Goal: Task Accomplishment & Management: Complete application form

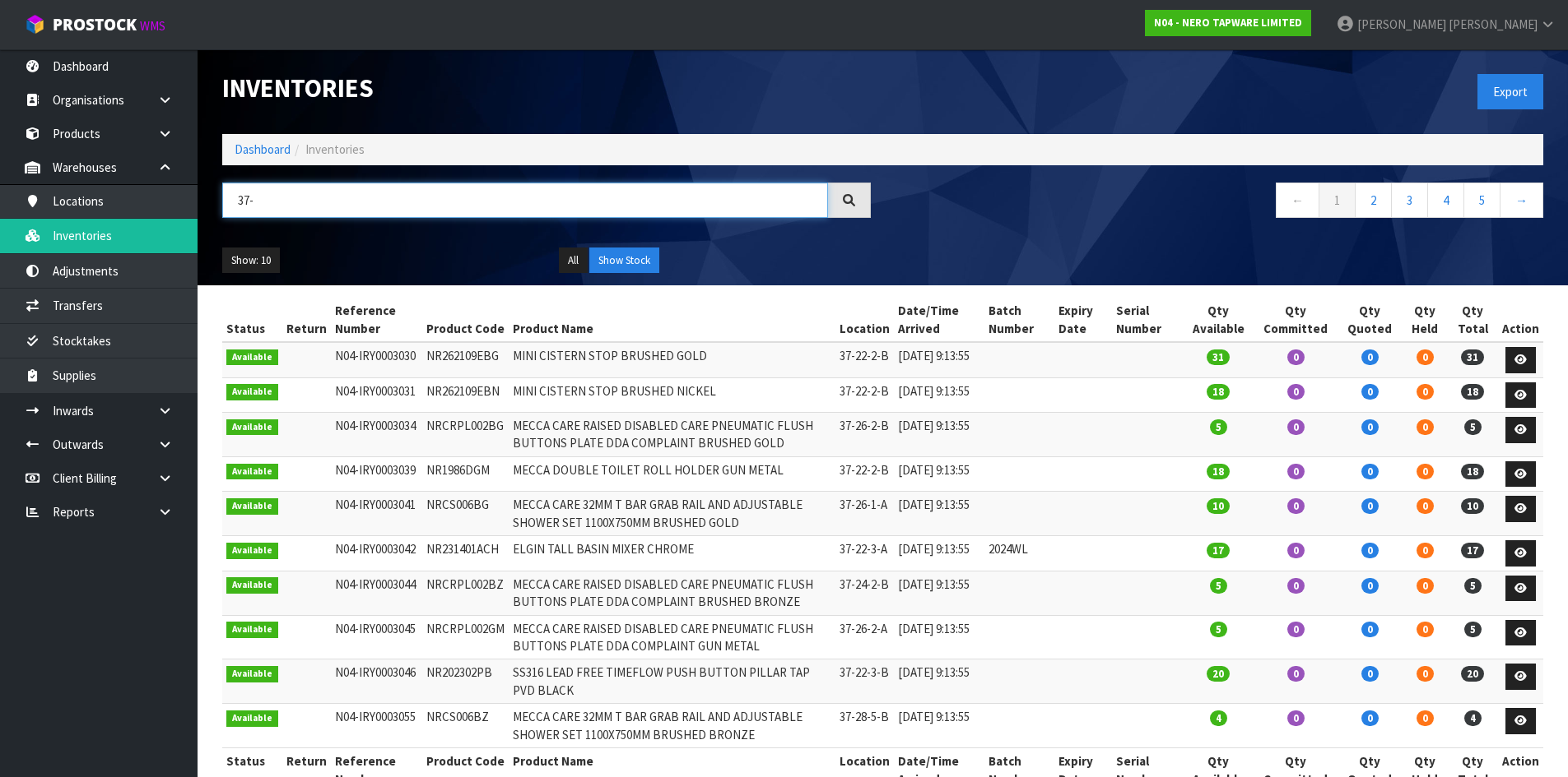
click at [289, 205] on input "37-" at bounding box center [525, 200] width 606 height 35
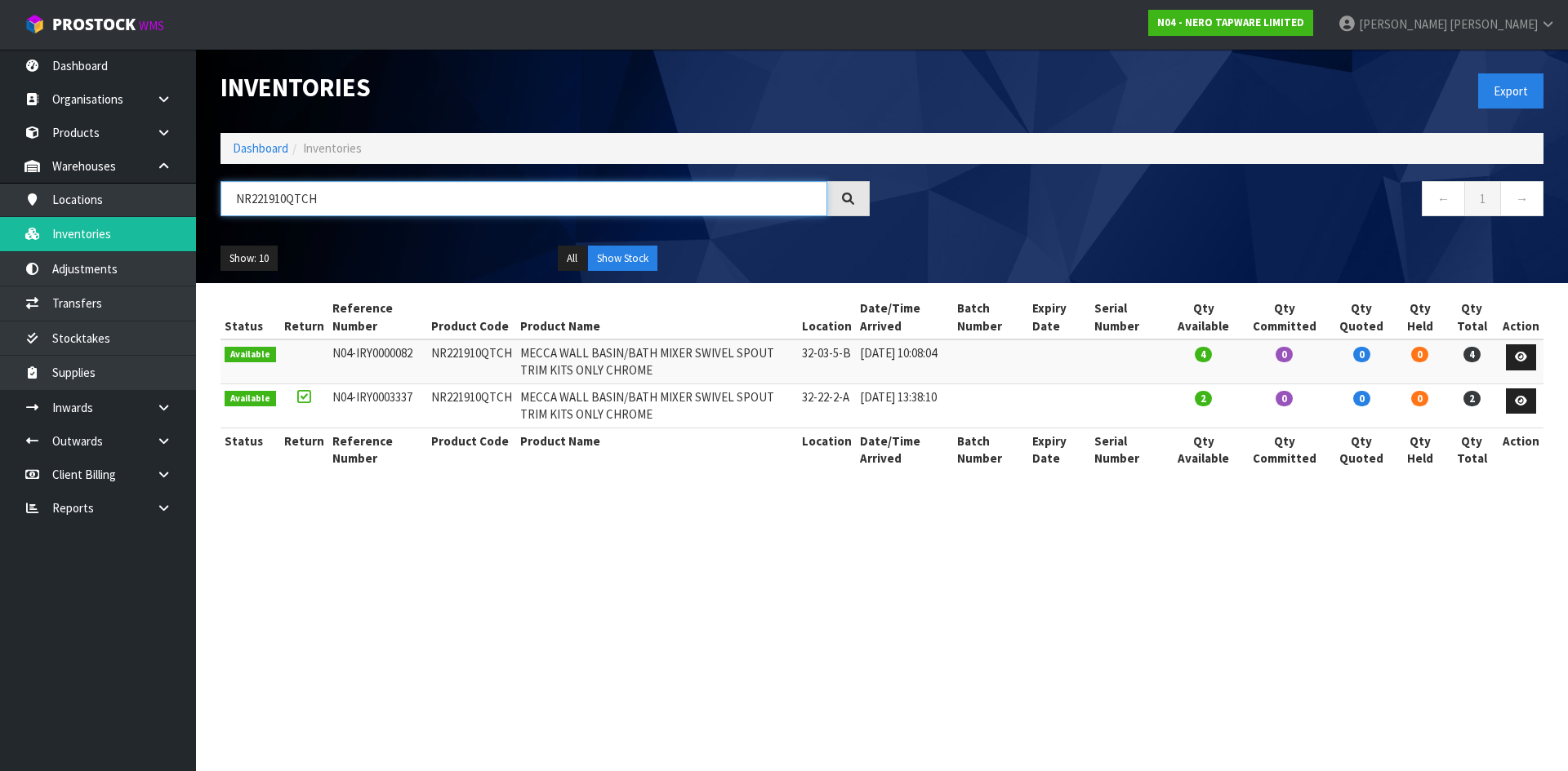
type input "NR221910QTCH"
click at [445, 397] on td "NR221910QTCH" at bounding box center [471, 406] width 89 height 44
copy tr "NR221910QTCH"
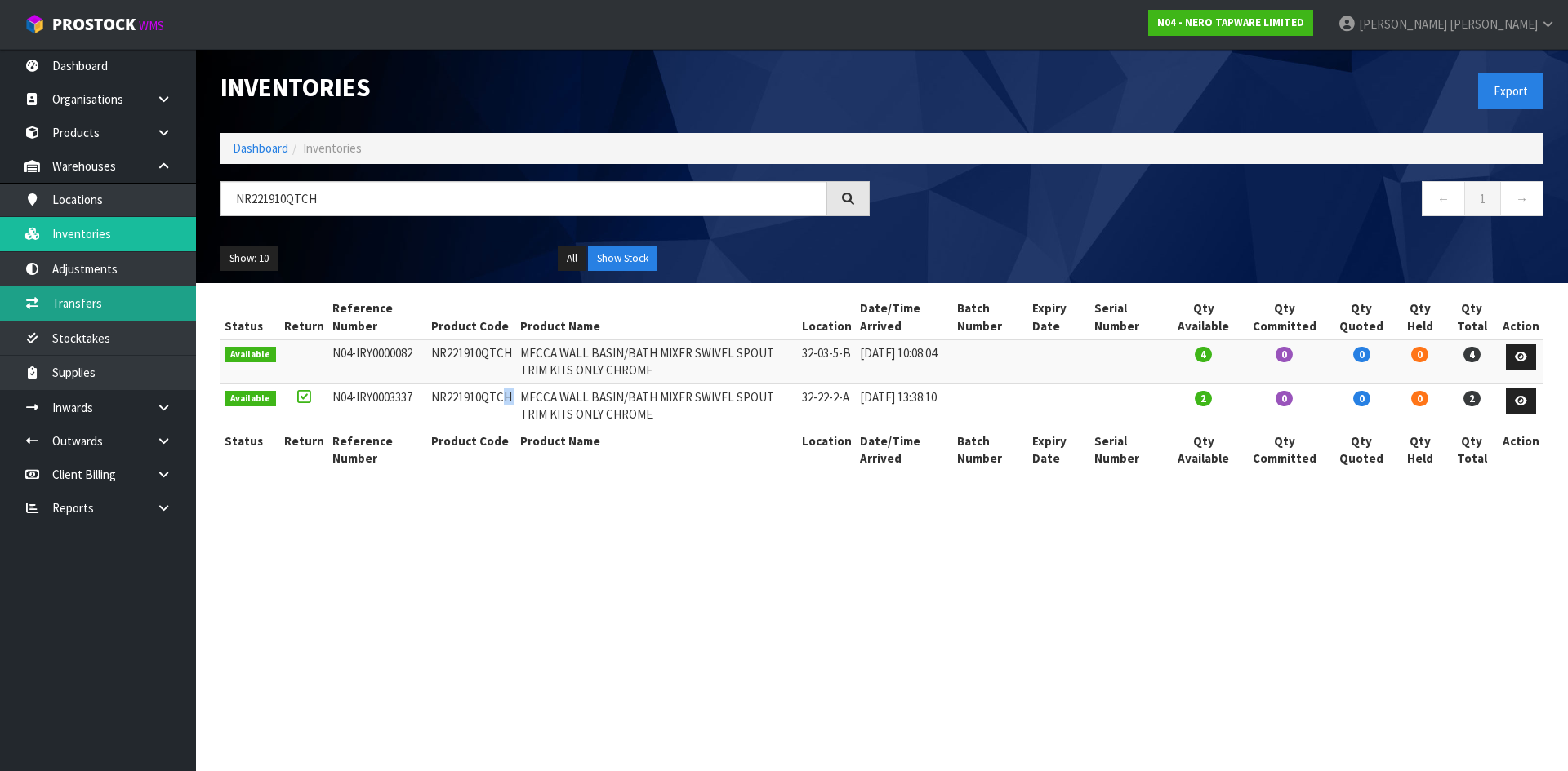
click at [168, 307] on link "Transfers" at bounding box center [97, 303] width 196 height 33
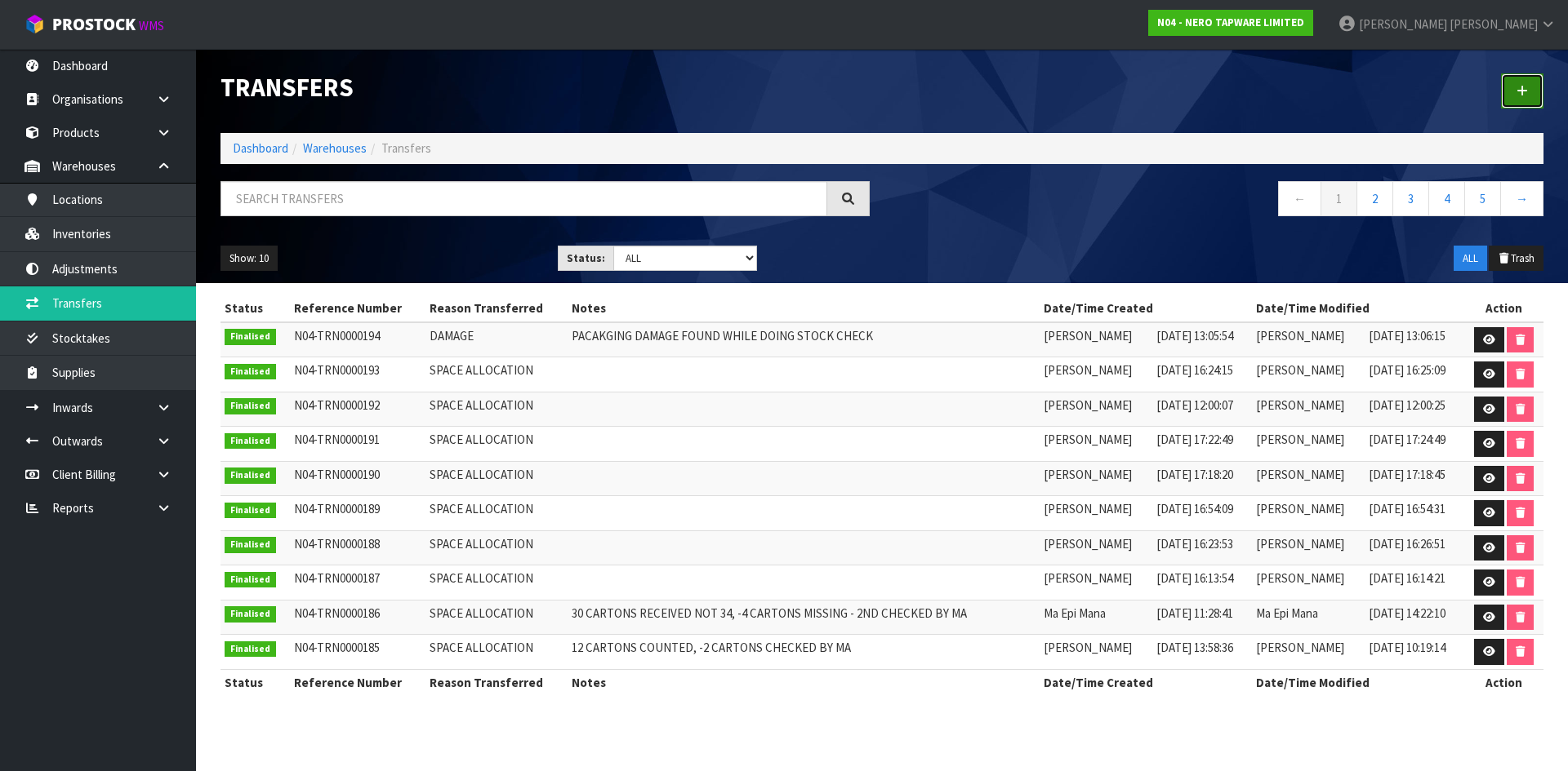
click at [1528, 98] on link at bounding box center [1522, 91] width 43 height 35
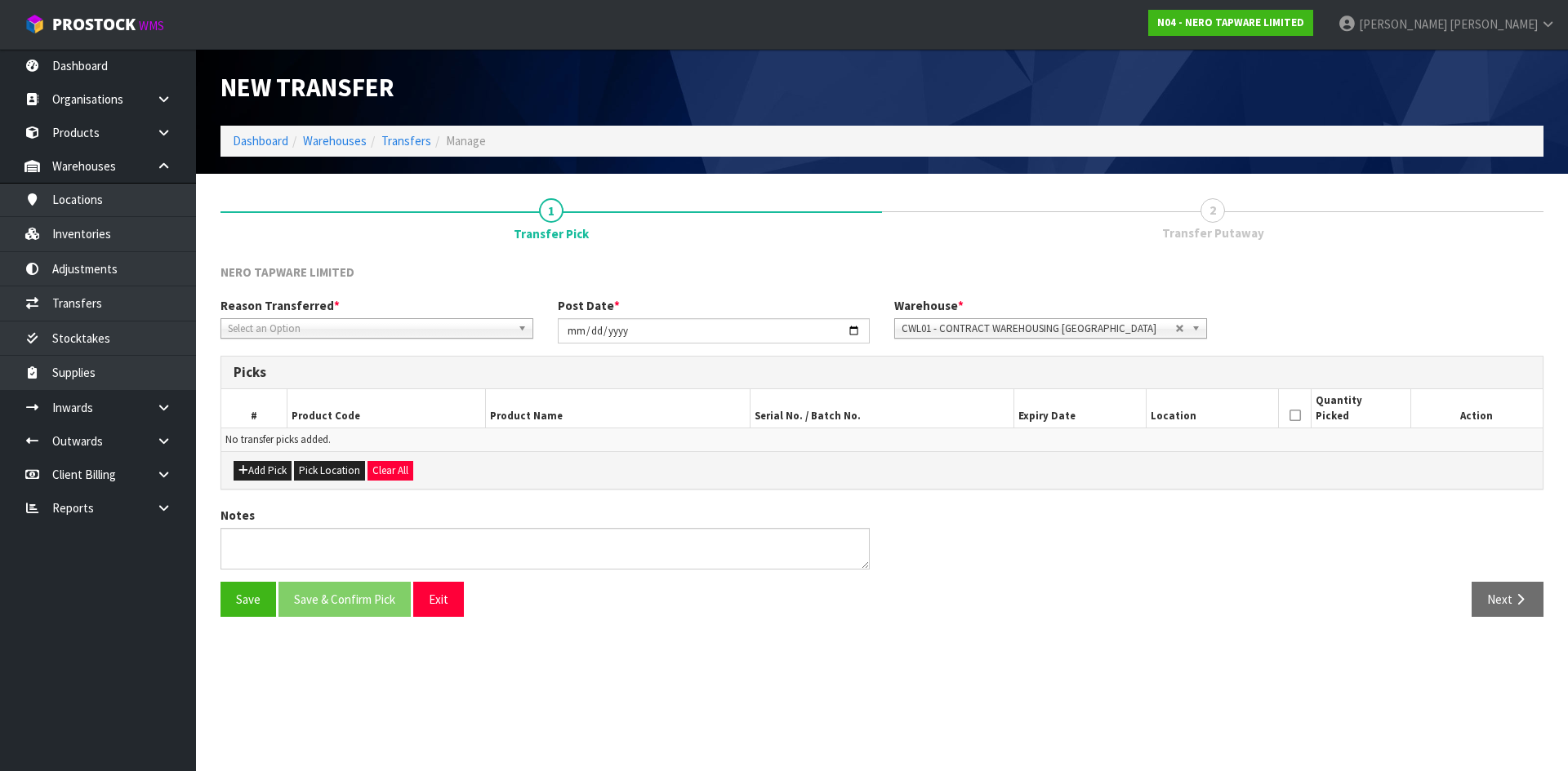
click at [370, 327] on span "Select an Option" at bounding box center [369, 328] width 283 height 20
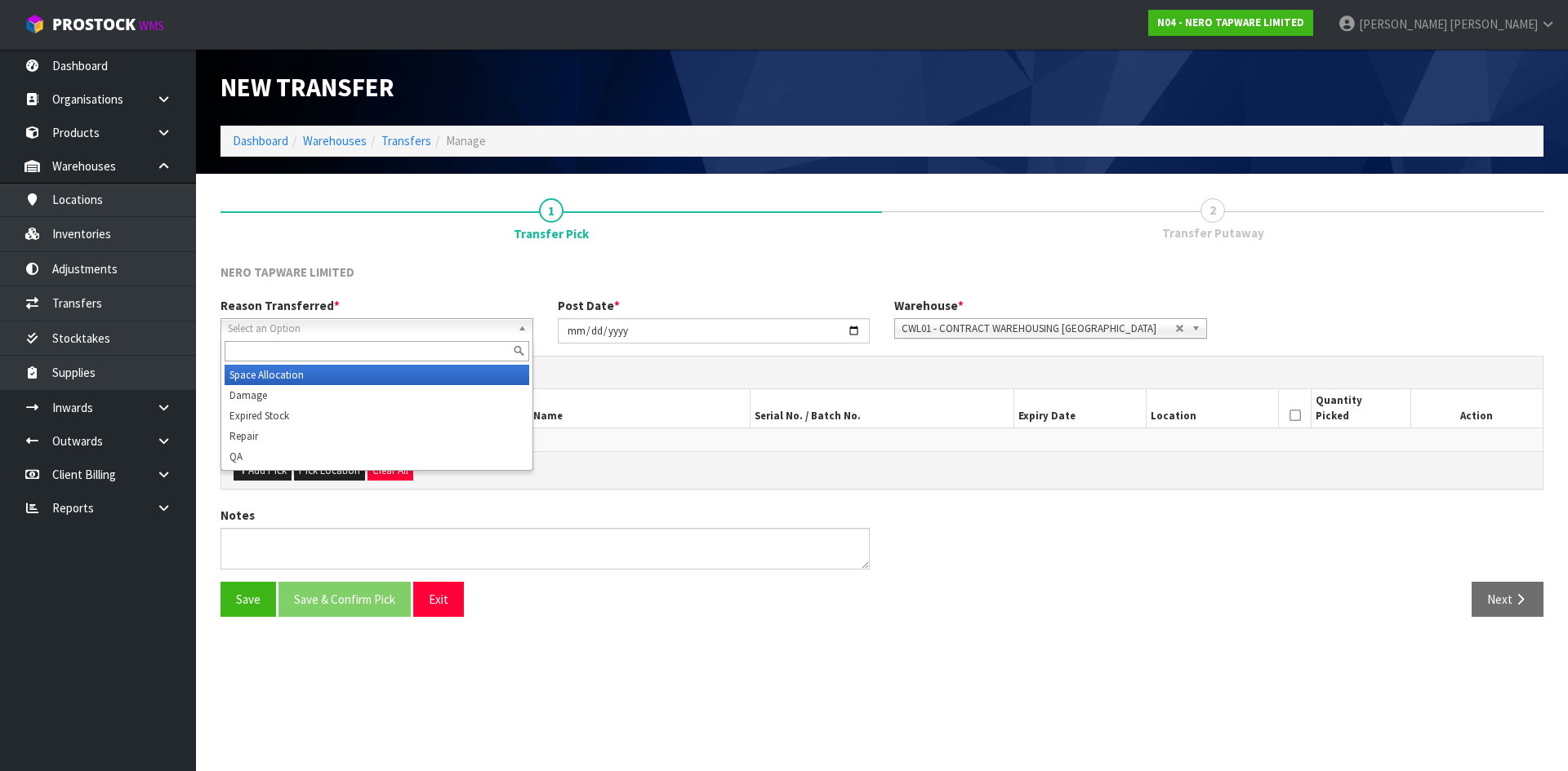
click at [366, 367] on li "Space Allocation" at bounding box center [377, 376] width 305 height 21
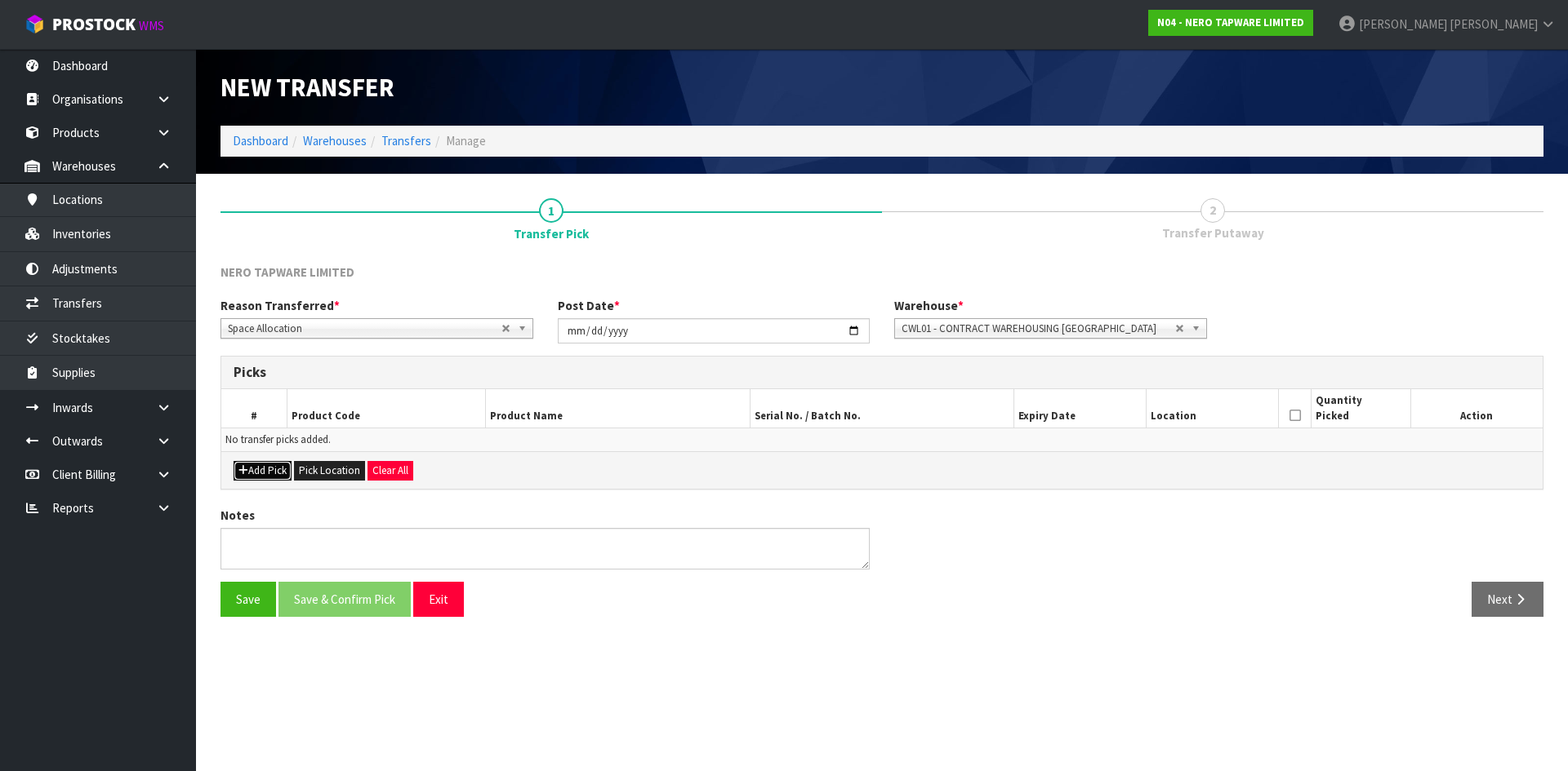
click at [267, 468] on button "Add Pick" at bounding box center [262, 470] width 58 height 20
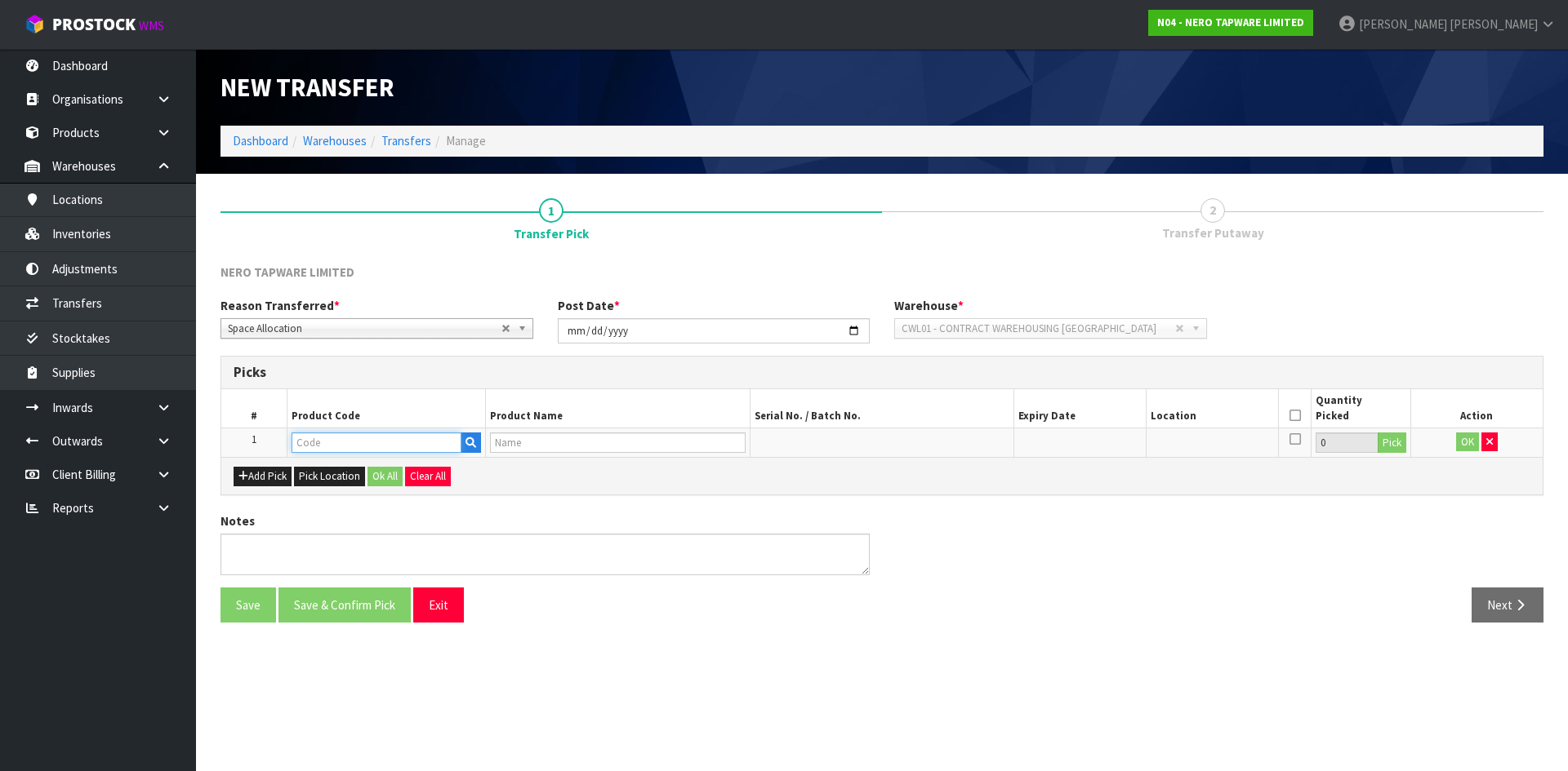
click at [337, 439] on input "text" at bounding box center [376, 443] width 169 height 21
paste input "NR221910QTCH"
type input "NR221910QTCH"
type input "MECCA WALL BASIN/BATH MIXER SWIVEL SPOUT TRIM KITS ONLY CHROME"
type input "NR221910QTCH"
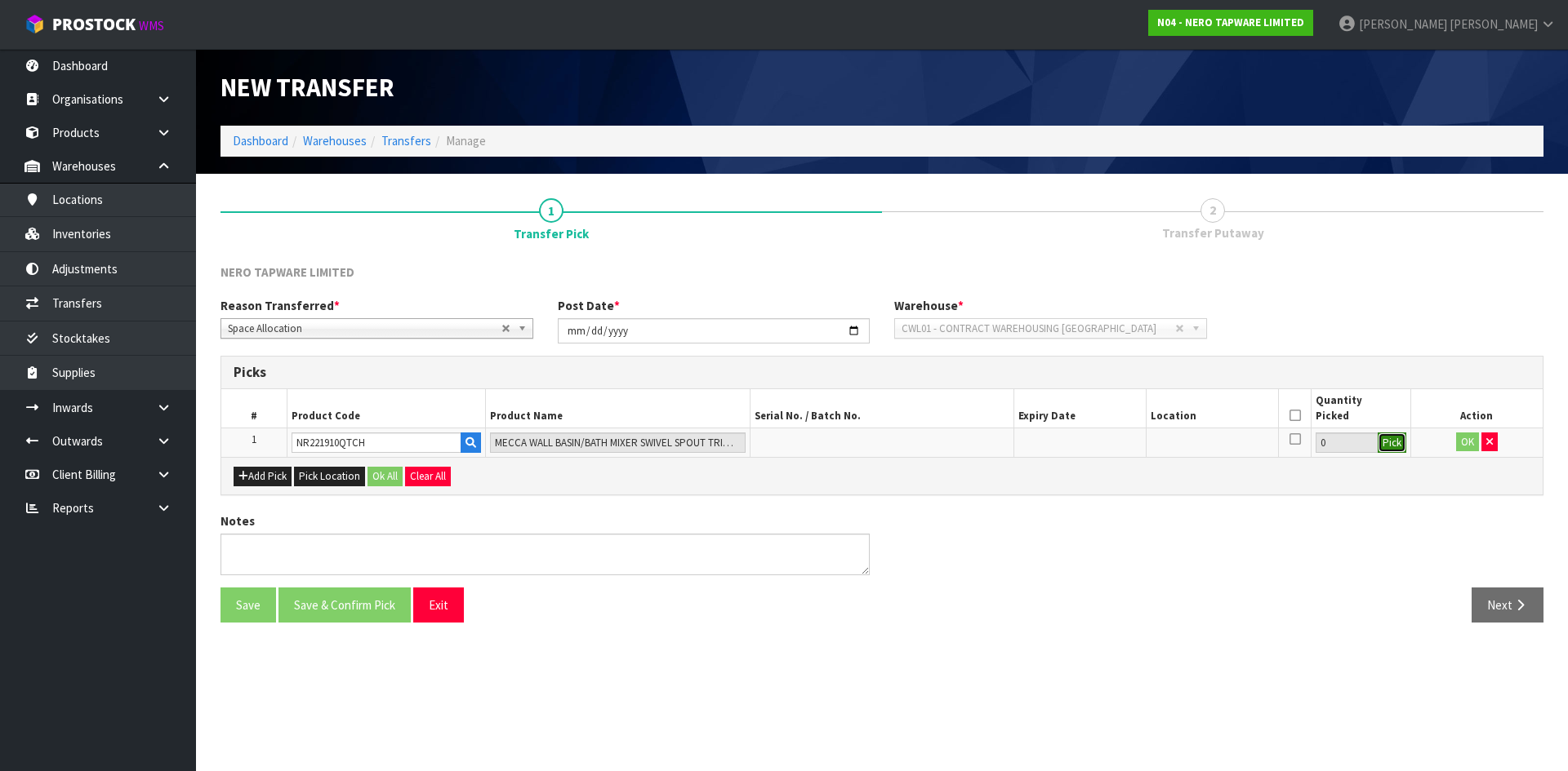
click at [1391, 449] on button "Pick" at bounding box center [1392, 443] width 28 height 21
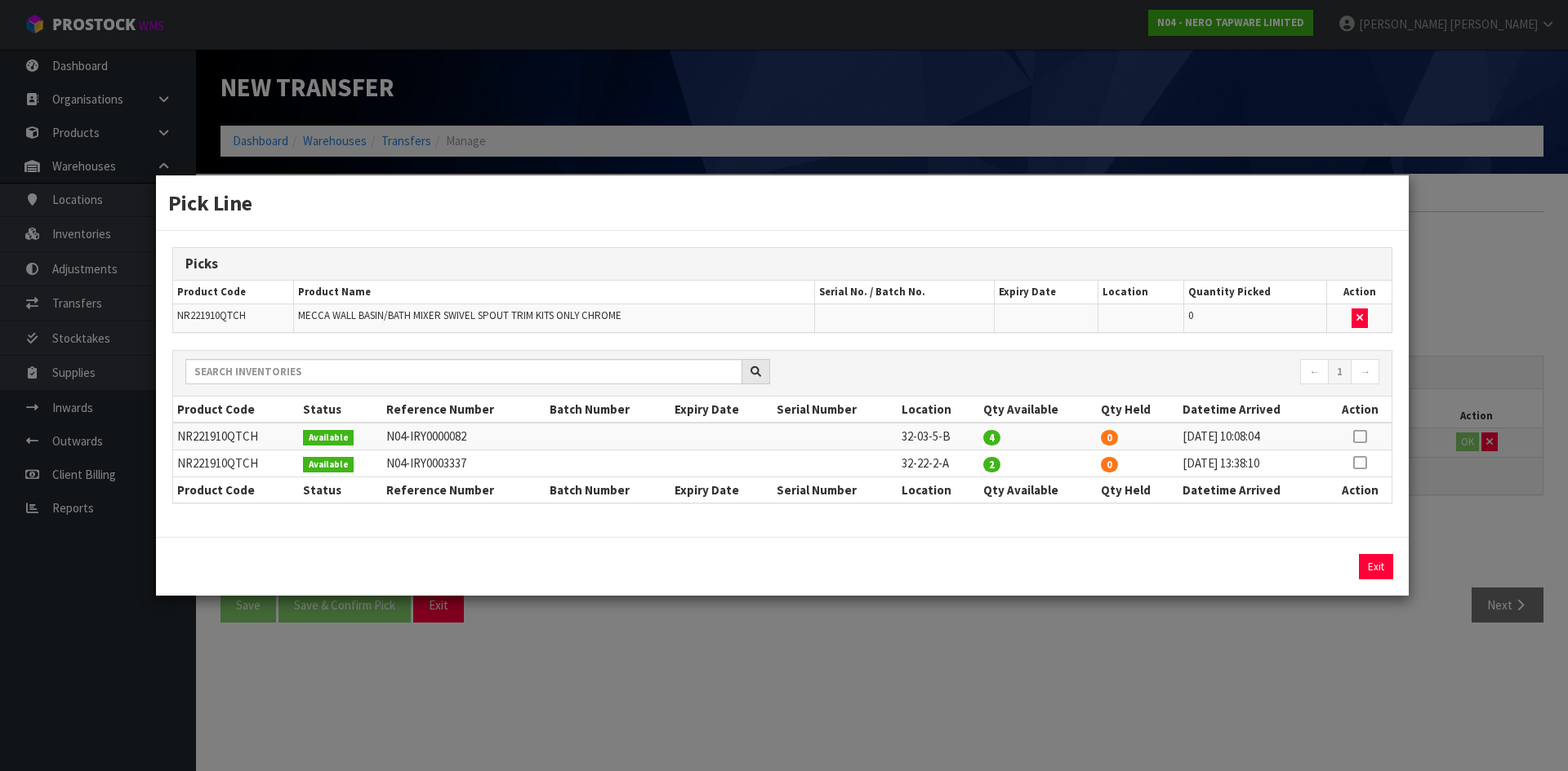
click at [1359, 464] on icon at bounding box center [1360, 463] width 13 height 1
click at [1328, 564] on button "Assign Pick" at bounding box center [1320, 567] width 67 height 26
type input "2"
click at [1299, 693] on div "Pick Line Picks Product Code Product Name Serial No. / Batch No. Expiry Date Lo…" at bounding box center [784, 385] width 1568 height 771
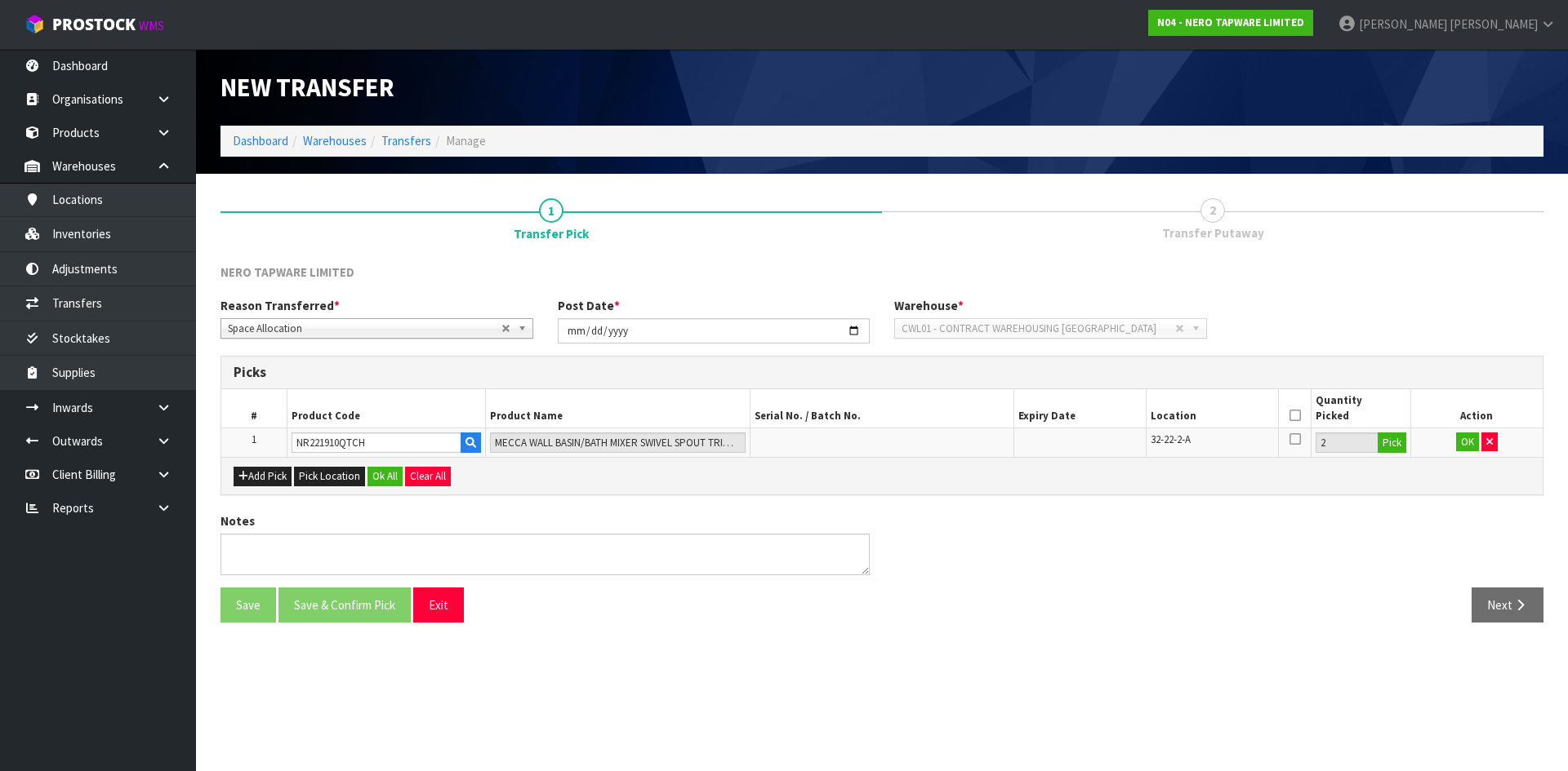
click at [1295, 416] on icon at bounding box center [1295, 415] width 11 height 1
click at [1471, 448] on button "OK" at bounding box center [1467, 442] width 23 height 20
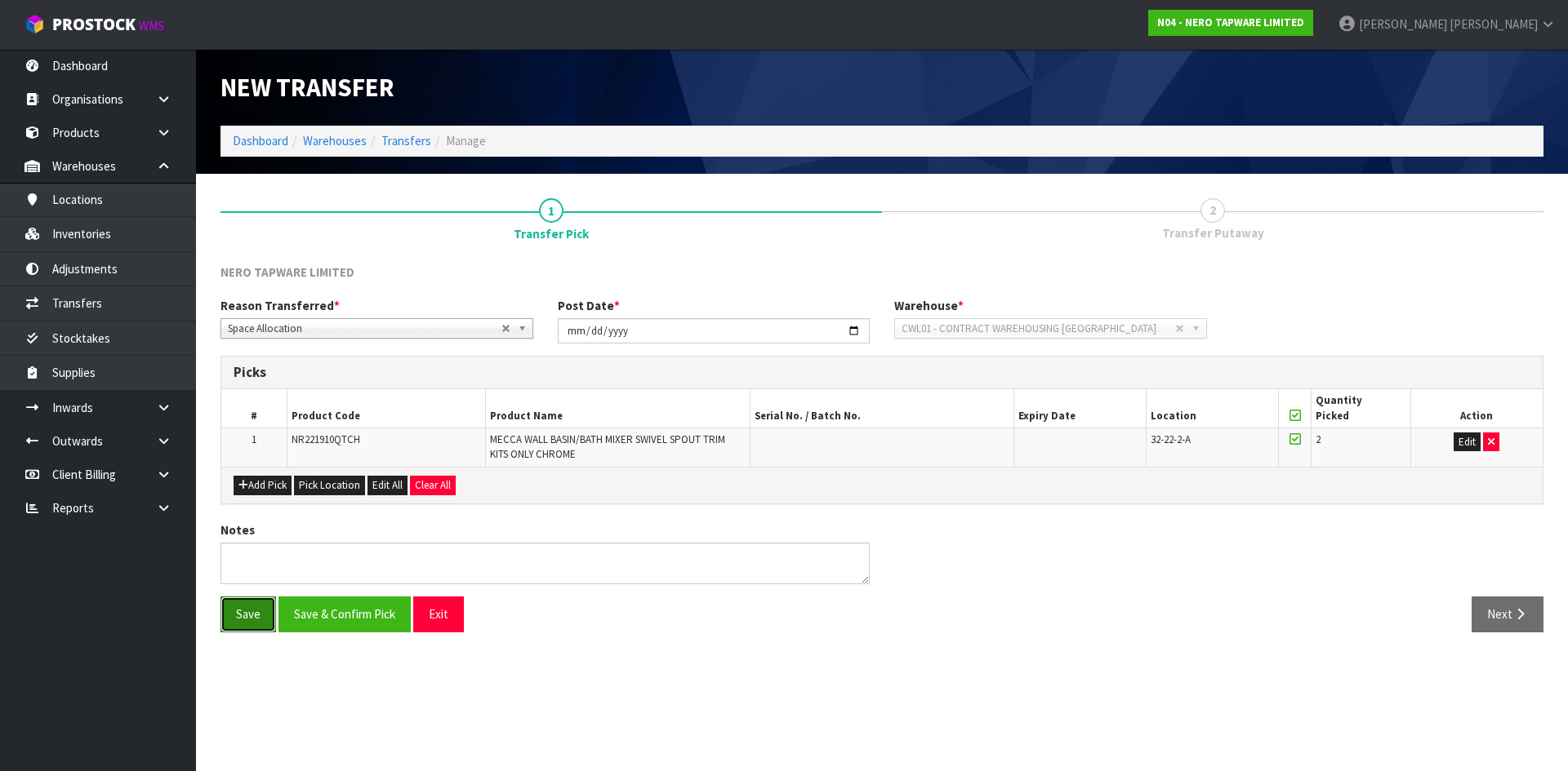
click at [267, 617] on button "Save" at bounding box center [248, 614] width 56 height 35
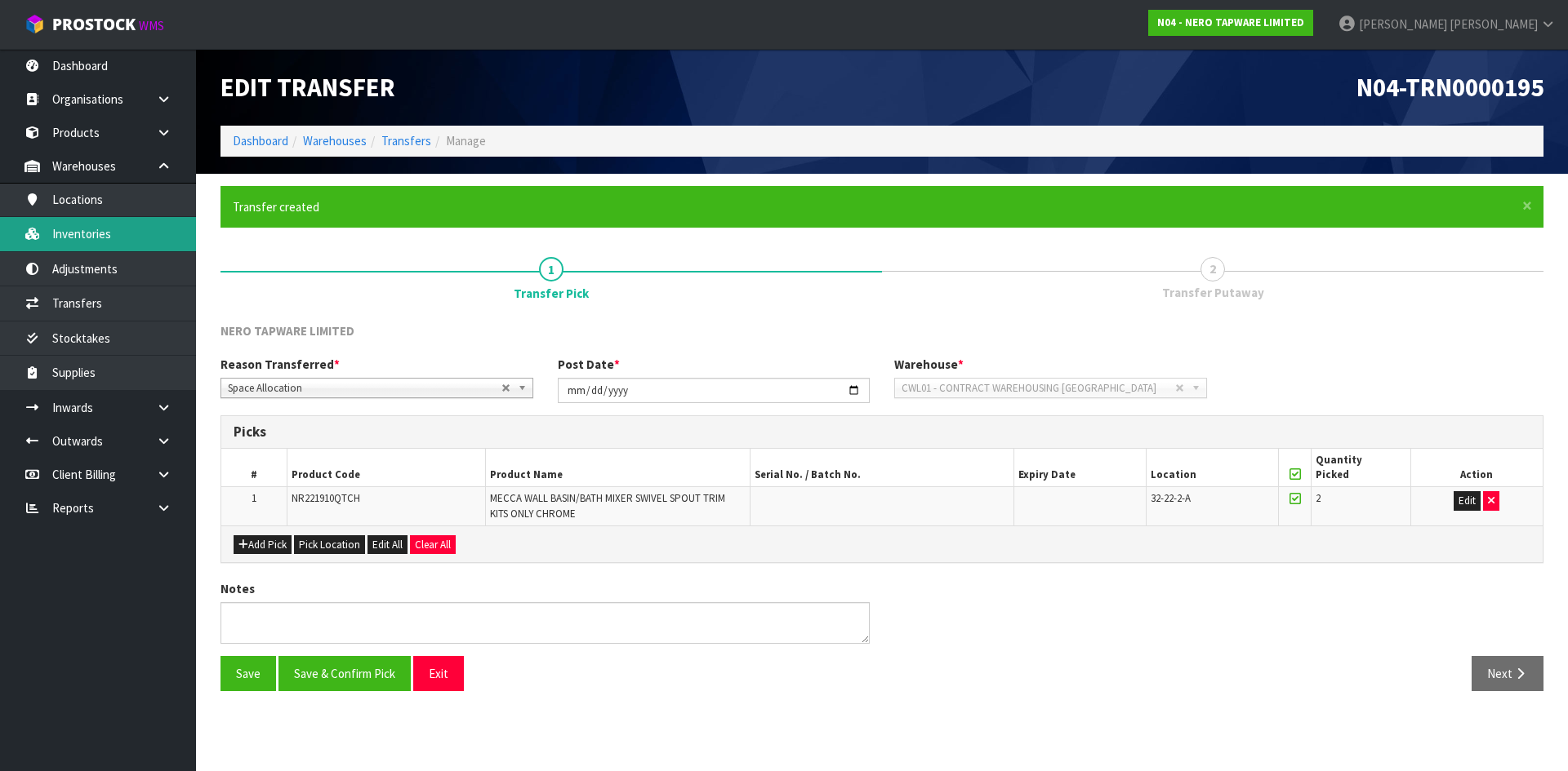
click at [140, 223] on link "Inventories" at bounding box center [97, 234] width 196 height 33
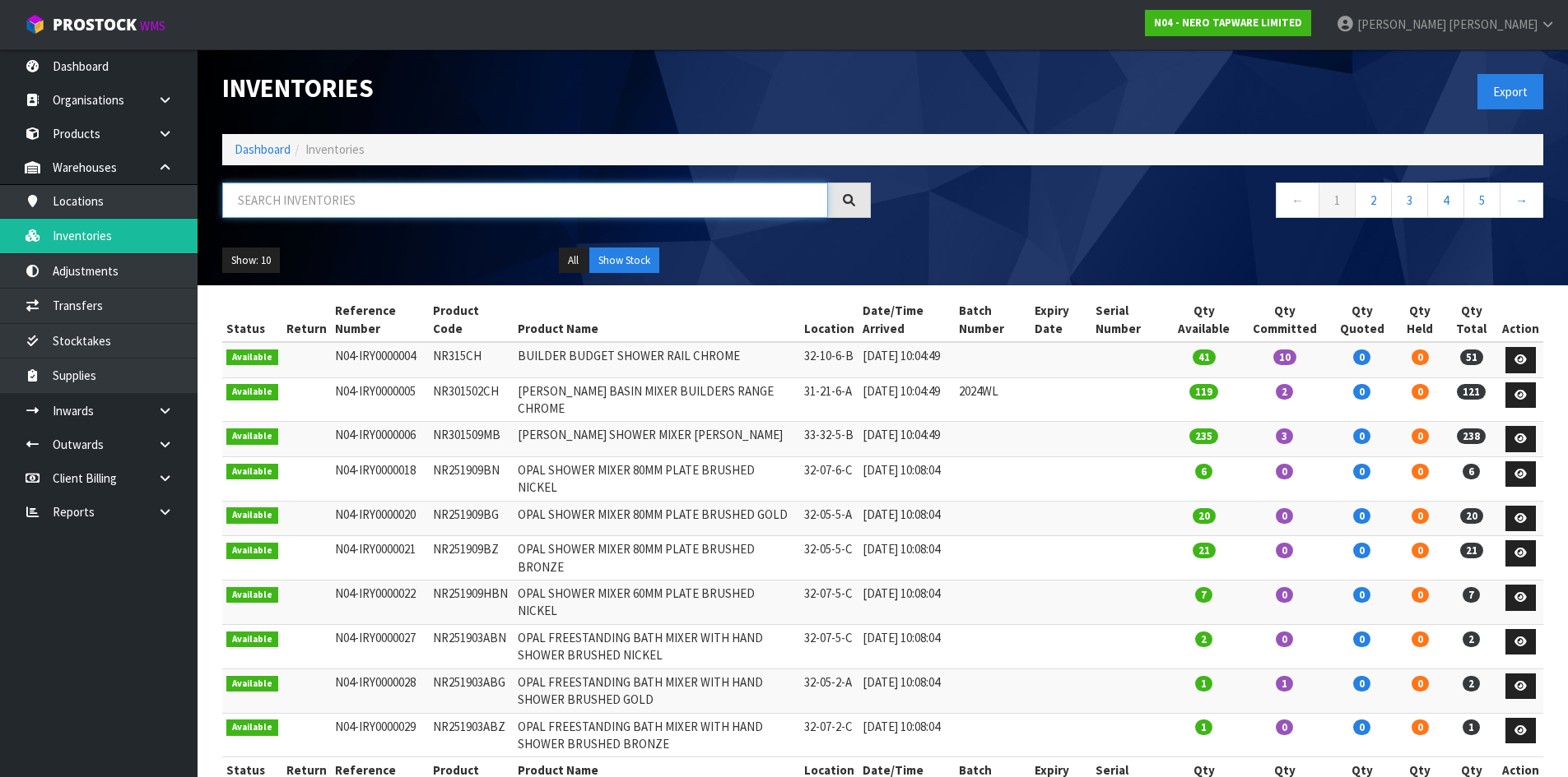
click at [317, 194] on input "text" at bounding box center [525, 200] width 606 height 35
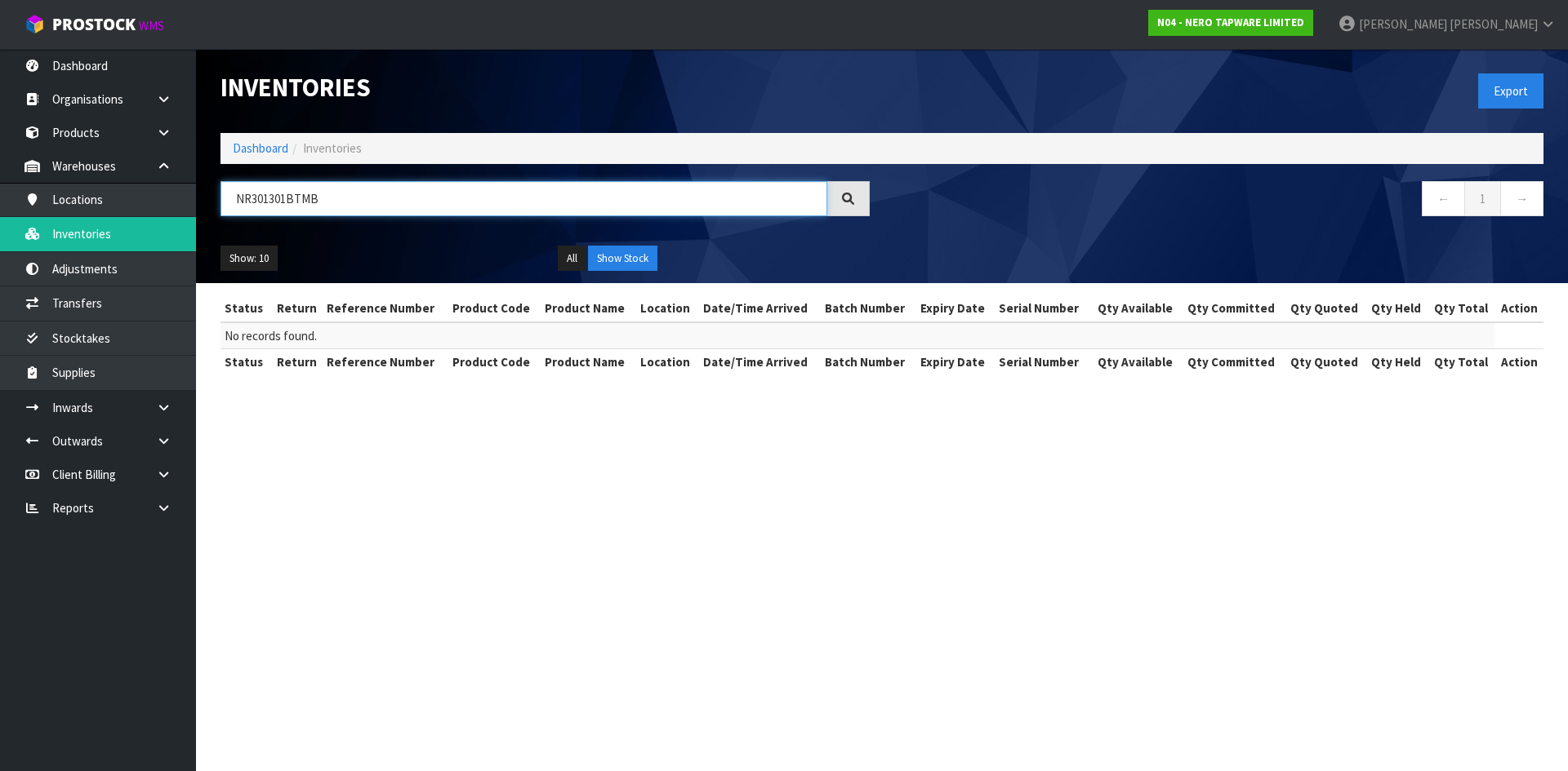
click at [284, 200] on input "NR301301BTMB" at bounding box center [523, 199] width 607 height 35
click at [286, 200] on input "NR301301BTMB" at bounding box center [523, 199] width 607 height 35
click at [280, 198] on input "NR3013010BTMB" at bounding box center [523, 199] width 607 height 35
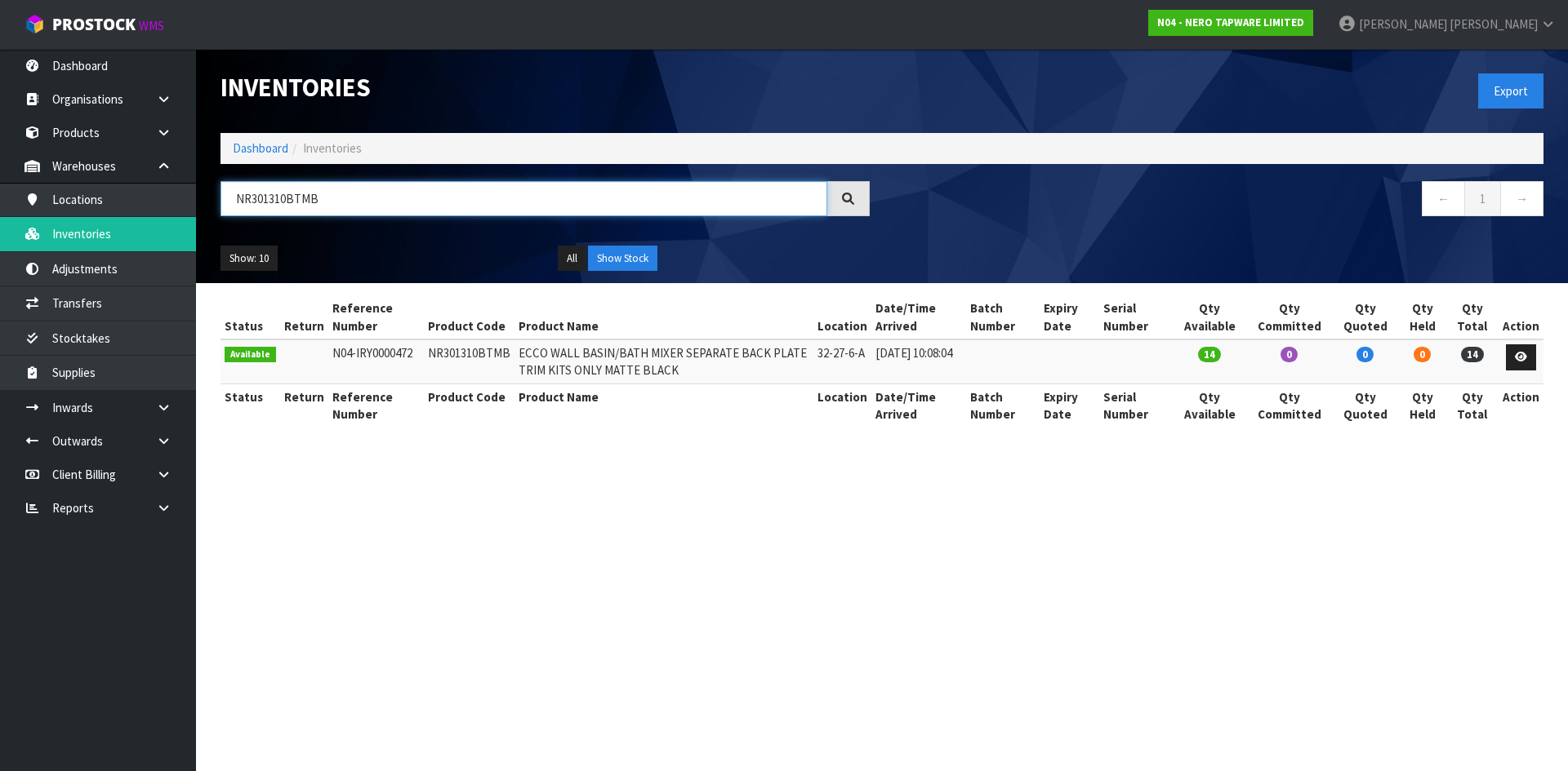
drag, startPoint x: 328, startPoint y: 205, endPoint x: 229, endPoint y: 209, distance: 99.1
click at [229, 209] on input "NR301310BTMB" at bounding box center [523, 199] width 607 height 35
type input "NR271907AT185CH"
click at [462, 360] on td "NR271907AT185CH" at bounding box center [478, 361] width 104 height 44
click at [462, 353] on td "NR271907AT185CH" at bounding box center [478, 361] width 104 height 44
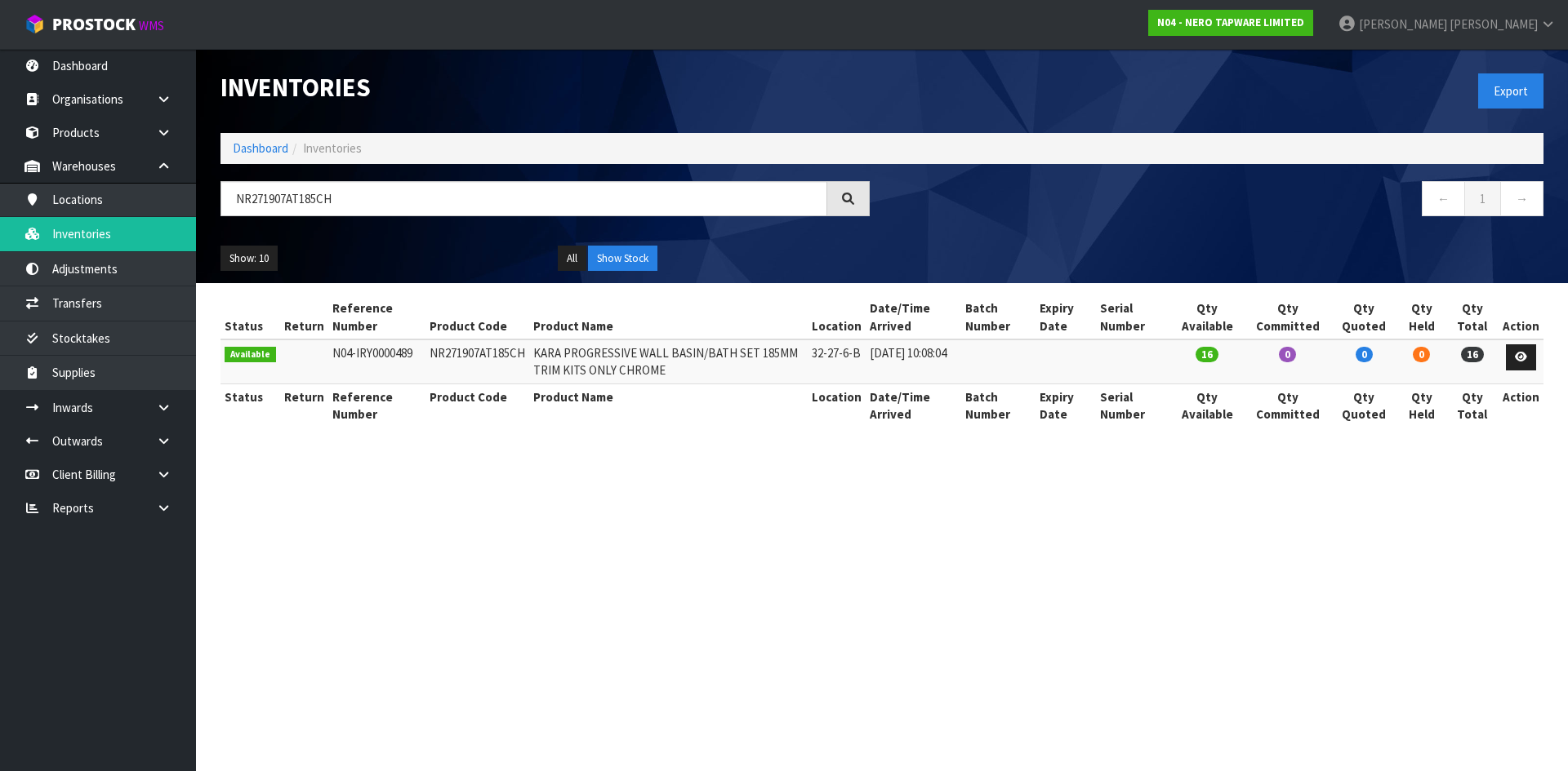
click at [462, 353] on td "NR271907AT185CH" at bounding box center [478, 361] width 104 height 44
copy tr "NR271907AT185CH"
click at [136, 301] on link "Transfers" at bounding box center [97, 303] width 196 height 33
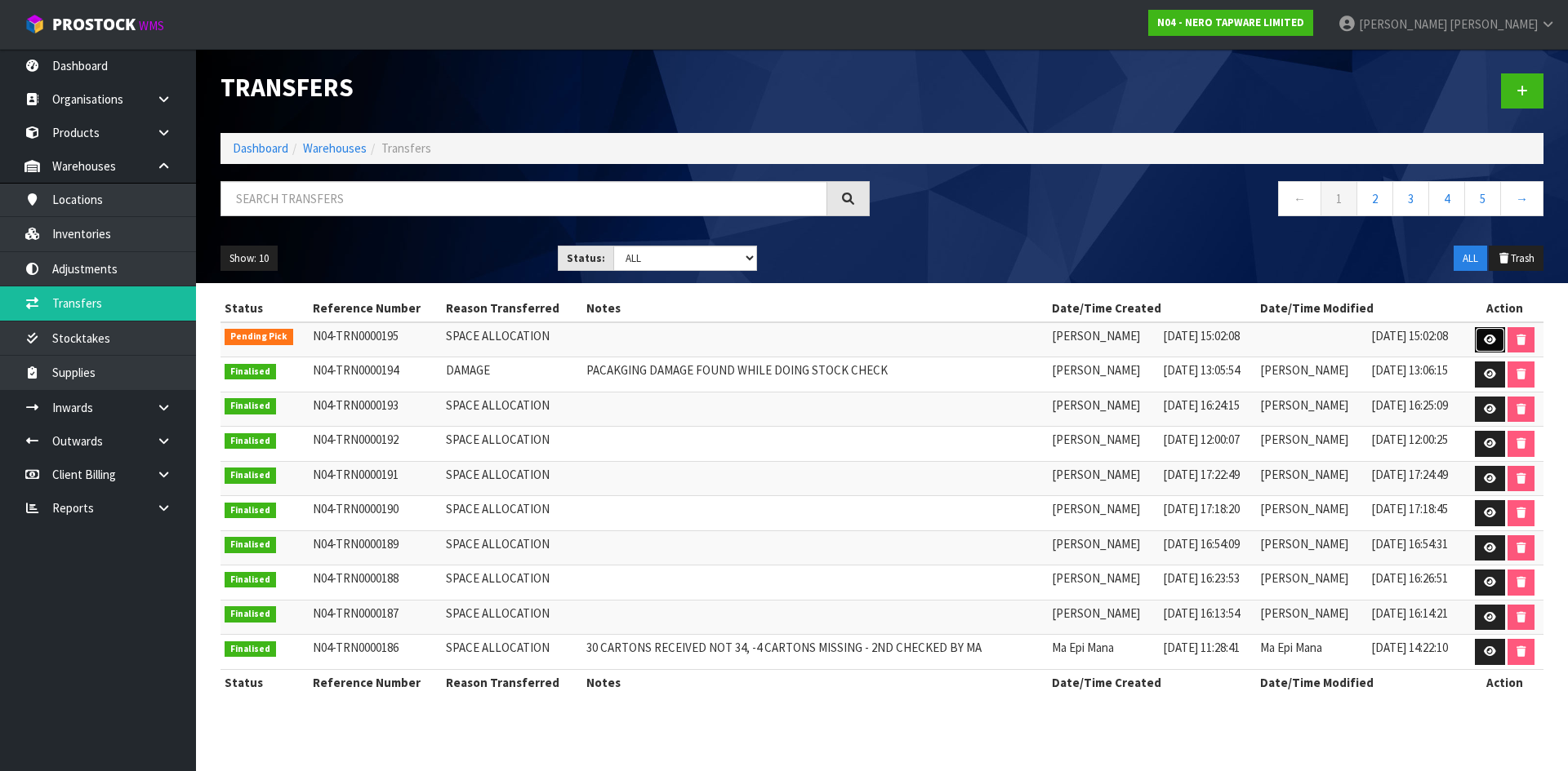
click at [1486, 342] on icon at bounding box center [1489, 340] width 12 height 10
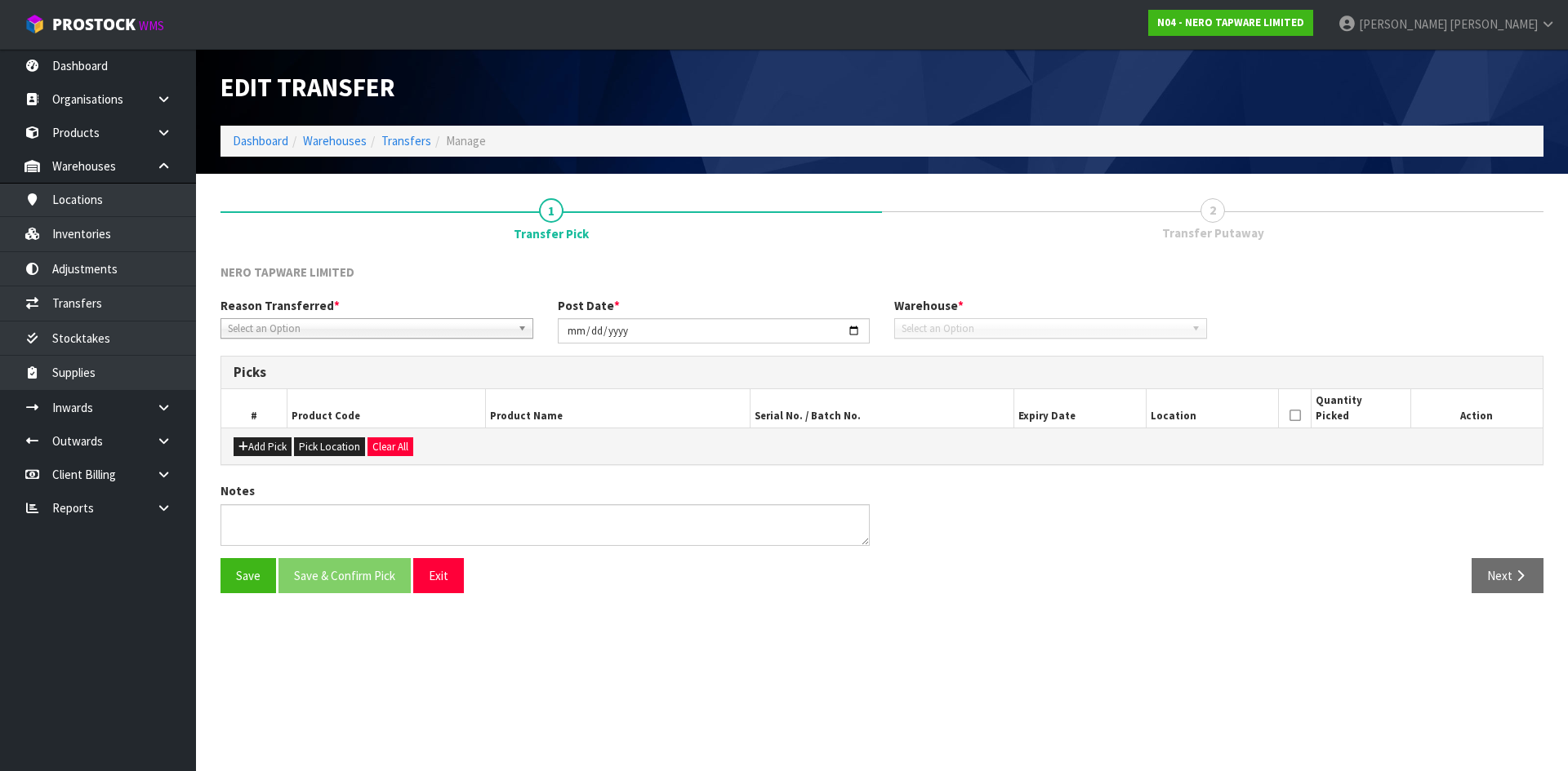
type input "[DATE]"
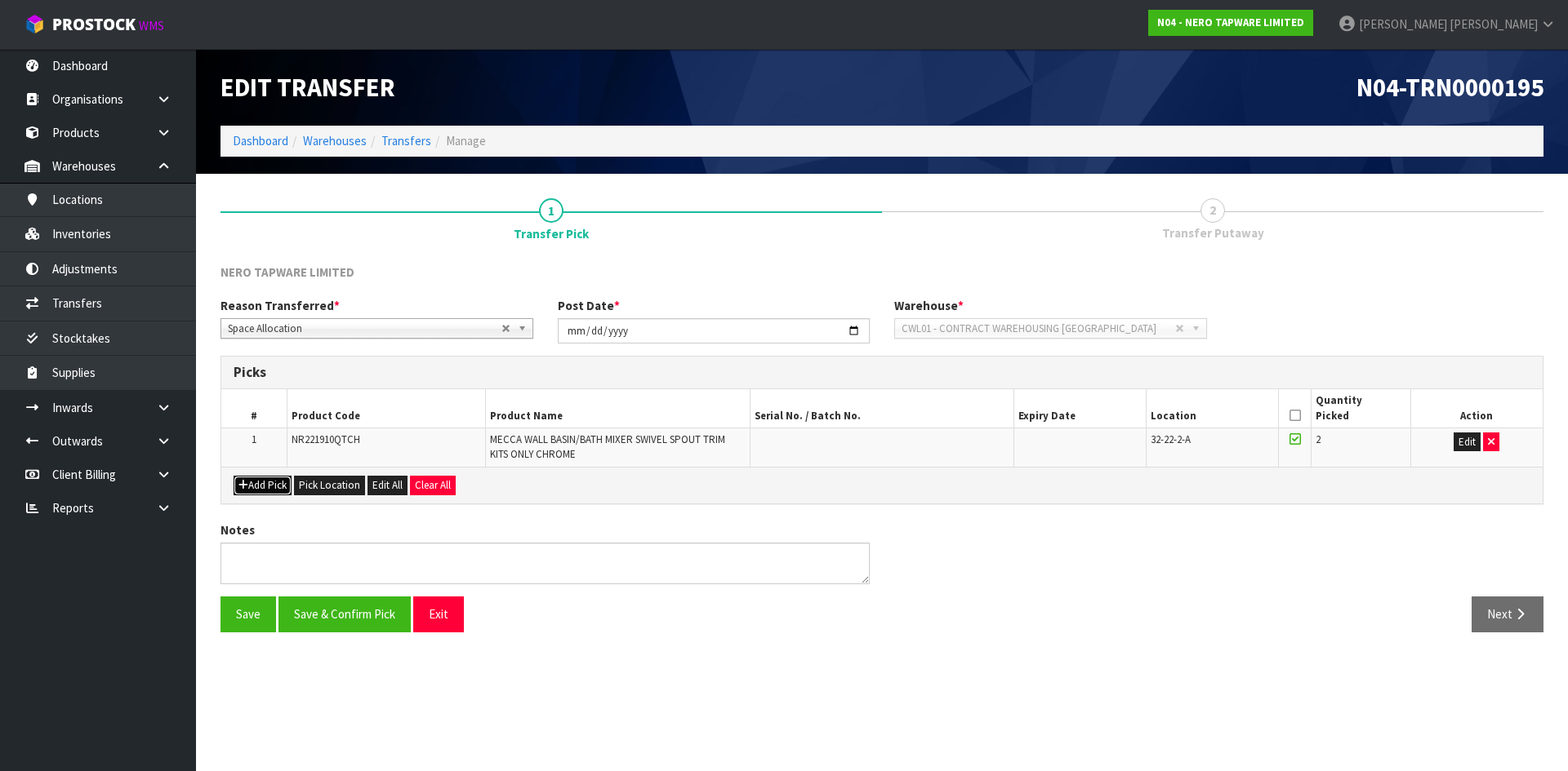
click at [254, 483] on button "Add Pick" at bounding box center [262, 485] width 58 height 20
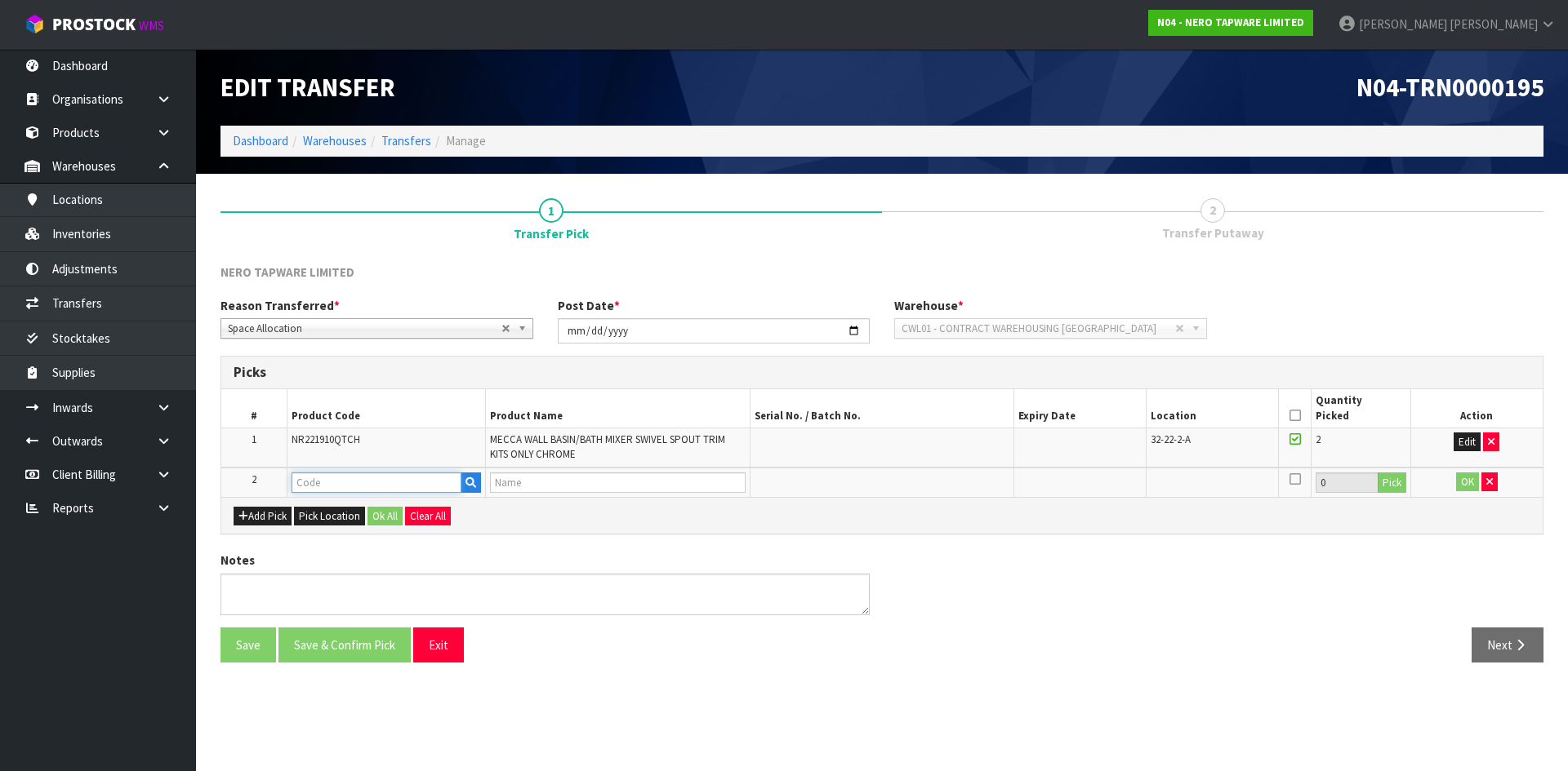
click at [324, 479] on input "text" at bounding box center [376, 483] width 169 height 21
paste input "NR271907AT185CH"
type input "NR271907AT185CH"
type input "KARA PROGRESSIVE WALL BASIN/BATH SET 185MM TRIM KITS ONLY CHROME"
type input "NR271907AT185CH"
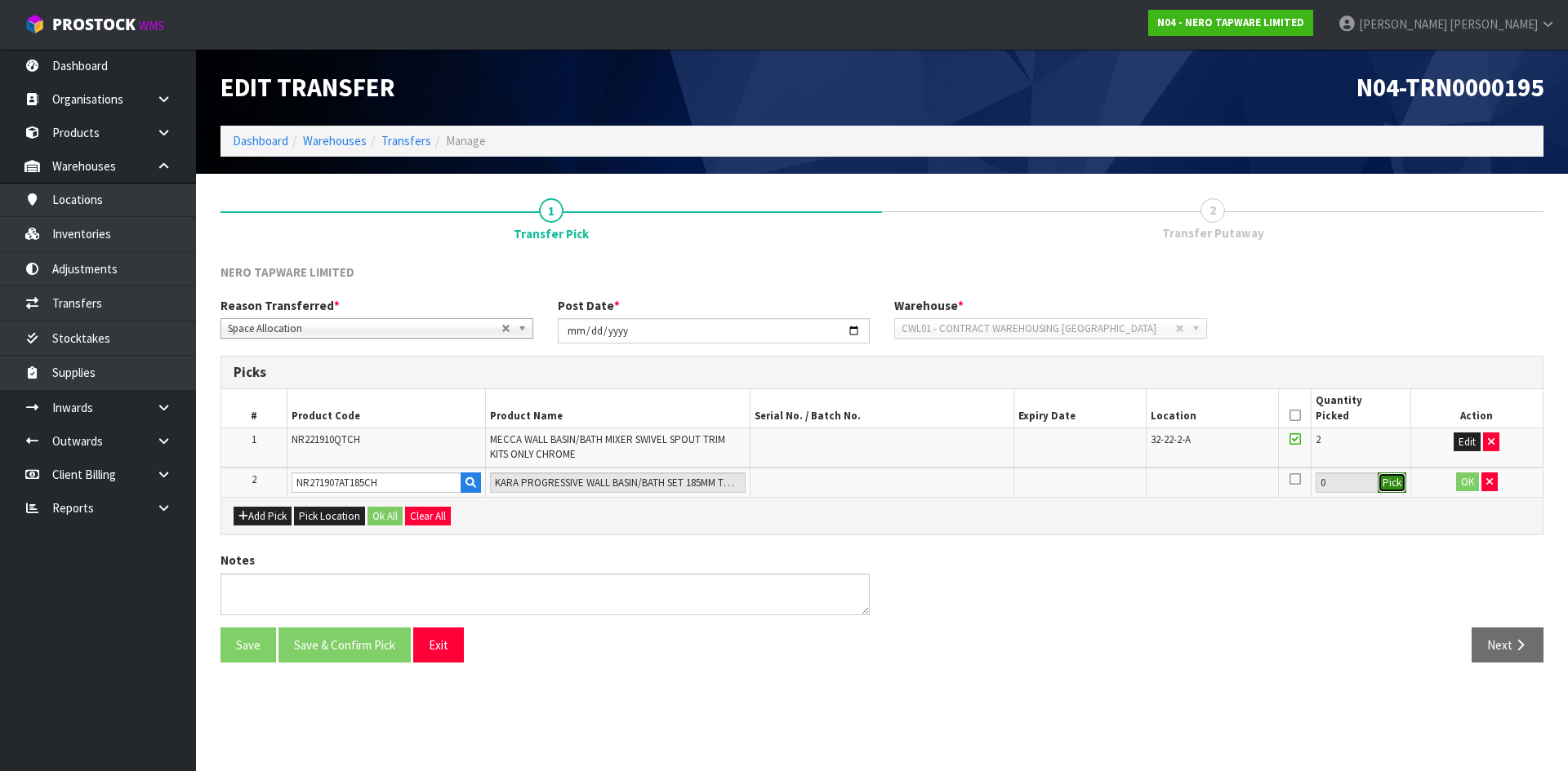
click at [1390, 491] on button "Pick" at bounding box center [1392, 483] width 28 height 21
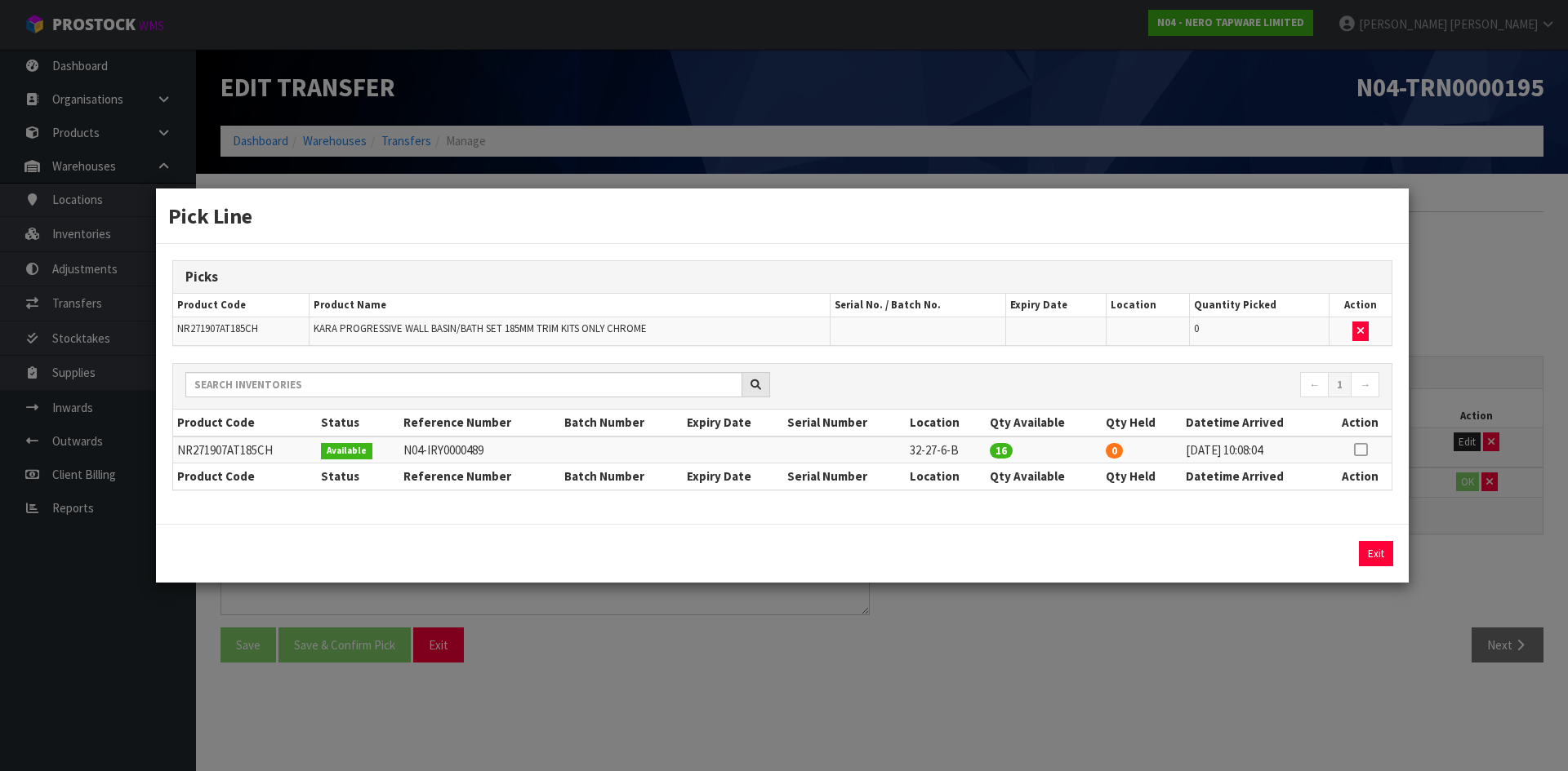
click at [1359, 449] on icon at bounding box center [1360, 449] width 13 height 1
click at [1309, 554] on button "Assign Pick" at bounding box center [1320, 553] width 67 height 26
type input "16"
click at [1294, 676] on div "Pick Line Picks Product Code Product Name Serial No. / Batch No. Expiry Date Lo…" at bounding box center [784, 385] width 1568 height 771
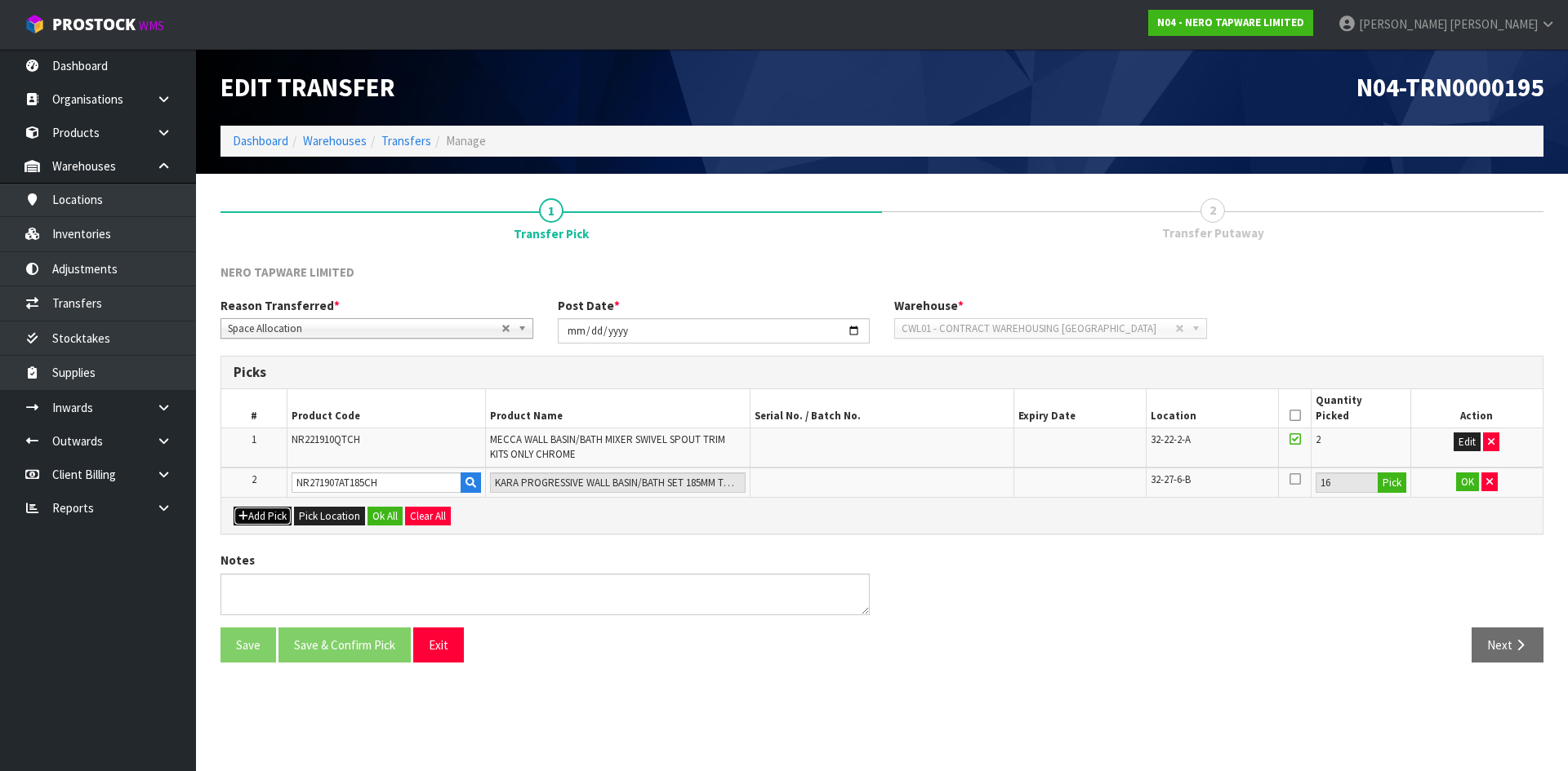
click at [253, 515] on button "Add Pick" at bounding box center [262, 517] width 58 height 20
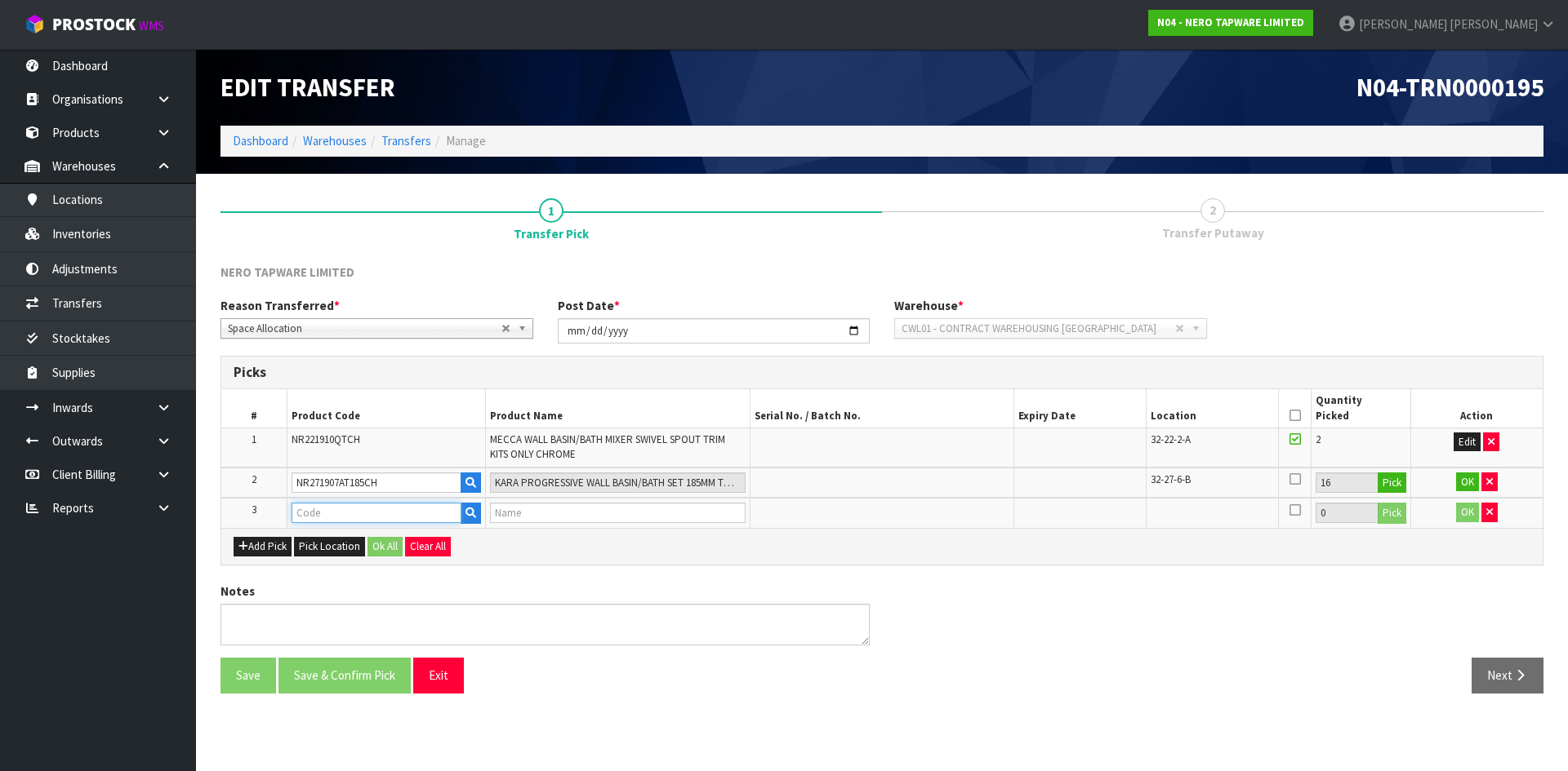
click at [352, 511] on input "text" at bounding box center [376, 513] width 169 height 21
type input "NR301310ATBN"
type input "ECCO WALL BASIN/BATH MIXER TRIM KITS ONLY BRUSHED NICKEL"
type input "NR301310ATBN"
click at [1393, 515] on button "Pick" at bounding box center [1392, 513] width 28 height 21
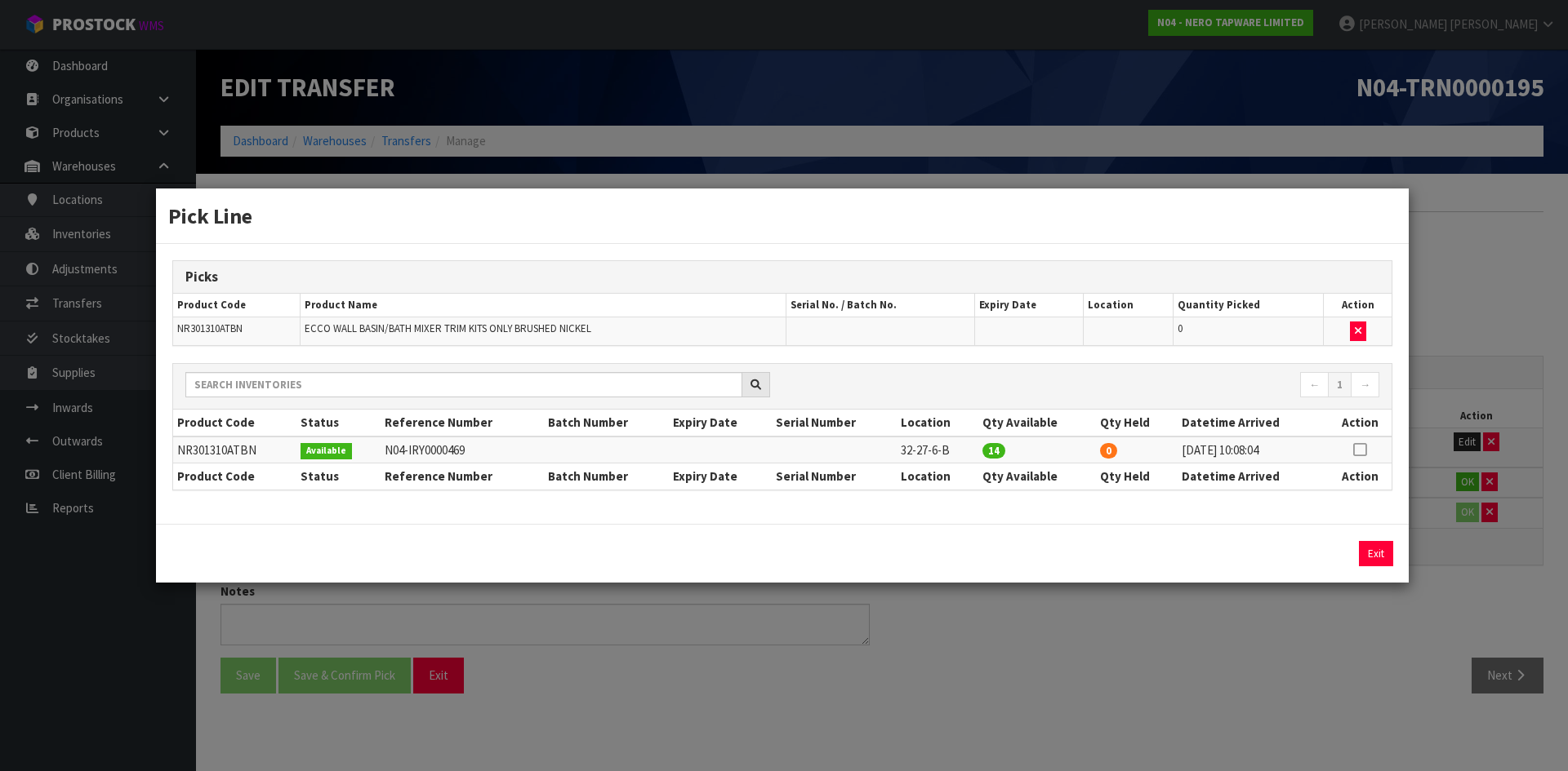
click at [1361, 449] on icon at bounding box center [1360, 449] width 13 height 1
click at [1324, 551] on button "Assign Pick" at bounding box center [1320, 553] width 67 height 26
type input "14"
click at [1353, 634] on div "Pick Line Picks Product Code Product Name Serial No. / Batch No. Expiry Date Lo…" at bounding box center [784, 385] width 1568 height 771
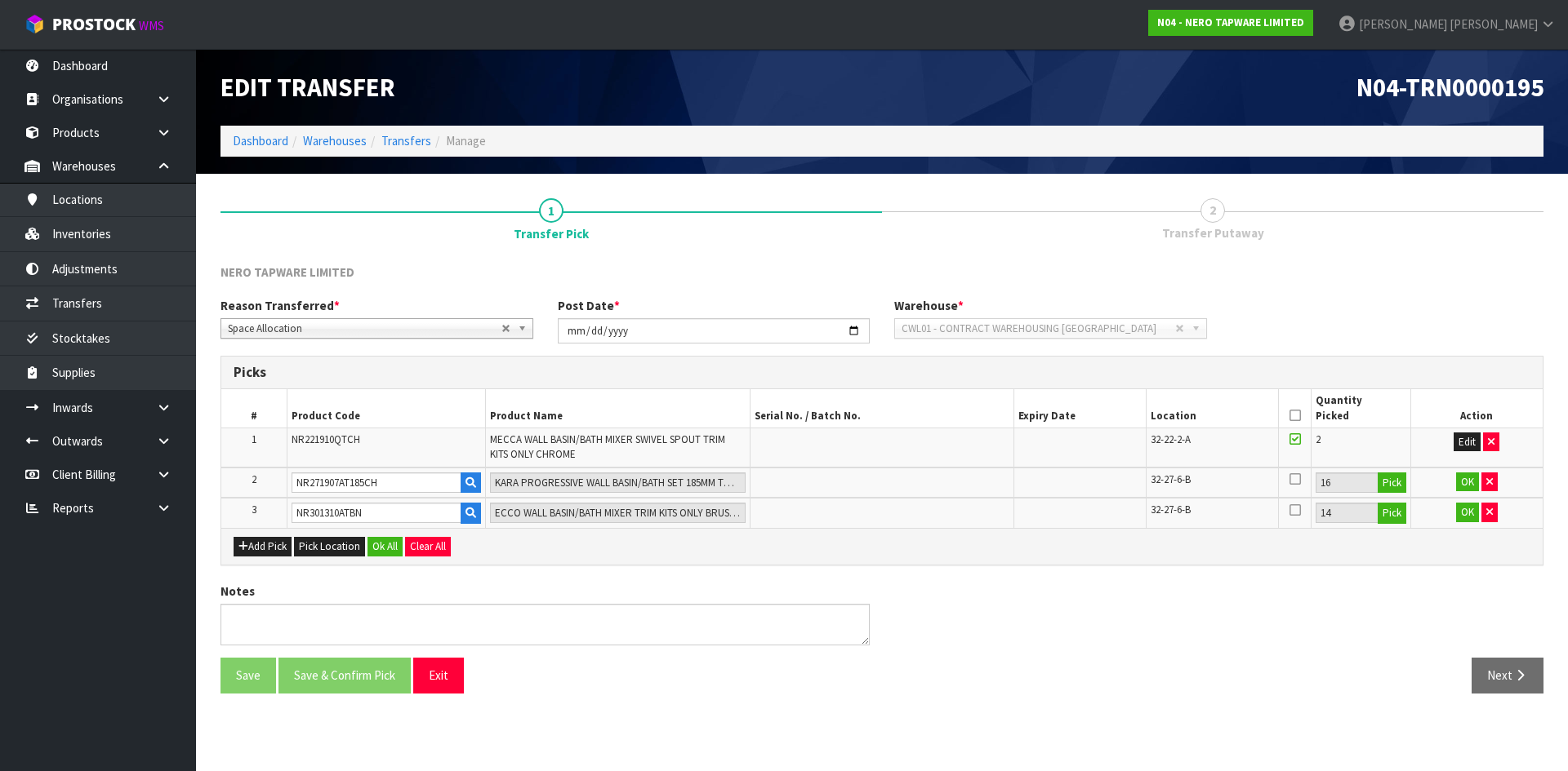
click at [1295, 415] on icon at bounding box center [1295, 415] width 11 height 1
click at [389, 550] on button "Ok All" at bounding box center [384, 547] width 35 height 20
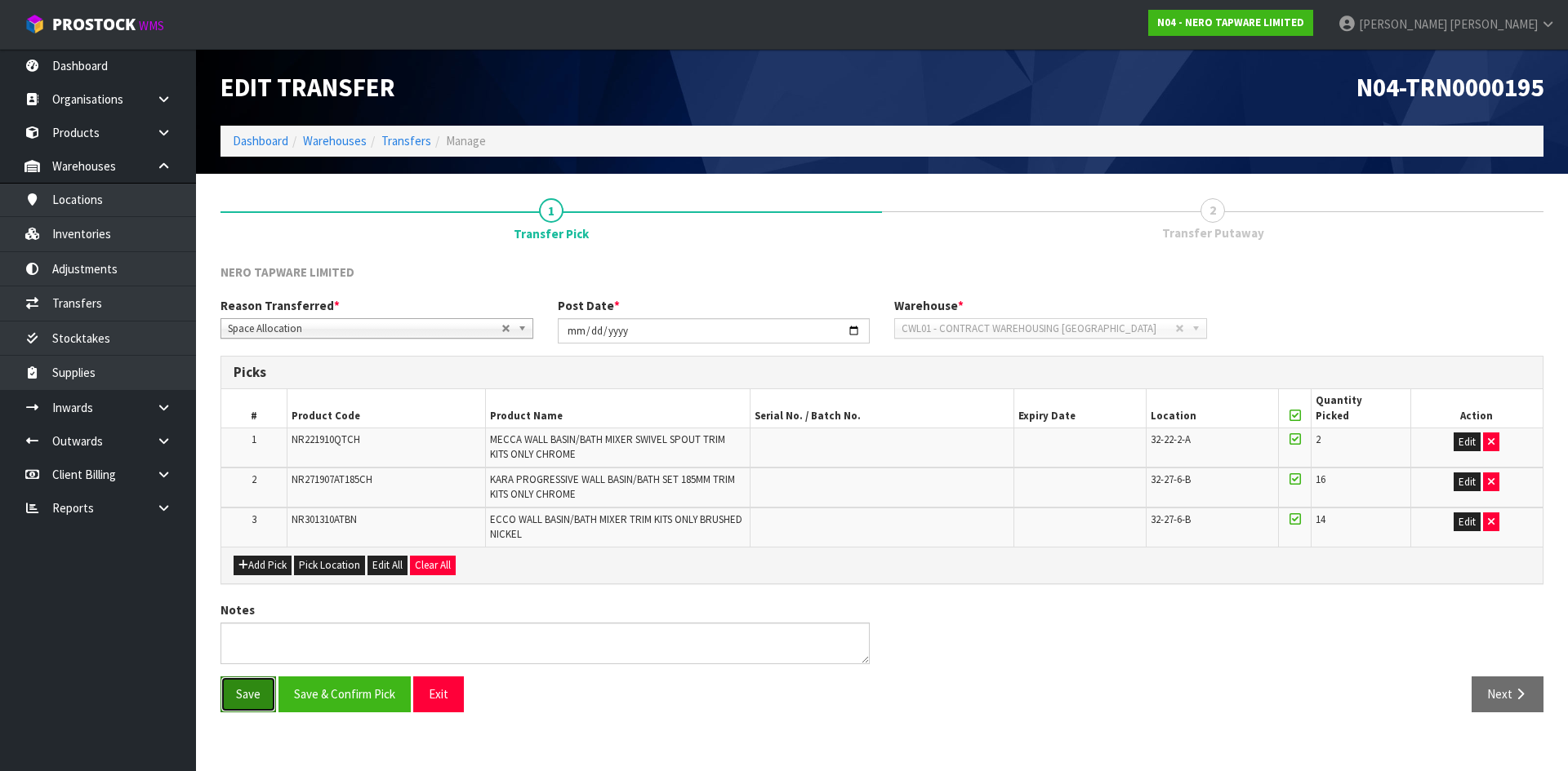
click at [253, 710] on button "Save" at bounding box center [248, 693] width 56 height 35
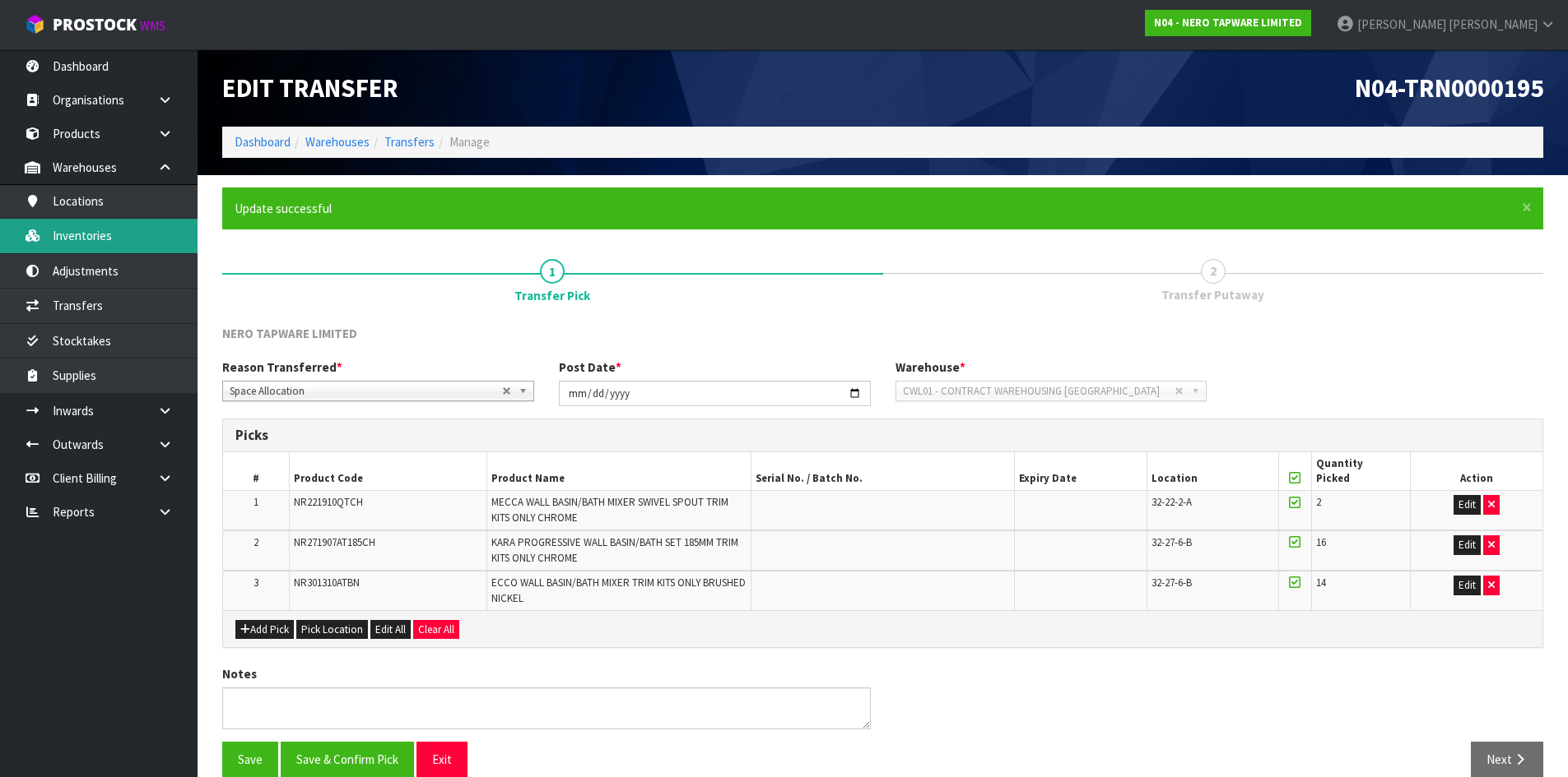
click at [144, 231] on link "Inventories" at bounding box center [98, 235] width 197 height 33
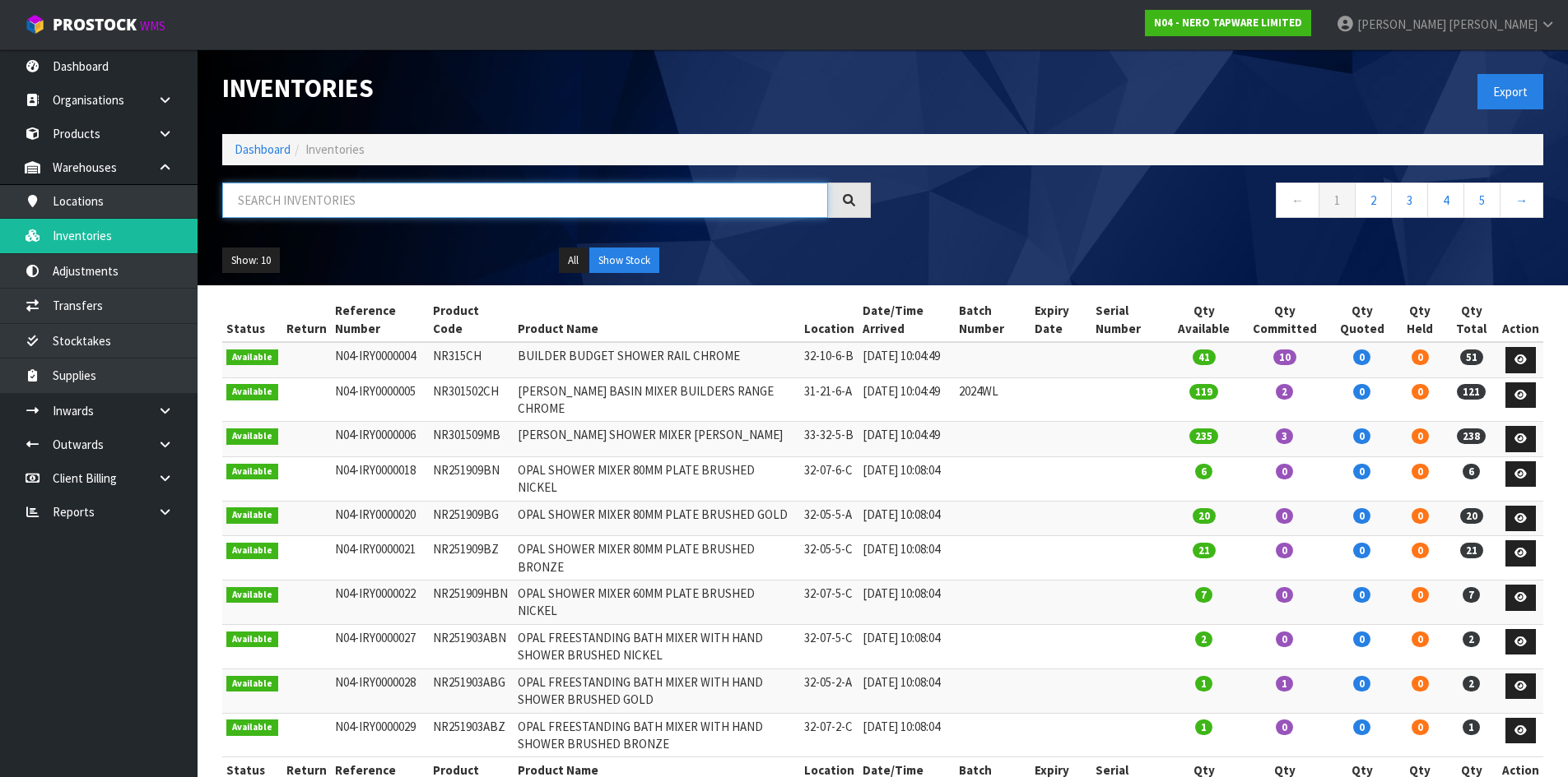
click at [293, 201] on input "text" at bounding box center [525, 200] width 606 height 35
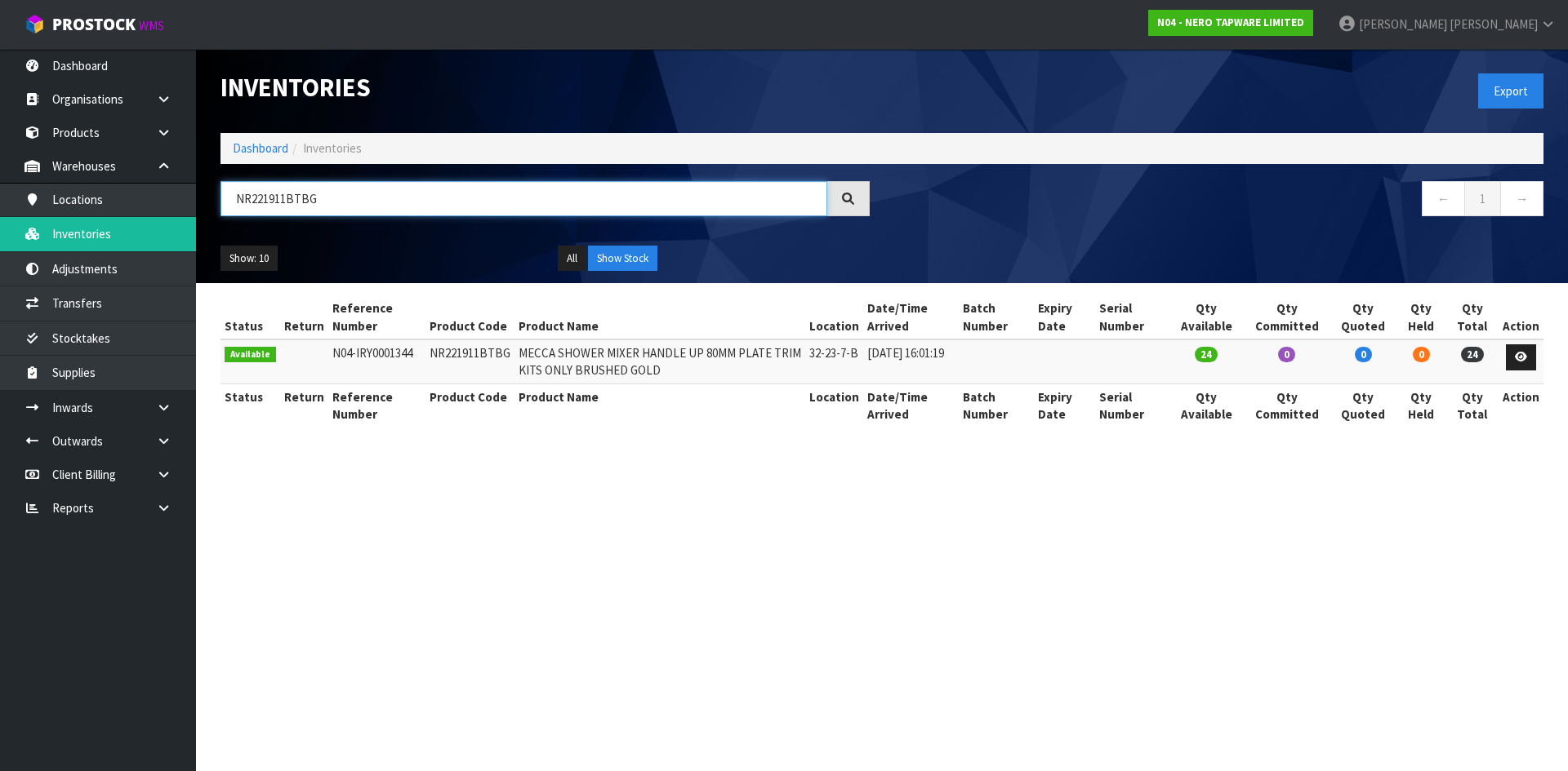
type input "NR221911BTBG"
click at [440, 355] on td "NR221911BTBG" at bounding box center [470, 361] width 89 height 44
copy tr "NR221911BTBG"
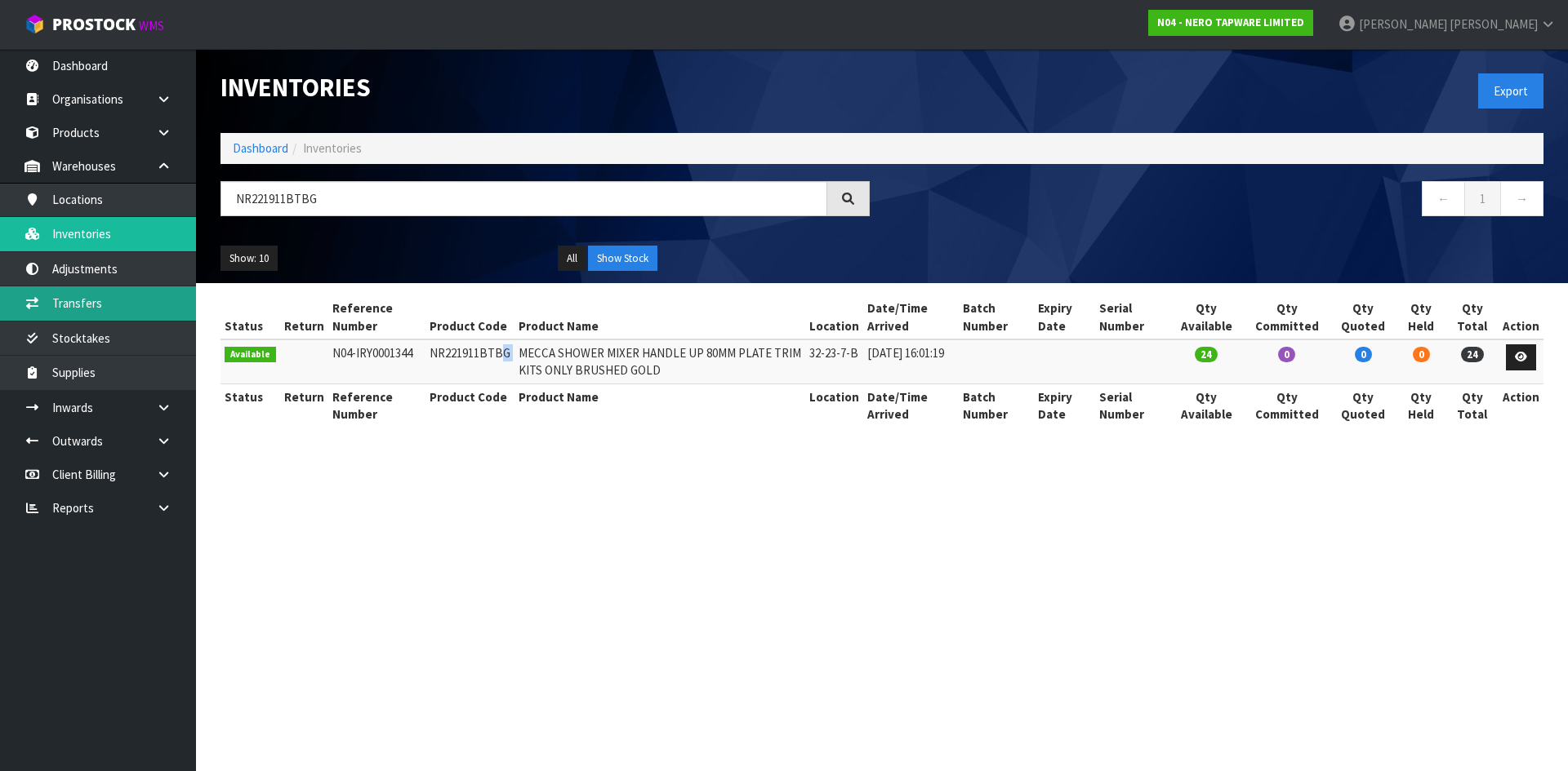
click at [115, 310] on link "Transfers" at bounding box center [97, 303] width 196 height 33
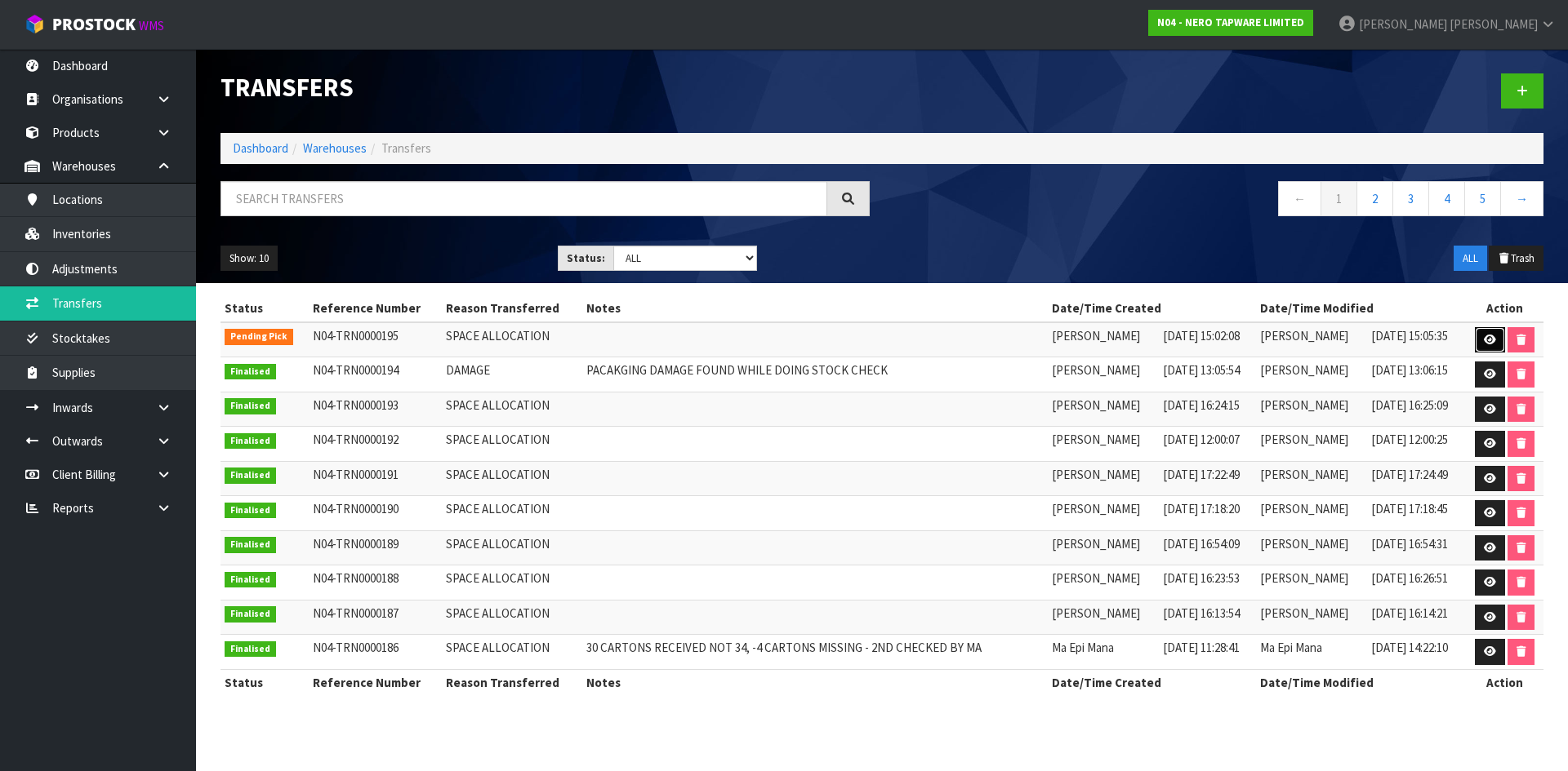
click at [1481, 339] on link at bounding box center [1489, 341] width 30 height 26
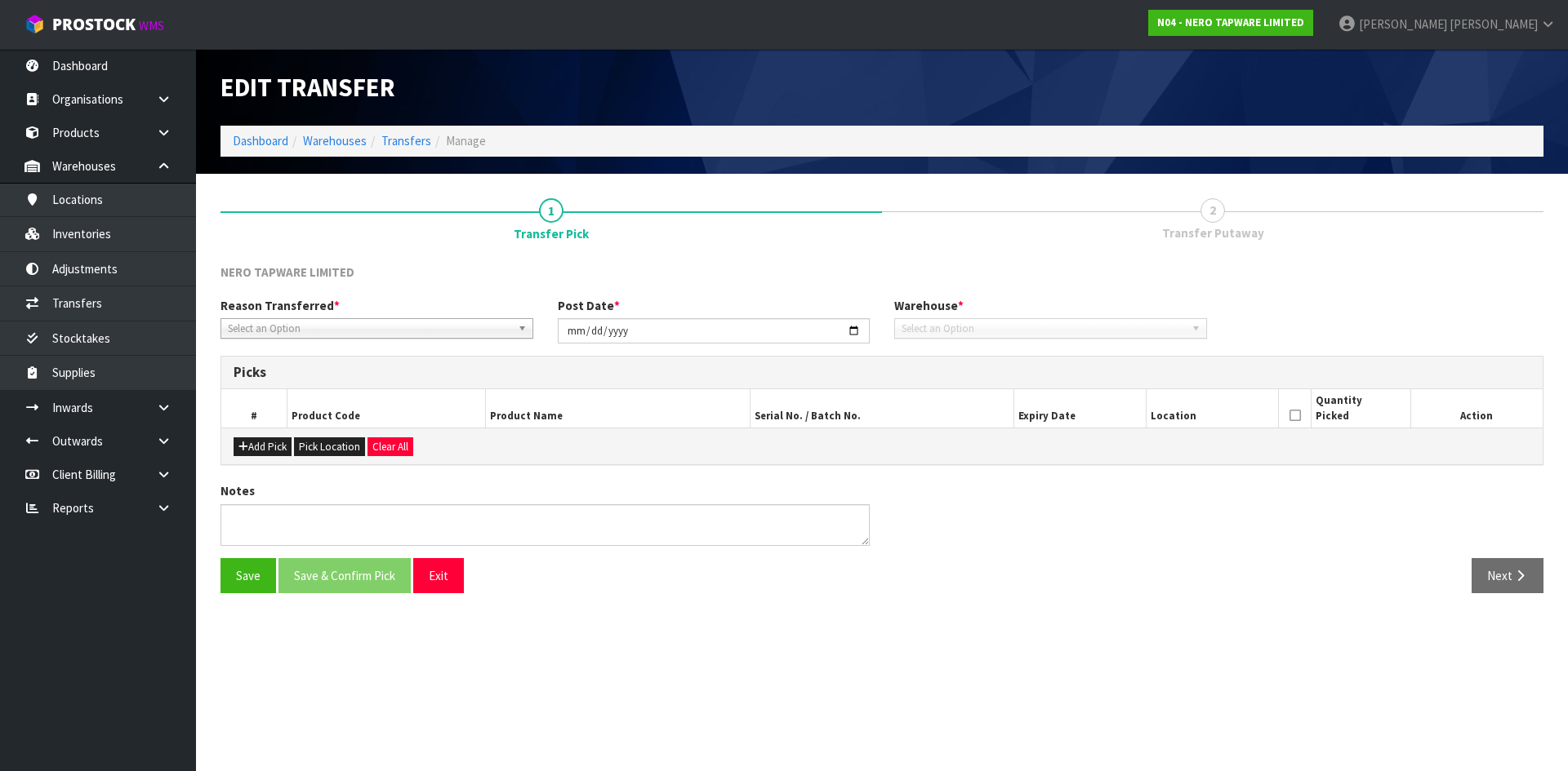
type input "[DATE]"
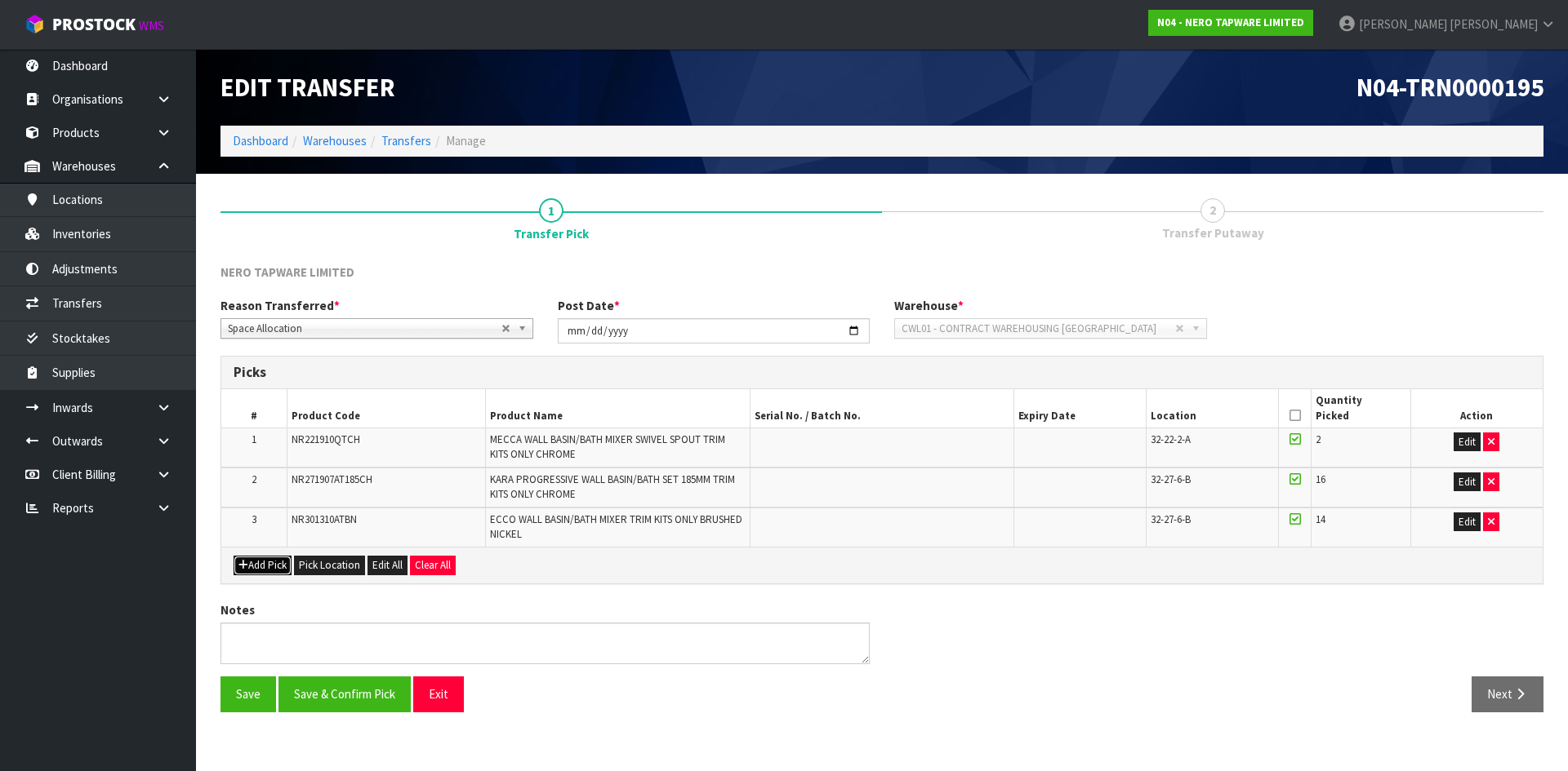
click at [270, 573] on button "Add Pick" at bounding box center [262, 566] width 58 height 20
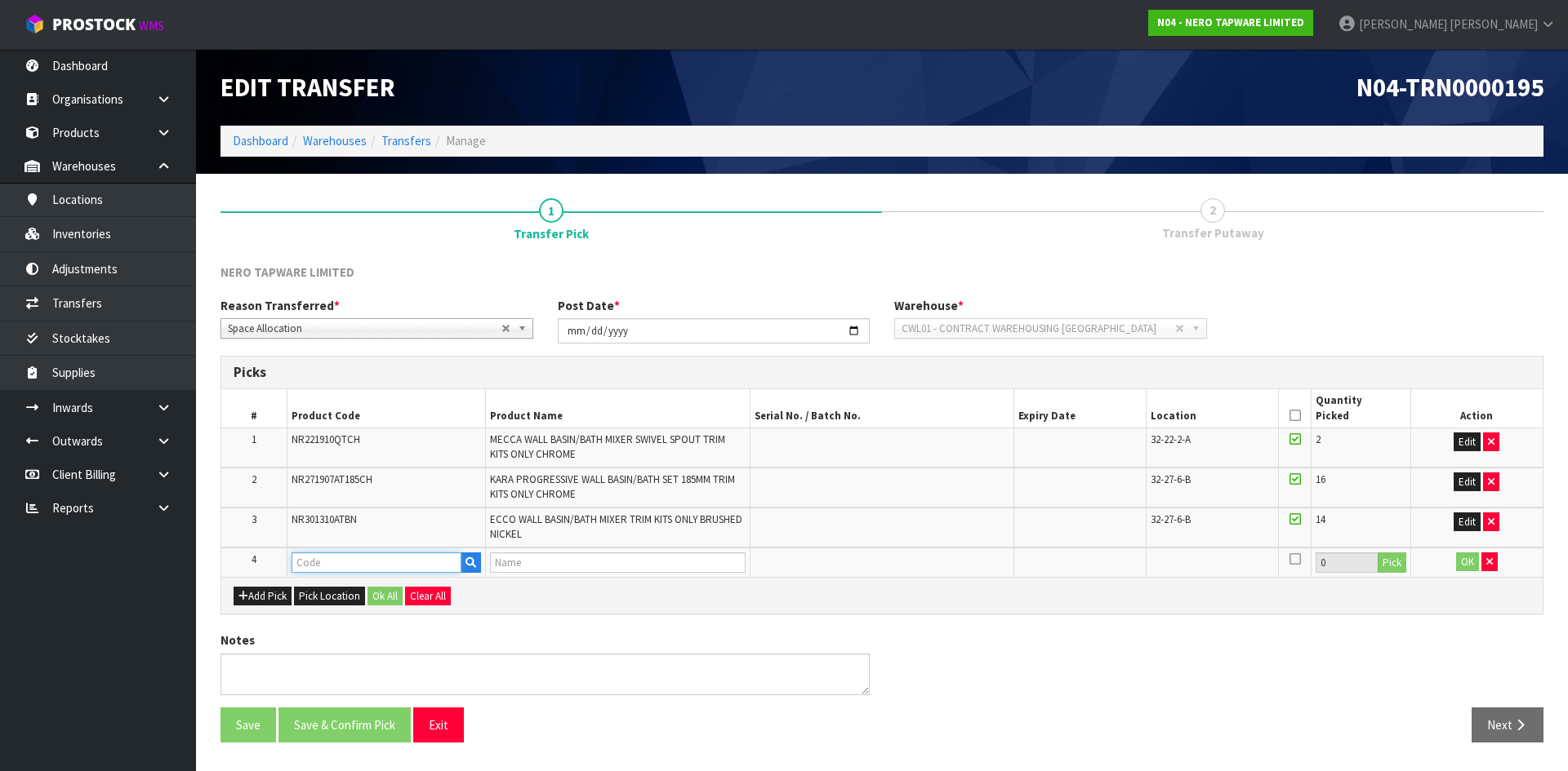
click at [326, 563] on input "text" at bounding box center [376, 563] width 169 height 21
paste input "NR221911BTBG"
type input "NR221911BTBG"
type input "MECCA SHOWER MIXER HANDLE UP 80MM PLATE TRIM KITS ONLY BRUSHED GOLD"
type input "NR221911BTBG"
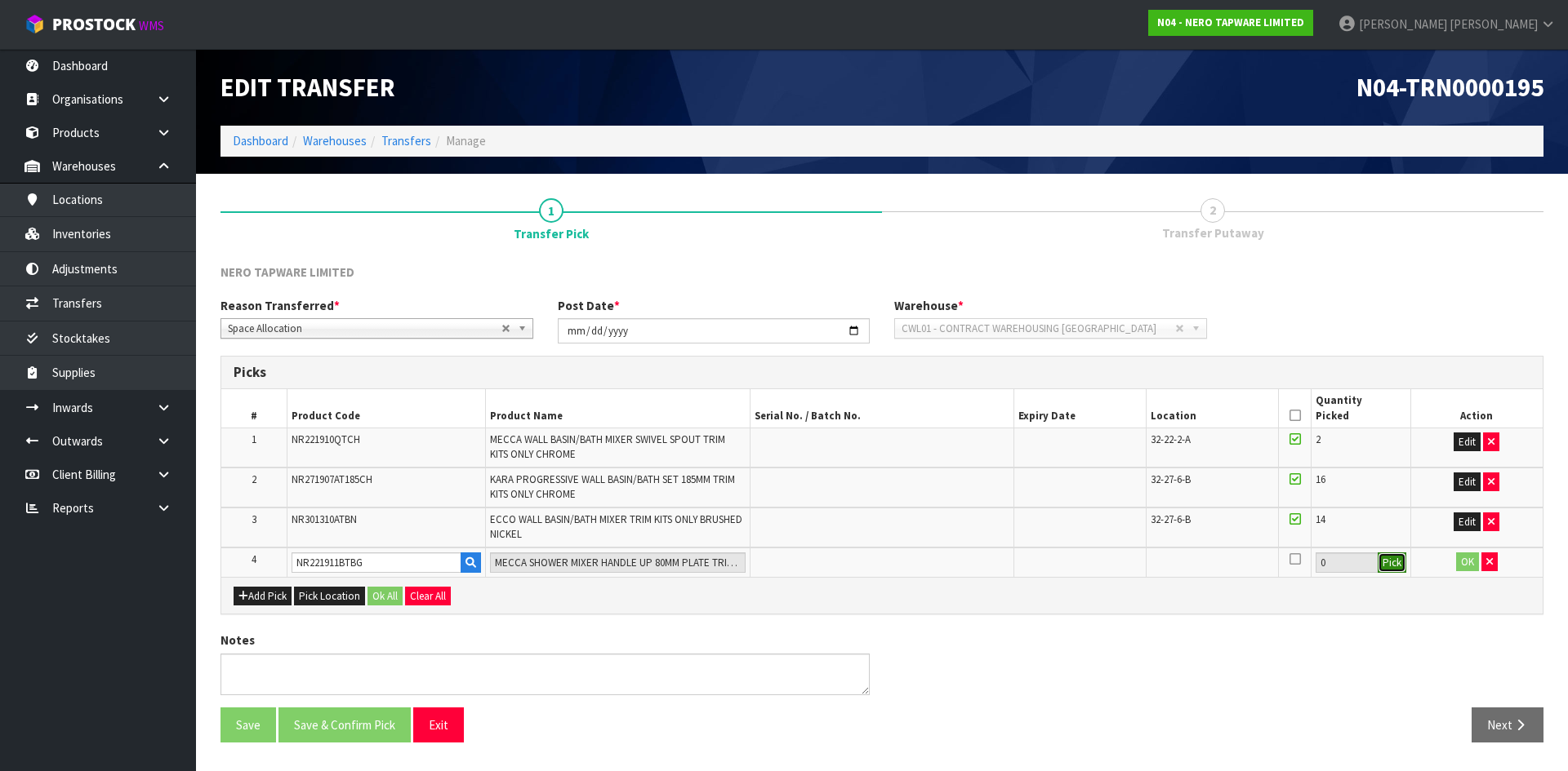
click at [1386, 555] on button "Pick" at bounding box center [1392, 563] width 28 height 21
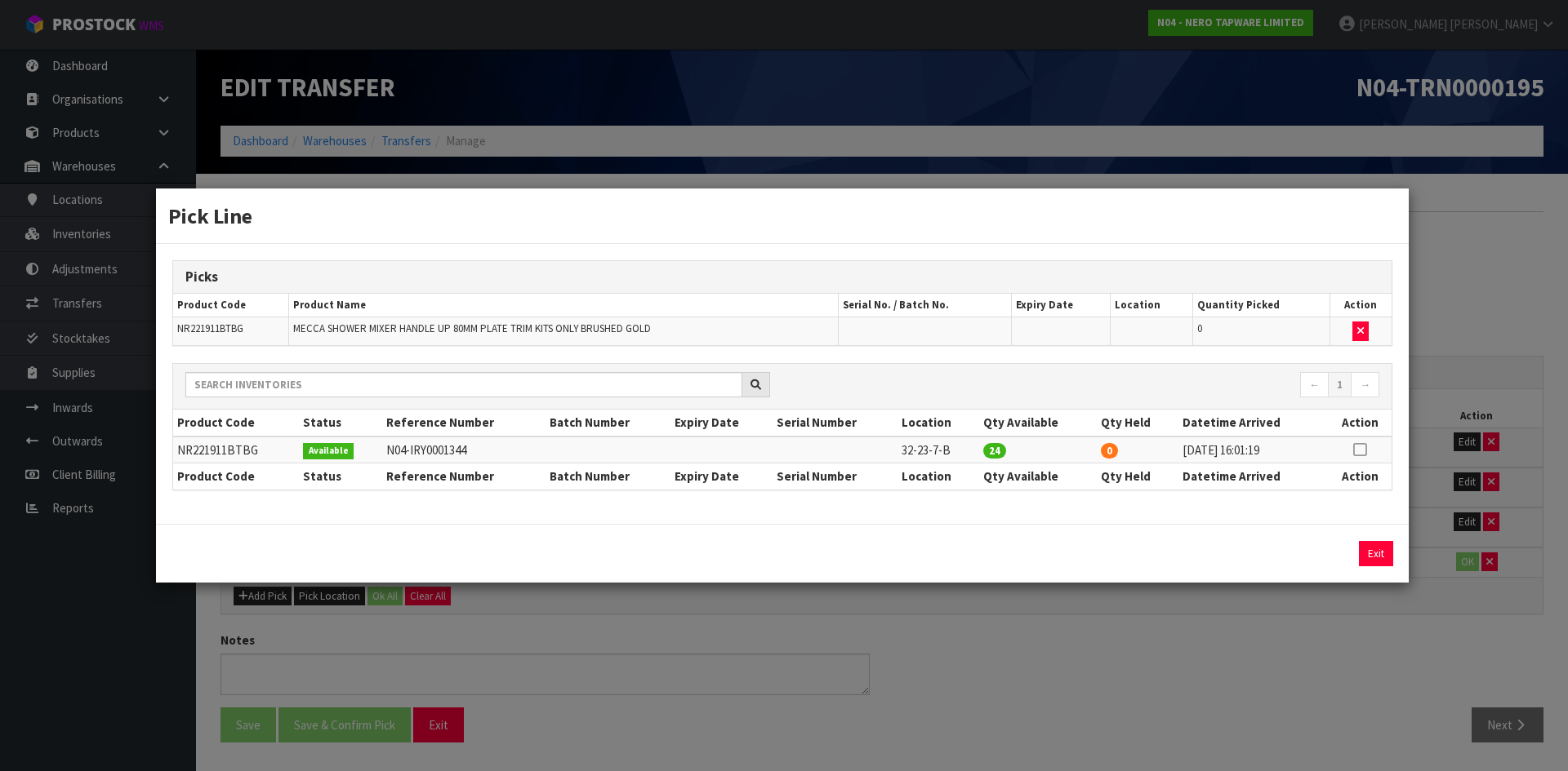
click at [1362, 449] on icon at bounding box center [1360, 449] width 13 height 1
click at [1342, 550] on button "Assign Pick" at bounding box center [1320, 553] width 67 height 26
type input "24"
drag, startPoint x: 1146, startPoint y: 665, endPoint x: 1110, endPoint y: 645, distance: 41.2
click at [1140, 661] on div "Pick Line Picks Product Code Product Name Serial No. / Batch No. Expiry Date Lo…" at bounding box center [784, 385] width 1568 height 771
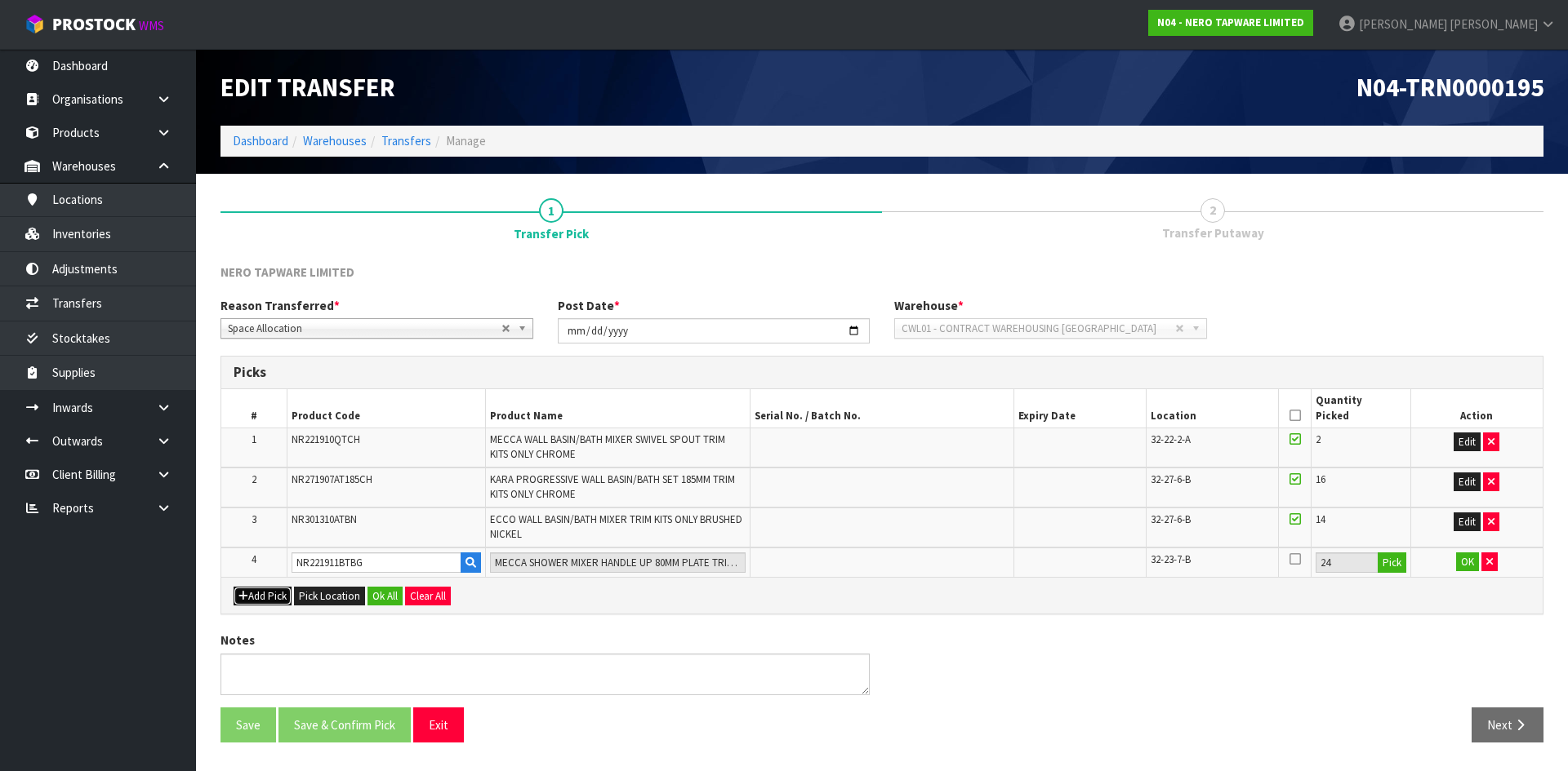
click at [258, 595] on button "Add Pick" at bounding box center [262, 596] width 58 height 20
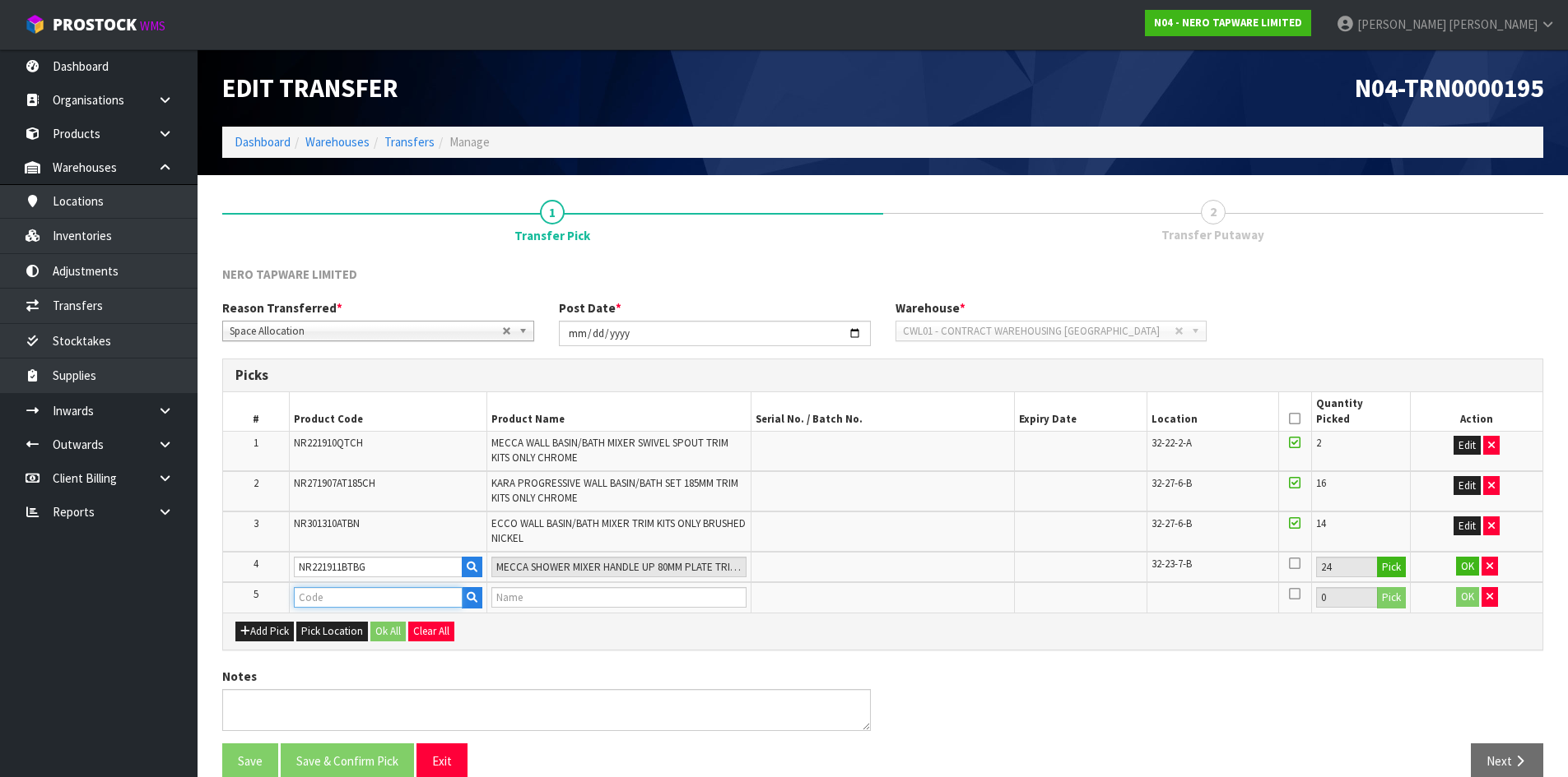
click at [340, 590] on input "text" at bounding box center [378, 598] width 169 height 21
type input "NR221911BTBZ"
type input "MECCA SHOWER MIXER HANDLE UP 80MM PLATE TRIM KITS ONLY BRUSHED BRONZE"
type input "NR221911BTBZ"
click at [1397, 598] on button "Pick" at bounding box center [1391, 598] width 29 height 21
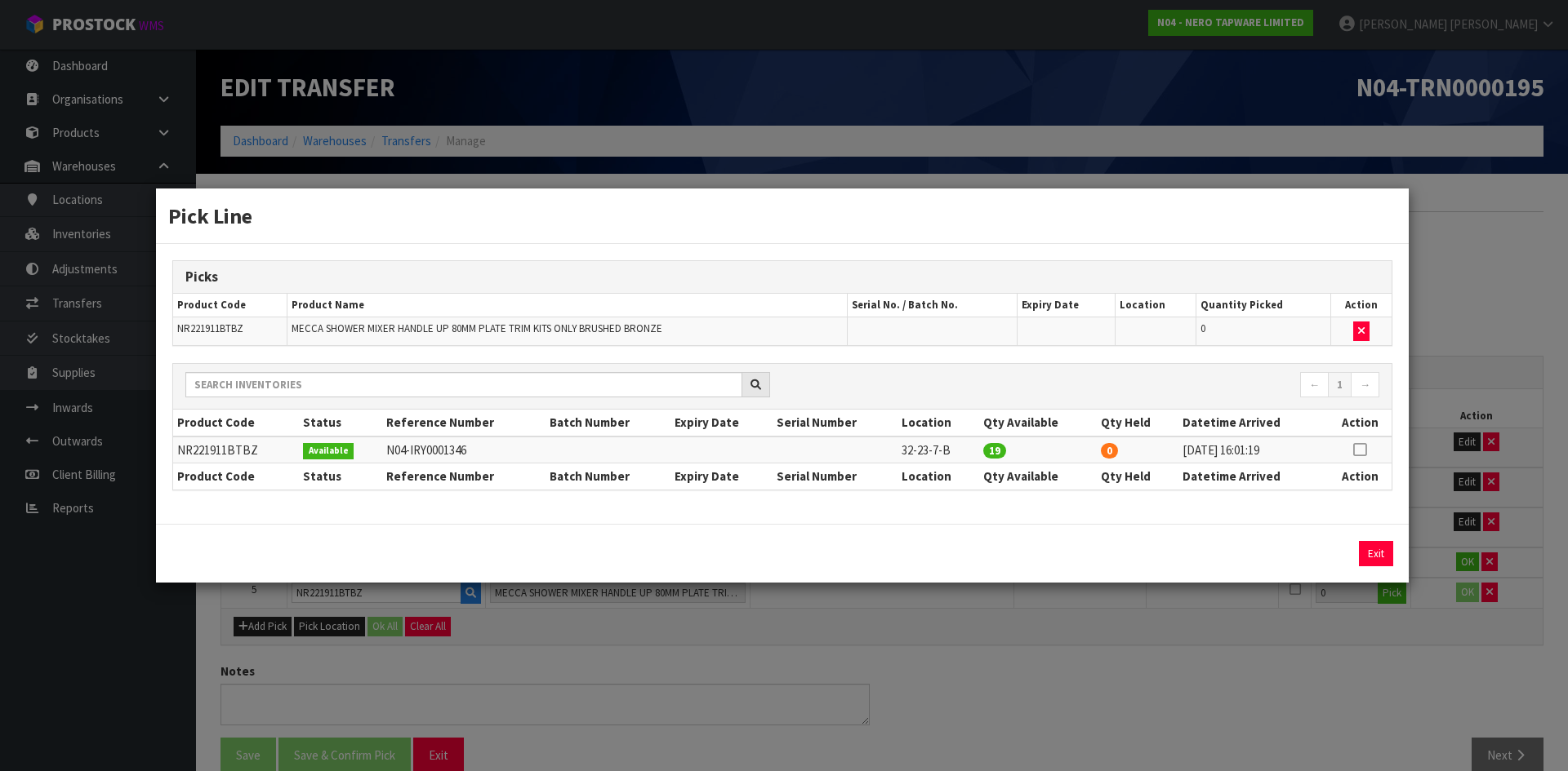
click at [1358, 450] on icon at bounding box center [1360, 449] width 13 height 1
click at [1326, 552] on button "Assign Pick" at bounding box center [1320, 553] width 67 height 26
type input "19"
click at [1330, 630] on div "Pick Line Picks Product Code Product Name Serial No. / Batch No. Expiry Date Lo…" at bounding box center [784, 385] width 1568 height 771
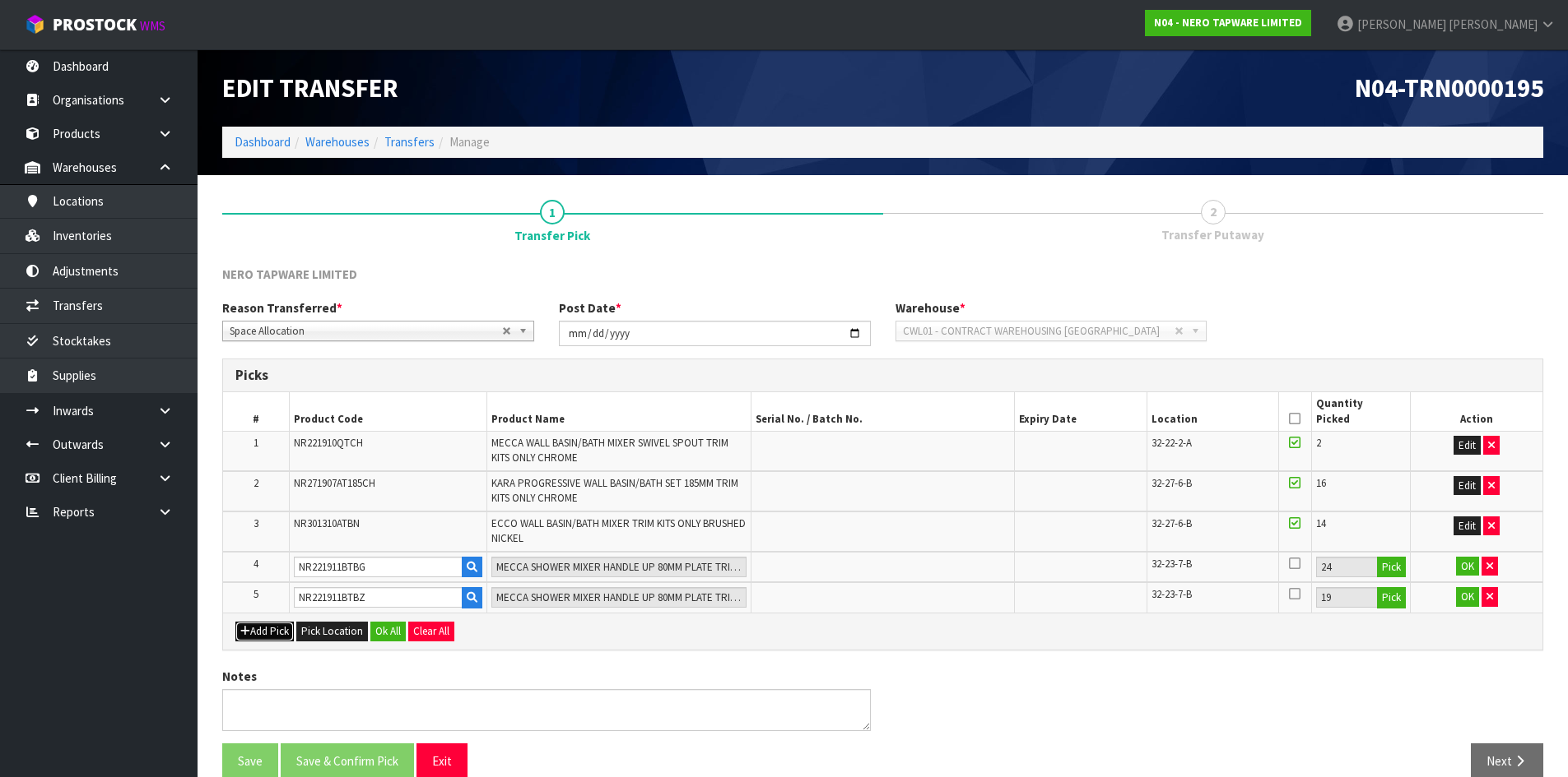
click at [278, 633] on button "Add Pick" at bounding box center [264, 631] width 58 height 20
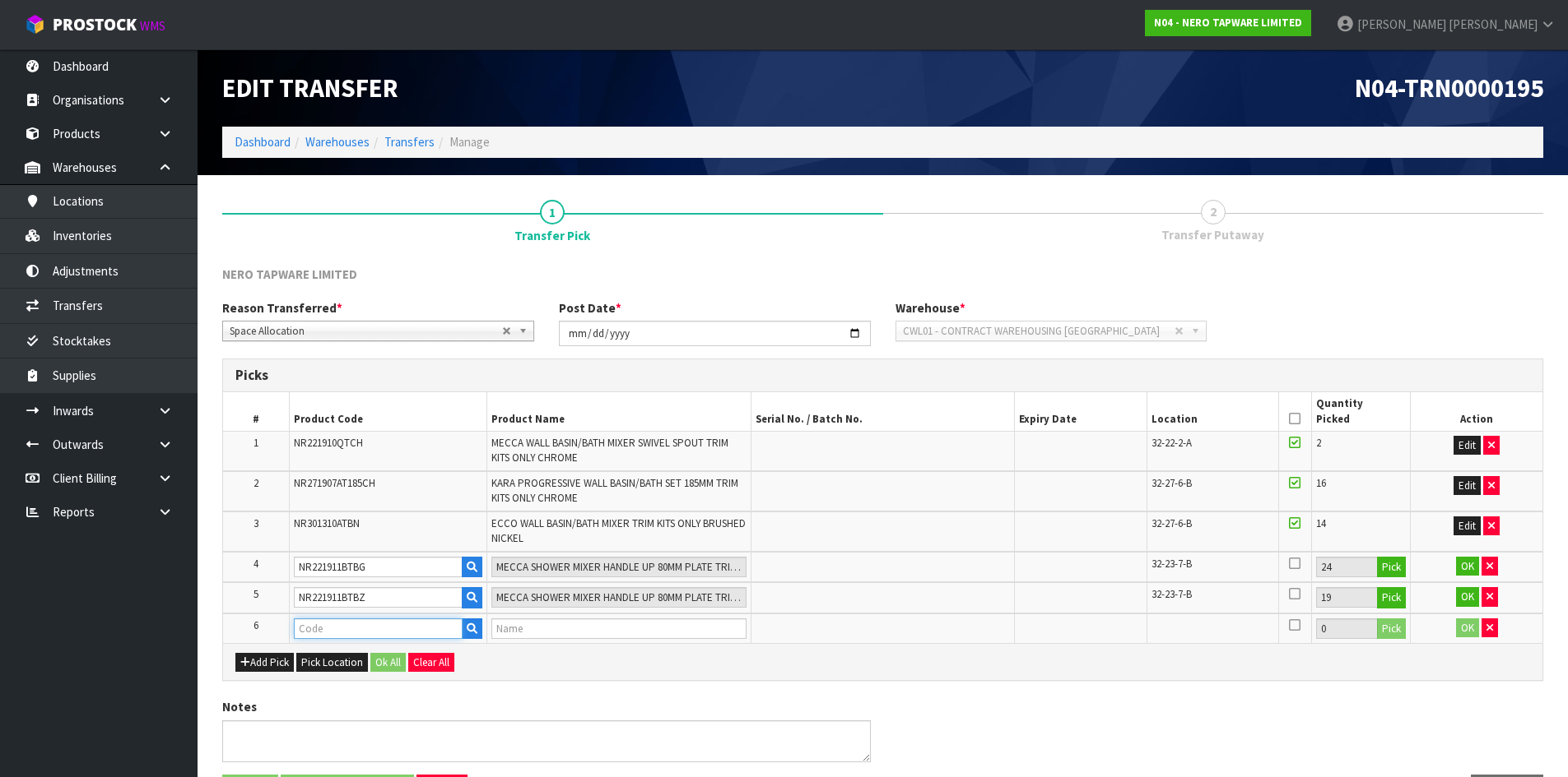
click at [320, 625] on input "text" at bounding box center [378, 629] width 169 height 21
type input "NR221911XTMB"
type input "MECCA CARE SHOWER MIXER TRIM KITS ONLY MATTE BLACK"
type input "NR221911XTMB"
click at [1393, 632] on button "Pick" at bounding box center [1391, 629] width 29 height 21
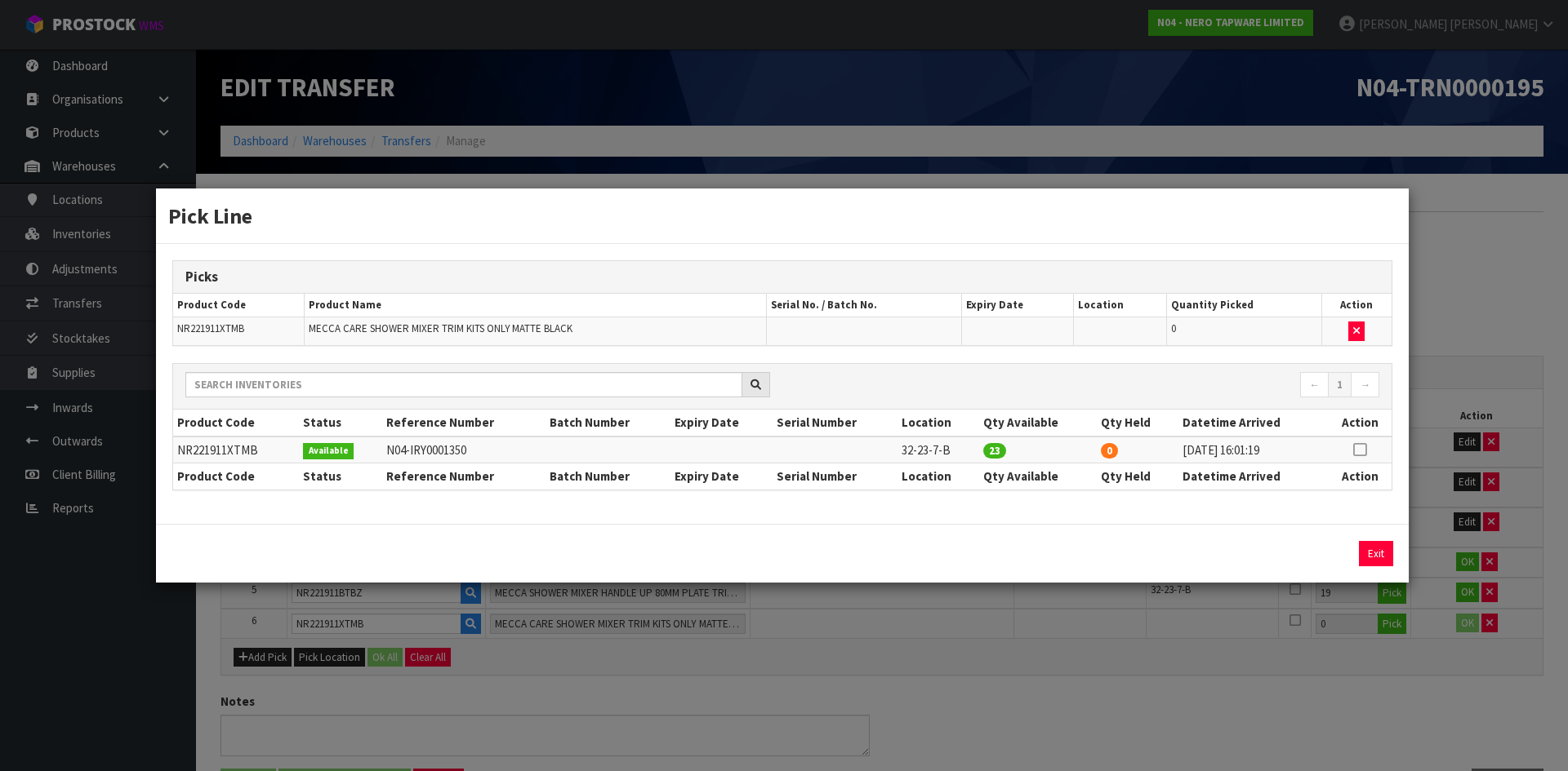
click at [1357, 449] on icon at bounding box center [1360, 449] width 13 height 1
click at [1311, 555] on button "Assign Pick" at bounding box center [1320, 553] width 67 height 26
type input "23"
click at [1309, 708] on div "Pick Line Picks Product Code Product Name Serial No. / Batch No. Expiry Date Lo…" at bounding box center [784, 385] width 1568 height 771
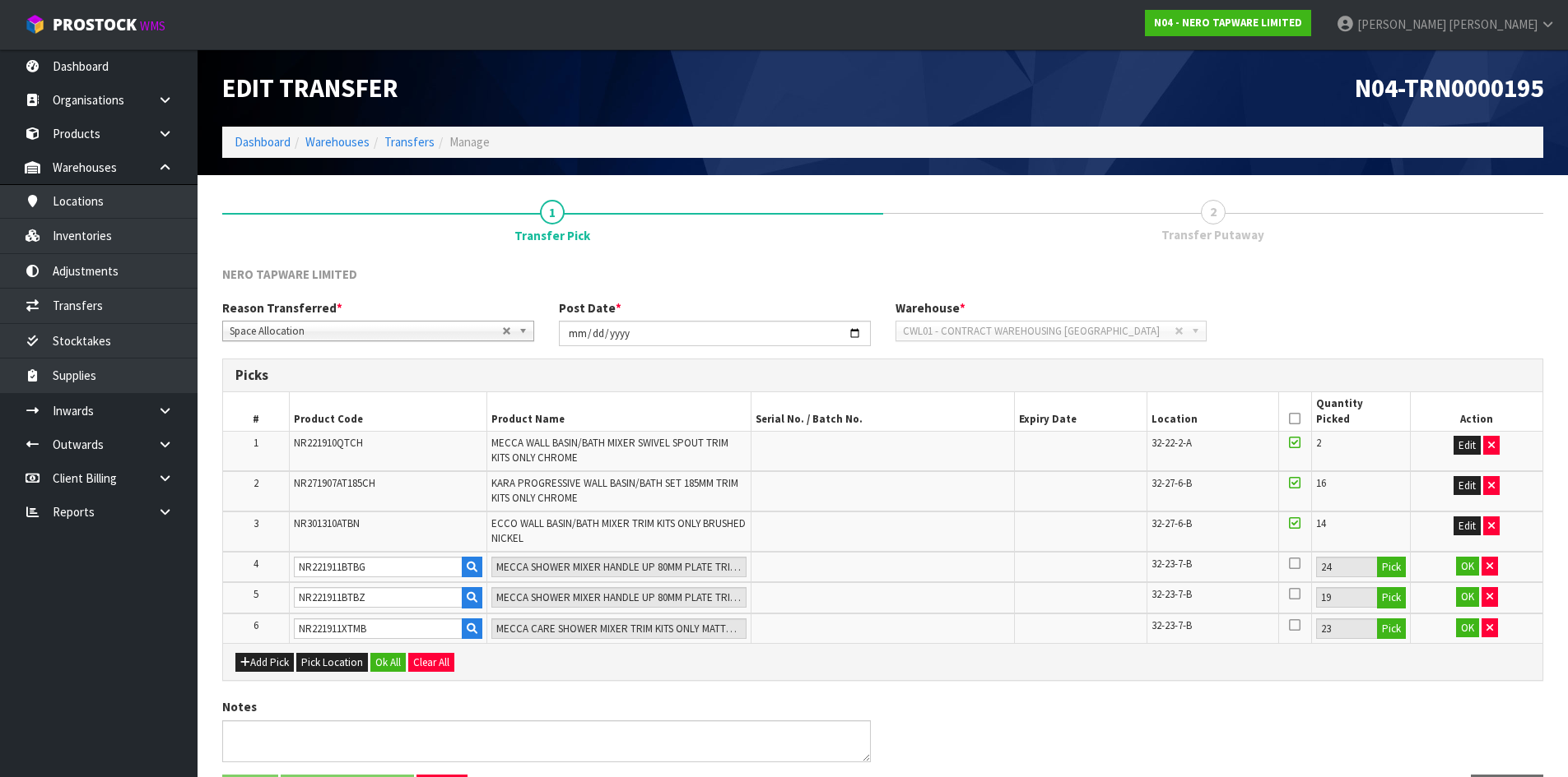
click at [1297, 419] on icon at bounding box center [1294, 419] width 11 height 1
click at [380, 664] on button "Ok All" at bounding box center [387, 663] width 35 height 20
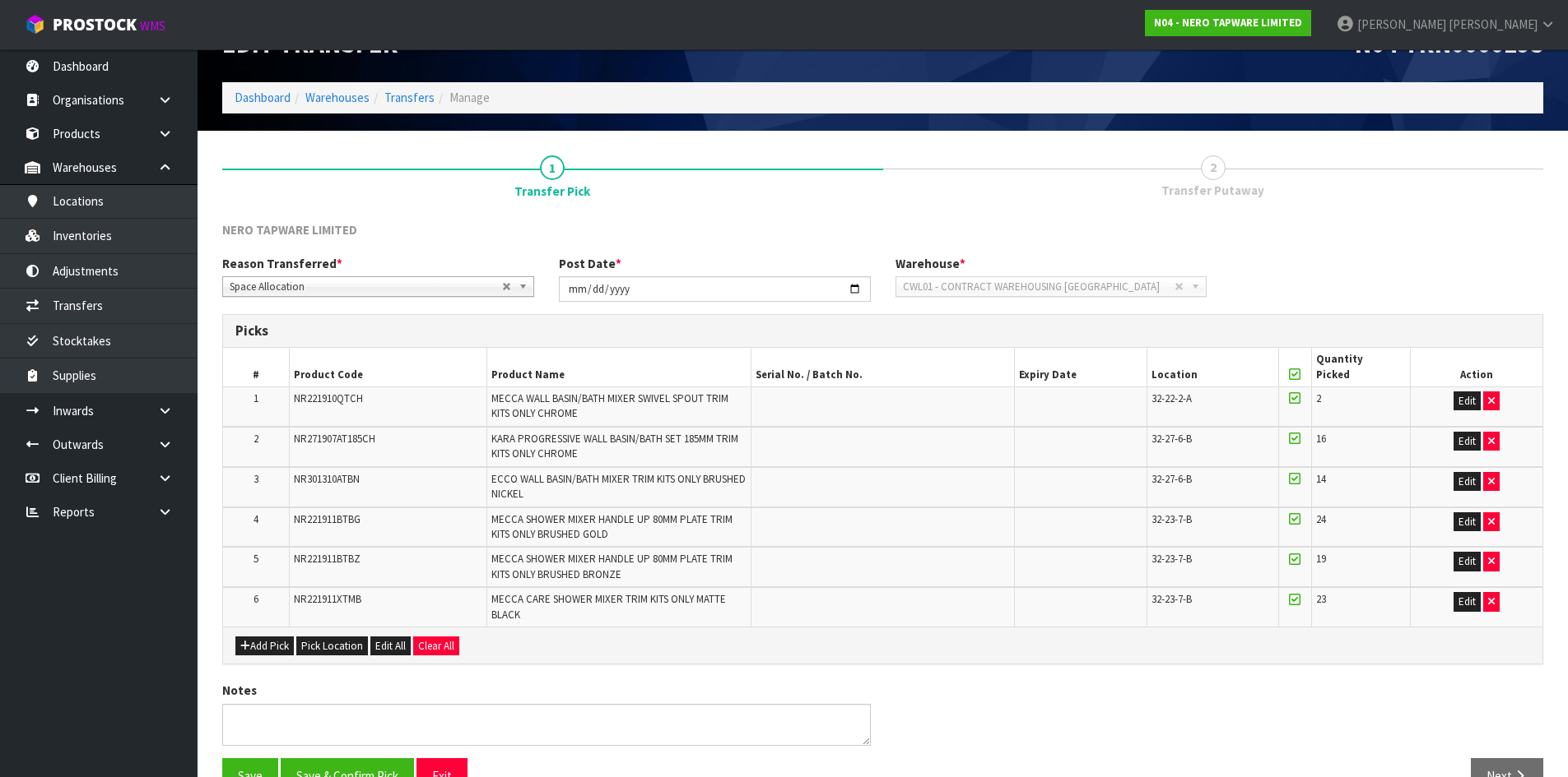
scroll to position [86, 0]
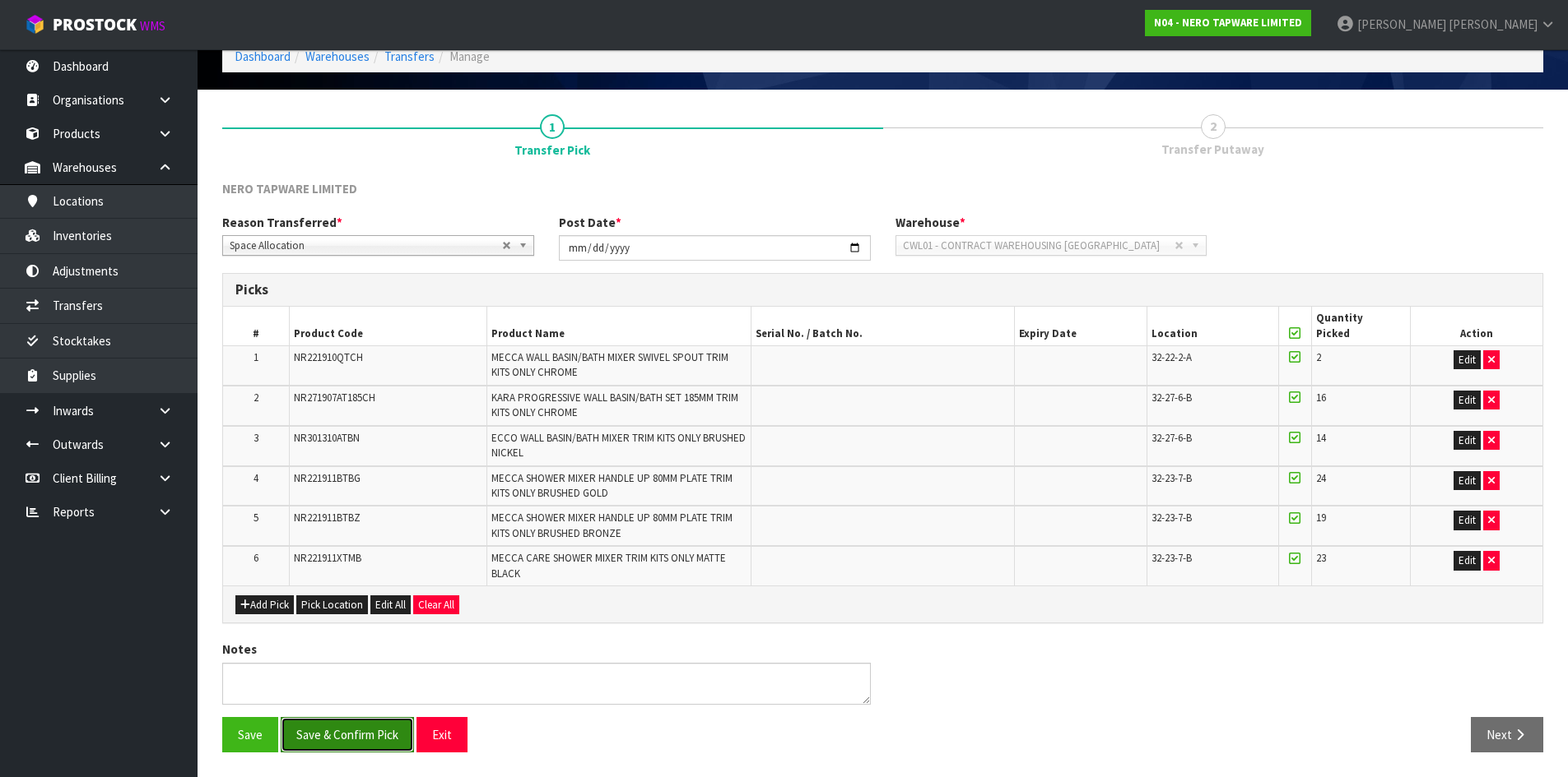
click at [327, 746] on button "Save & Confirm Pick" at bounding box center [347, 734] width 134 height 35
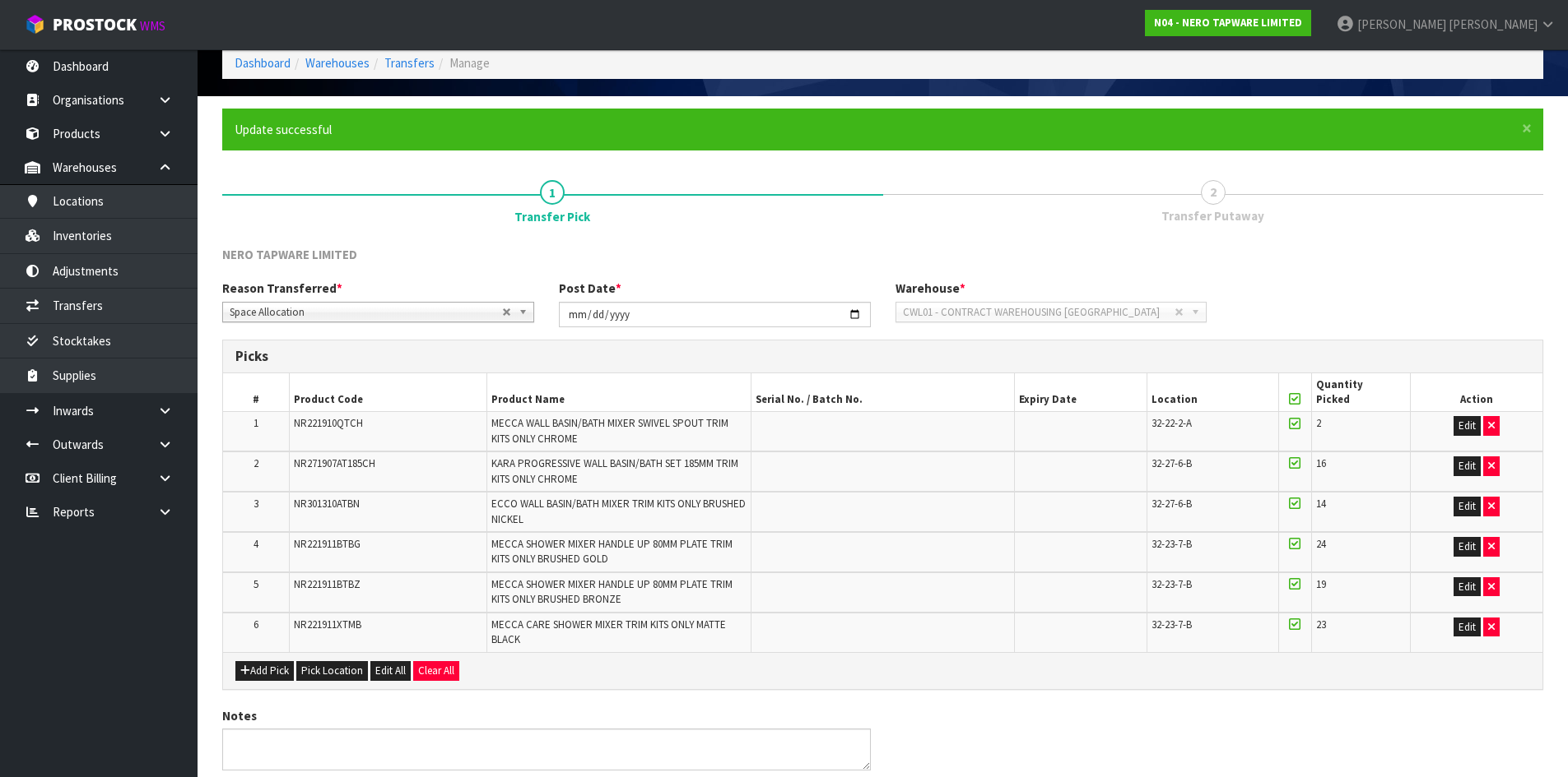
scroll to position [108, 0]
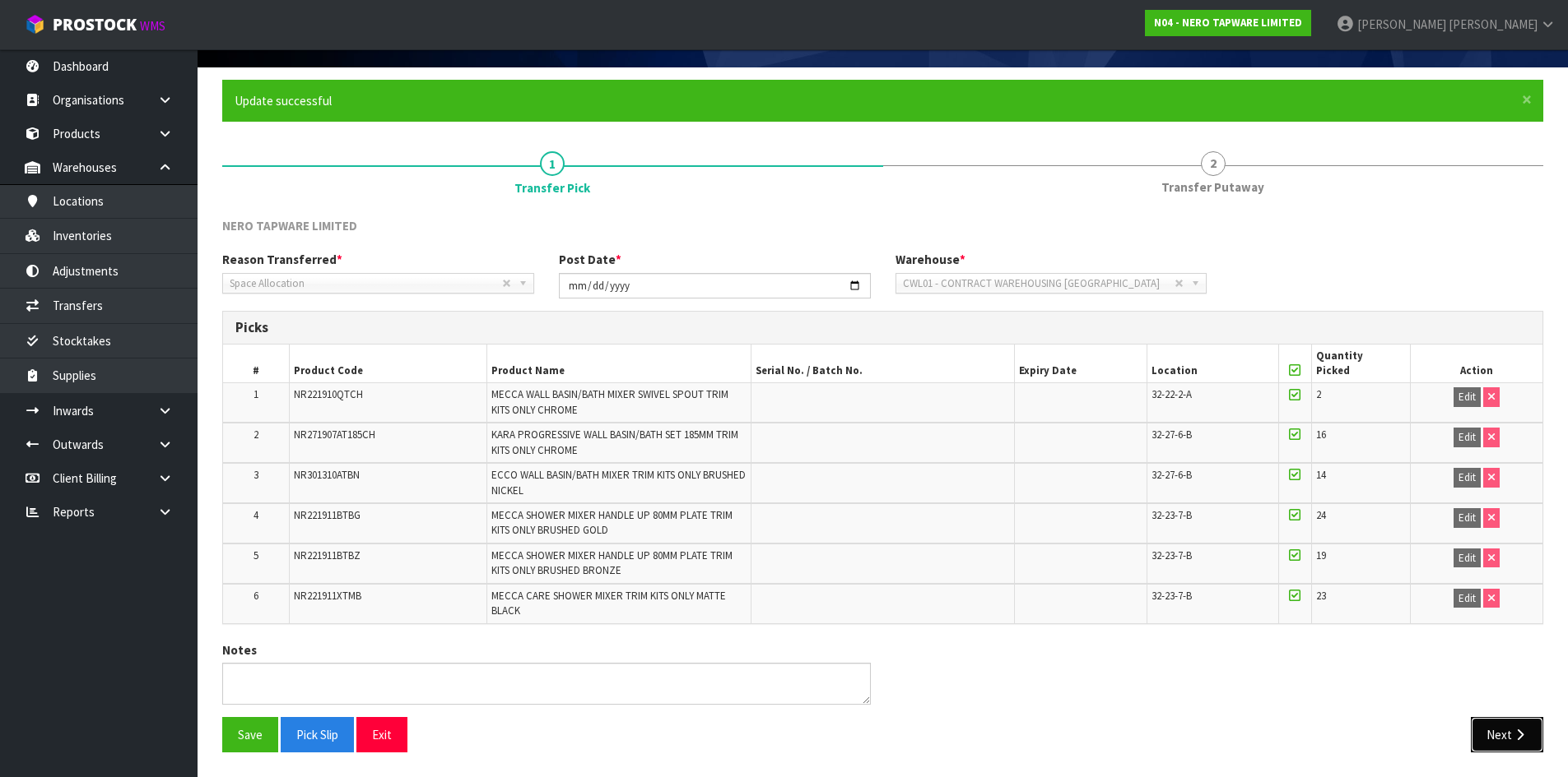
click at [1520, 739] on icon "button" at bounding box center [1519, 734] width 15 height 12
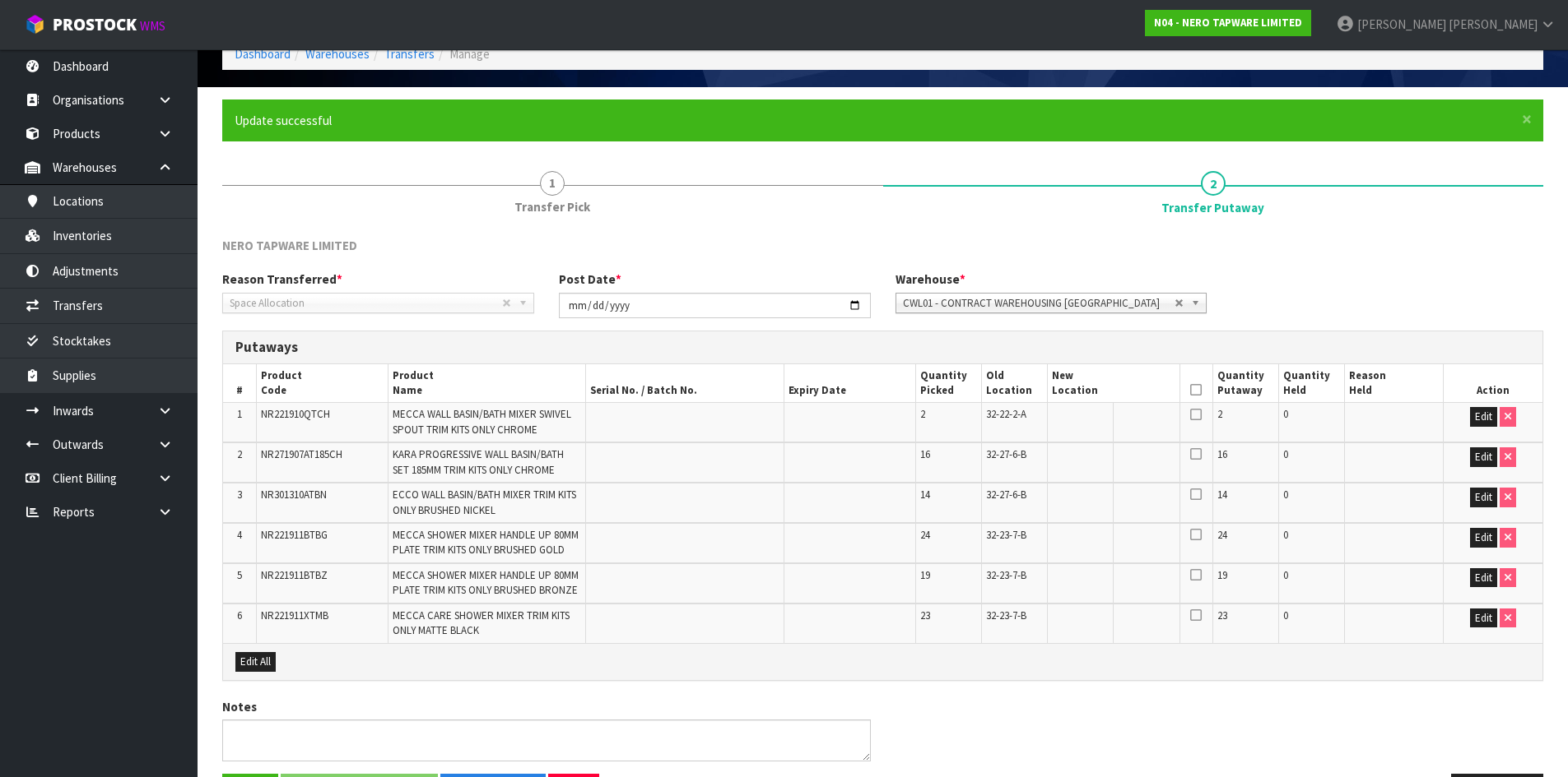
scroll to position [146, 0]
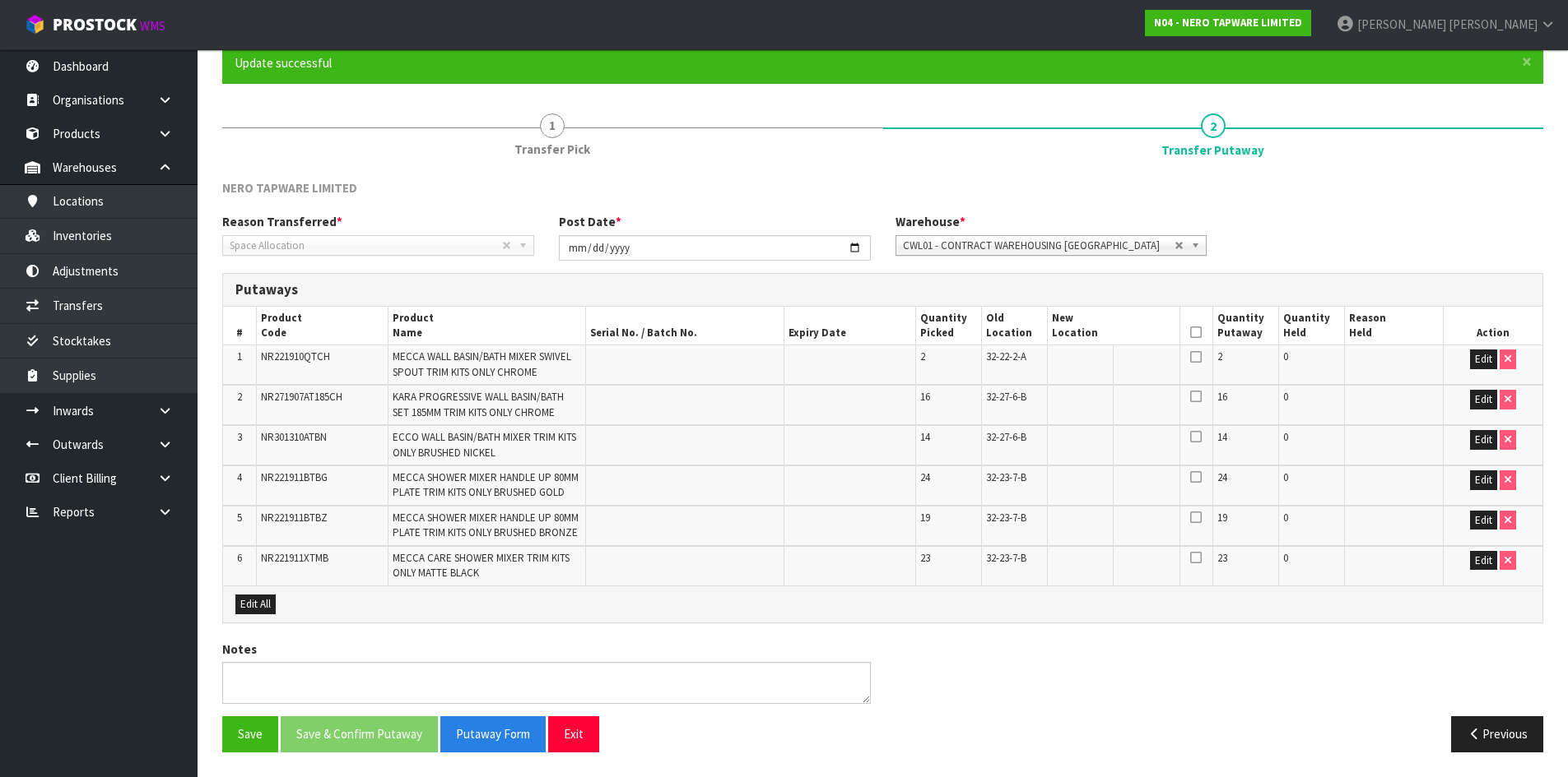
click at [279, 604] on div "Edit All" at bounding box center [882, 603] width 1319 height 37
click at [261, 605] on button "Edit All" at bounding box center [256, 604] width 40 height 20
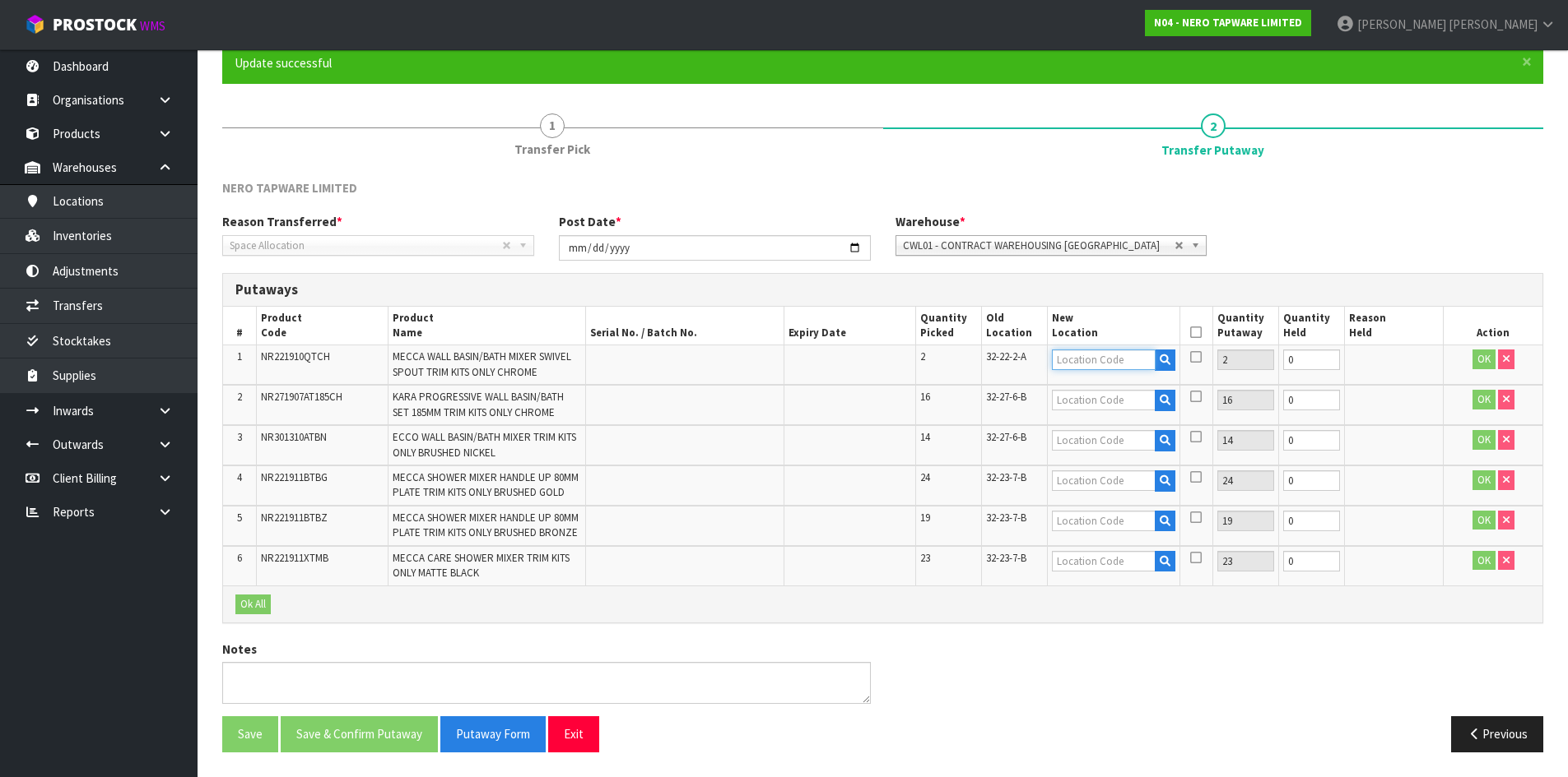
click at [1090, 360] on input "text" at bounding box center [1104, 360] width 103 height 21
click at [1019, 358] on span "32-22-2-A" at bounding box center [1006, 357] width 40 height 14
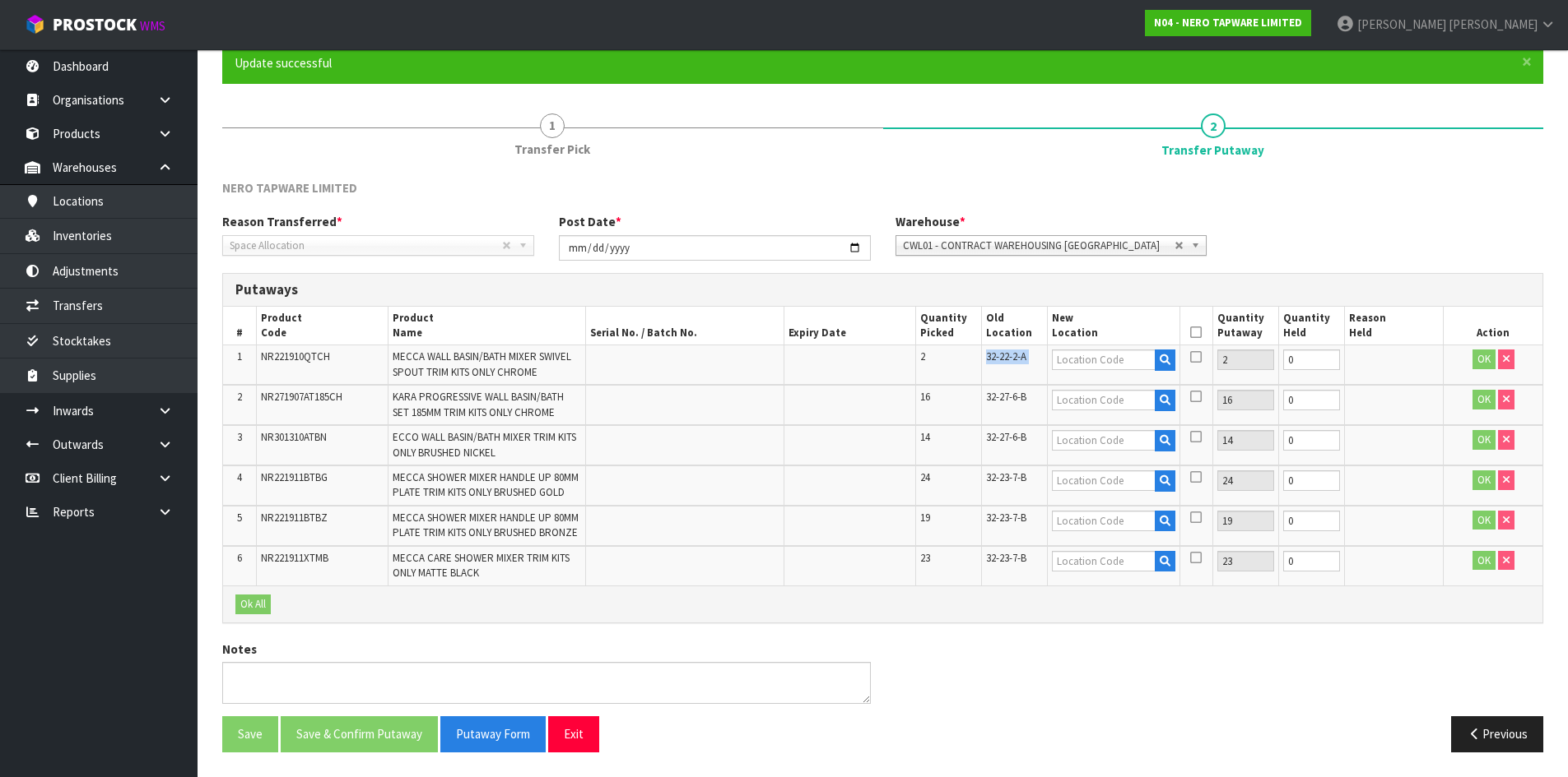
copy tr "32-22-2-A"
click at [1107, 362] on input "text" at bounding box center [1104, 360] width 103 height 21
paste input "32-22-2-A"
type input "32-22-2-B"
click at [1021, 399] on span "32-27-6-B" at bounding box center [1006, 397] width 40 height 14
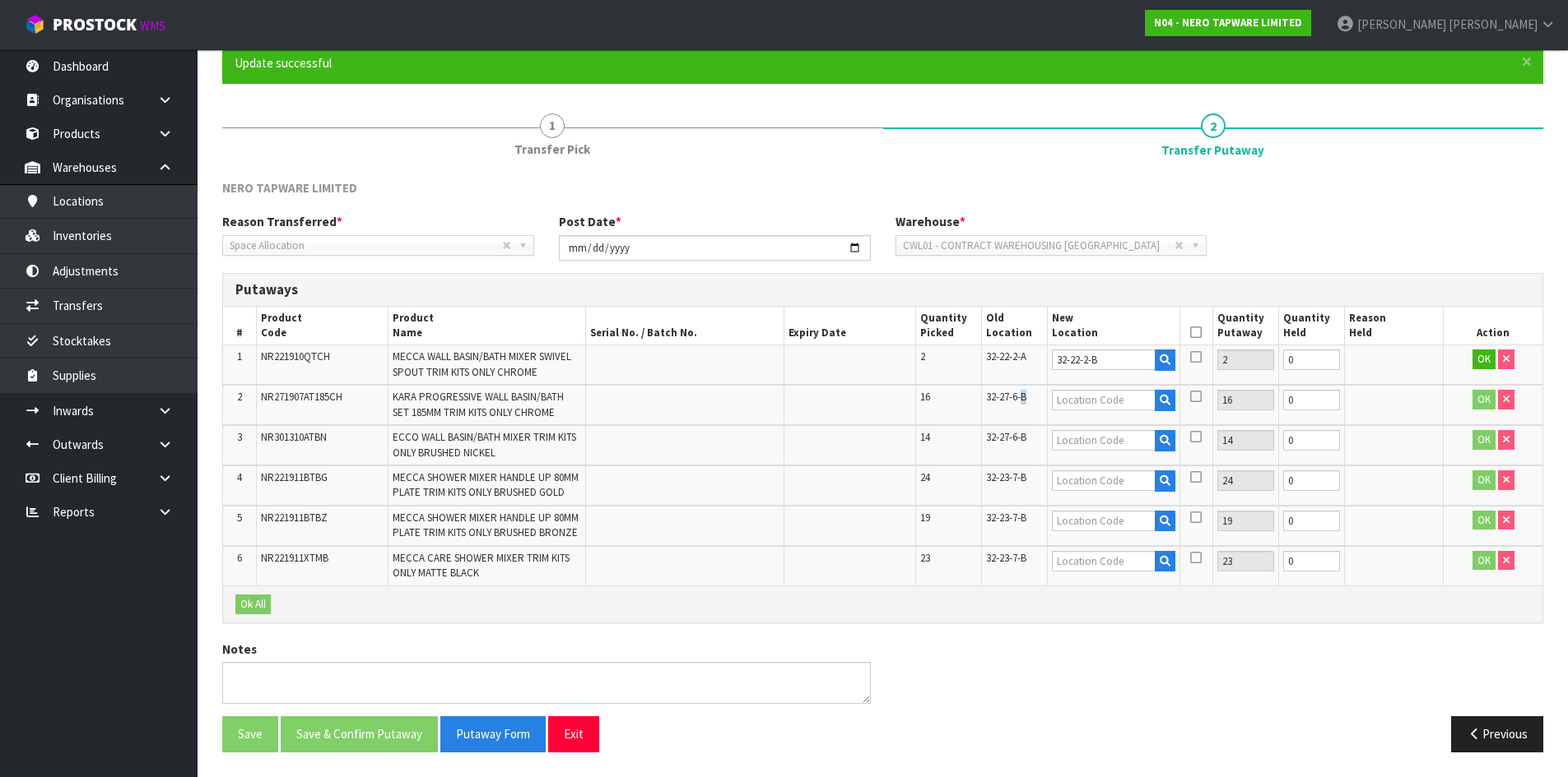
click at [1021, 399] on span "32-27-6-B" at bounding box center [1006, 397] width 40 height 14
copy tr "32-27-6-B"
click at [1119, 393] on input "text" at bounding box center [1104, 400] width 103 height 21
paste input "32-27-6-B"
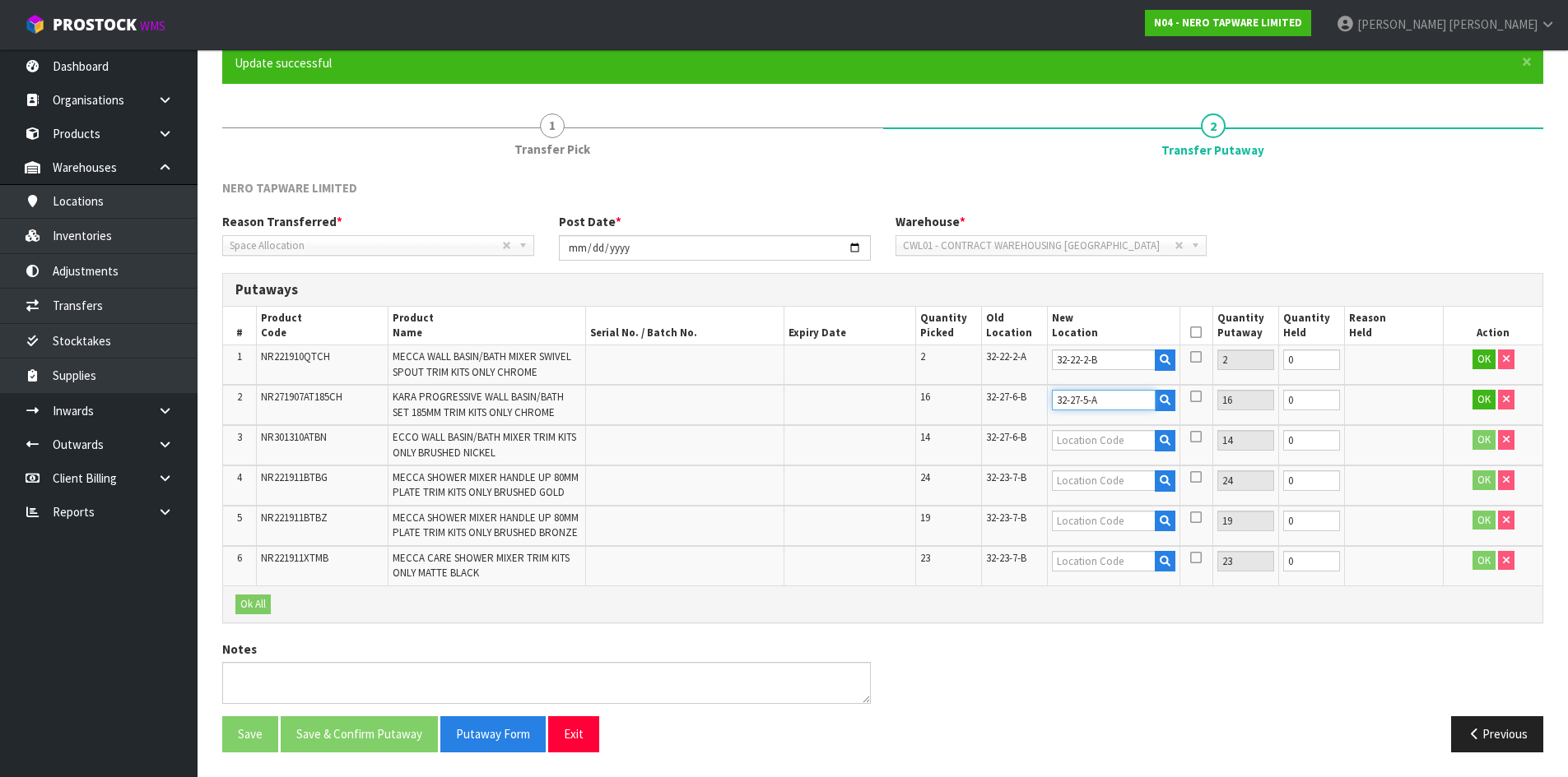
type input "32-27-5-A"
click at [1083, 440] on input "text" at bounding box center [1104, 440] width 103 height 21
paste input "32-27-6-B"
type input "32-27-5-A"
click at [1008, 480] on span "32-23-7-B" at bounding box center [1006, 478] width 40 height 14
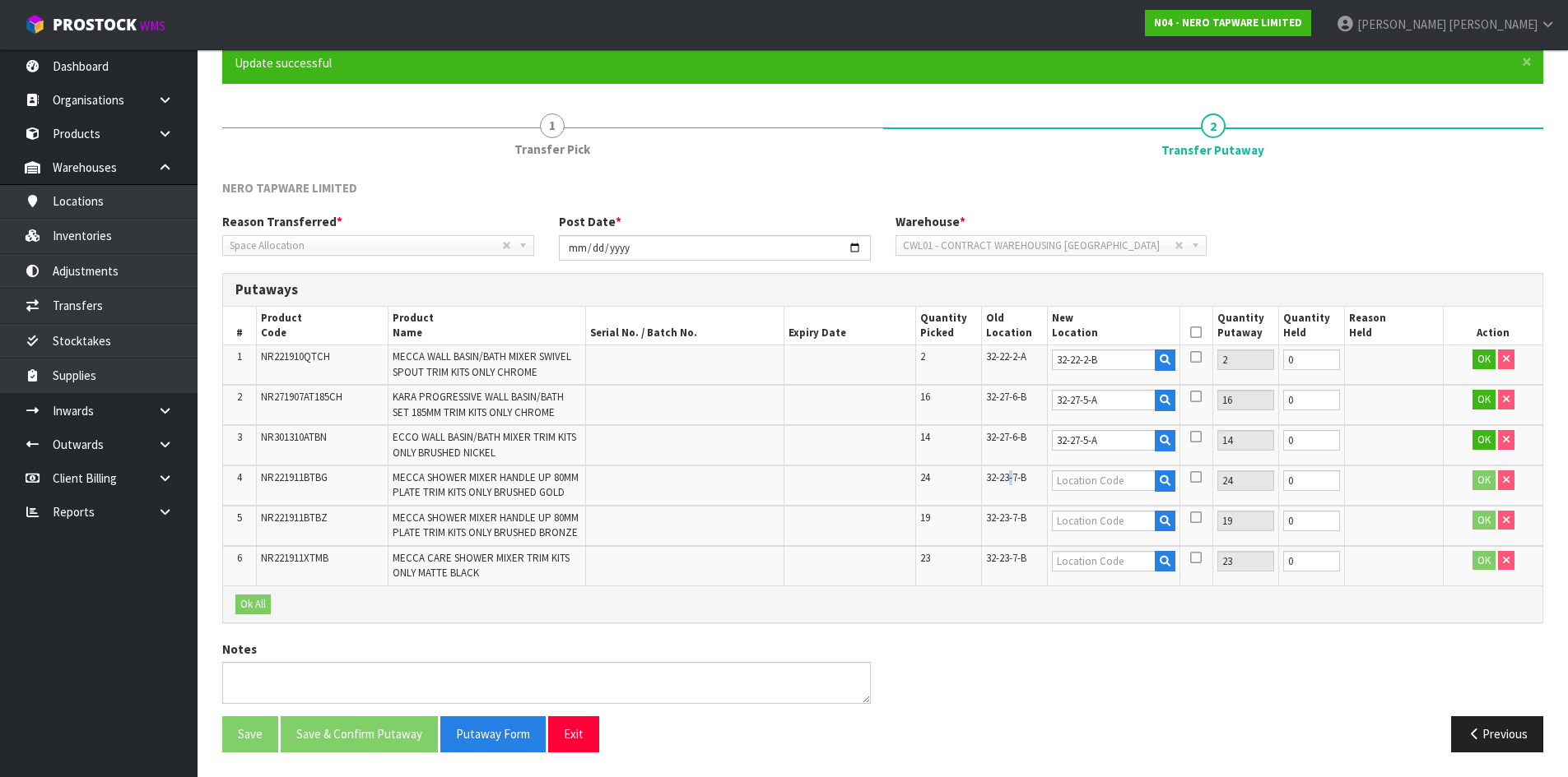
click at [1008, 480] on span "32-23-7-B" at bounding box center [1006, 478] width 40 height 14
copy tr "32-23-7-B"
click at [1124, 482] on input "text" at bounding box center [1104, 481] width 103 height 21
paste input "32-23-7-B"
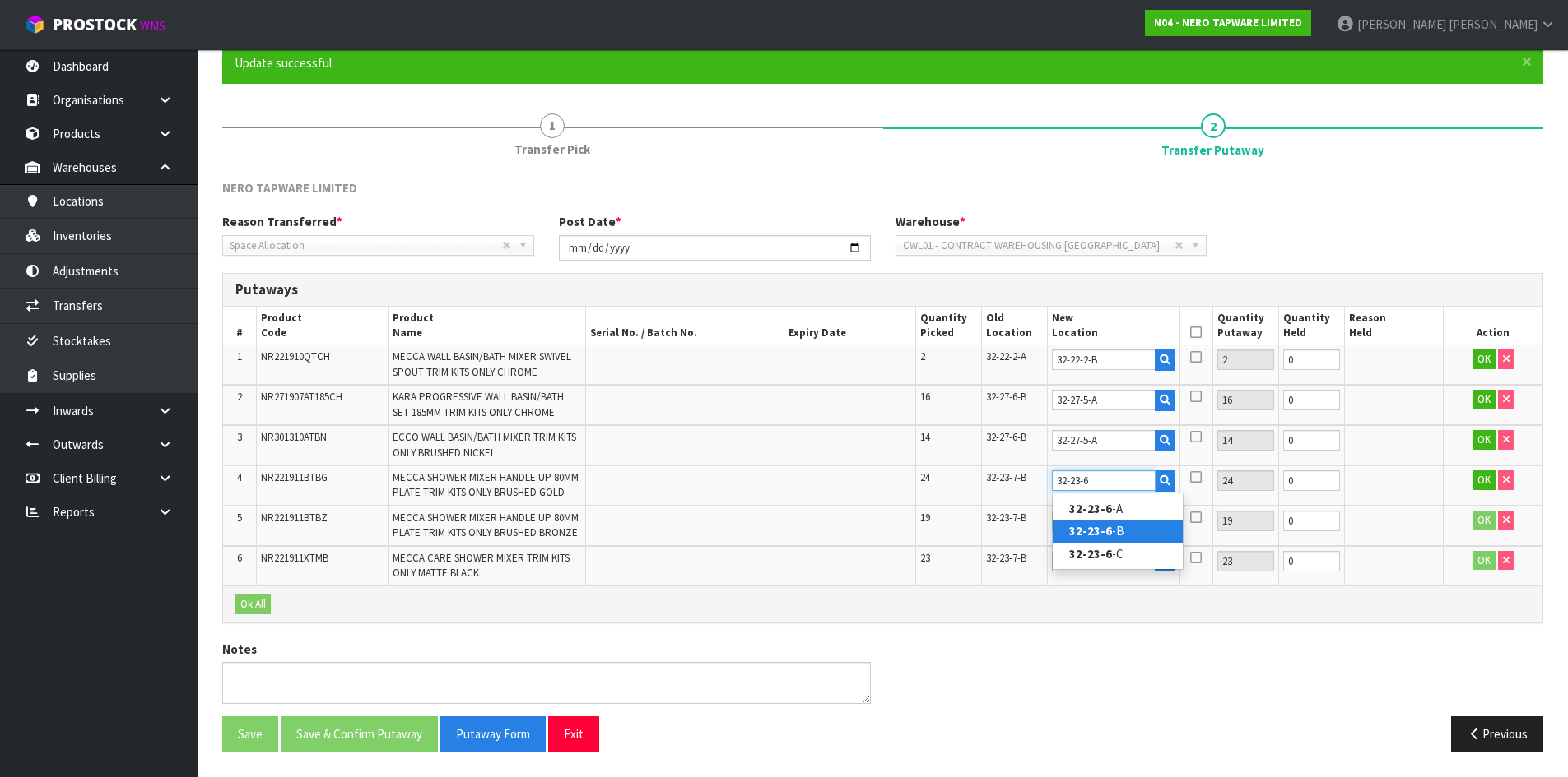
type input "32-23-6"
click at [1129, 536] on link "32-23-6 -B" at bounding box center [1118, 530] width 130 height 22
type input "32-23-6-B"
click at [1071, 481] on input "32-23-6-B" at bounding box center [1104, 481] width 103 height 21
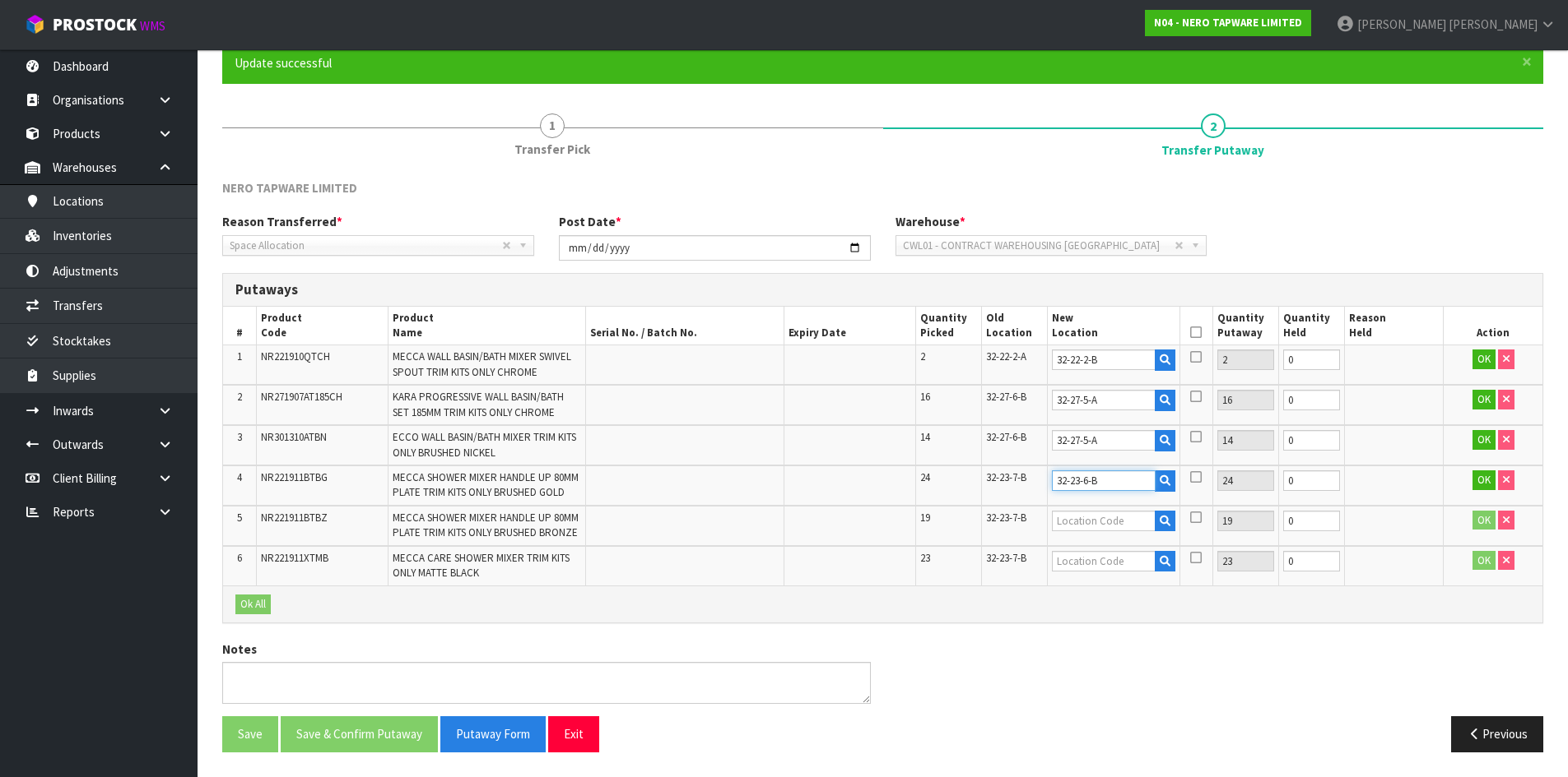
click at [1071, 481] on input "32-23-6-B" at bounding box center [1104, 481] width 103 height 21
click at [1093, 518] on input "text" at bounding box center [1104, 521] width 103 height 21
click at [1088, 519] on input "text" at bounding box center [1104, 521] width 103 height 21
click at [1077, 480] on input "32-23-6-B" at bounding box center [1104, 481] width 103 height 21
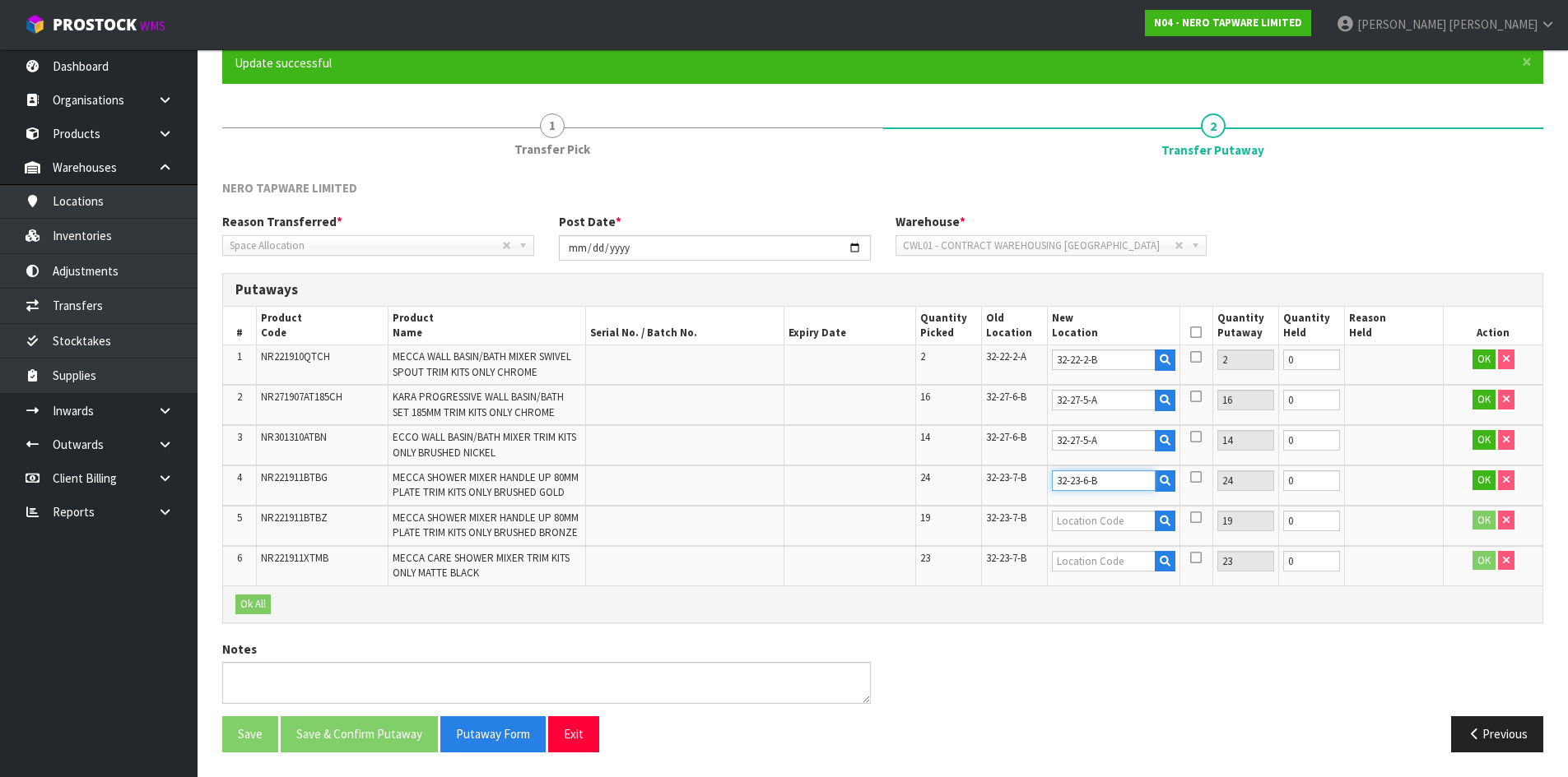
click at [1077, 480] on input "32-23-6-B" at bounding box center [1104, 481] width 103 height 21
click at [1101, 519] on input "text" at bounding box center [1104, 521] width 103 height 21
paste input "32-23-6-B"
type input "32-23-6-B"
click at [1093, 562] on input "text" at bounding box center [1104, 562] width 103 height 21
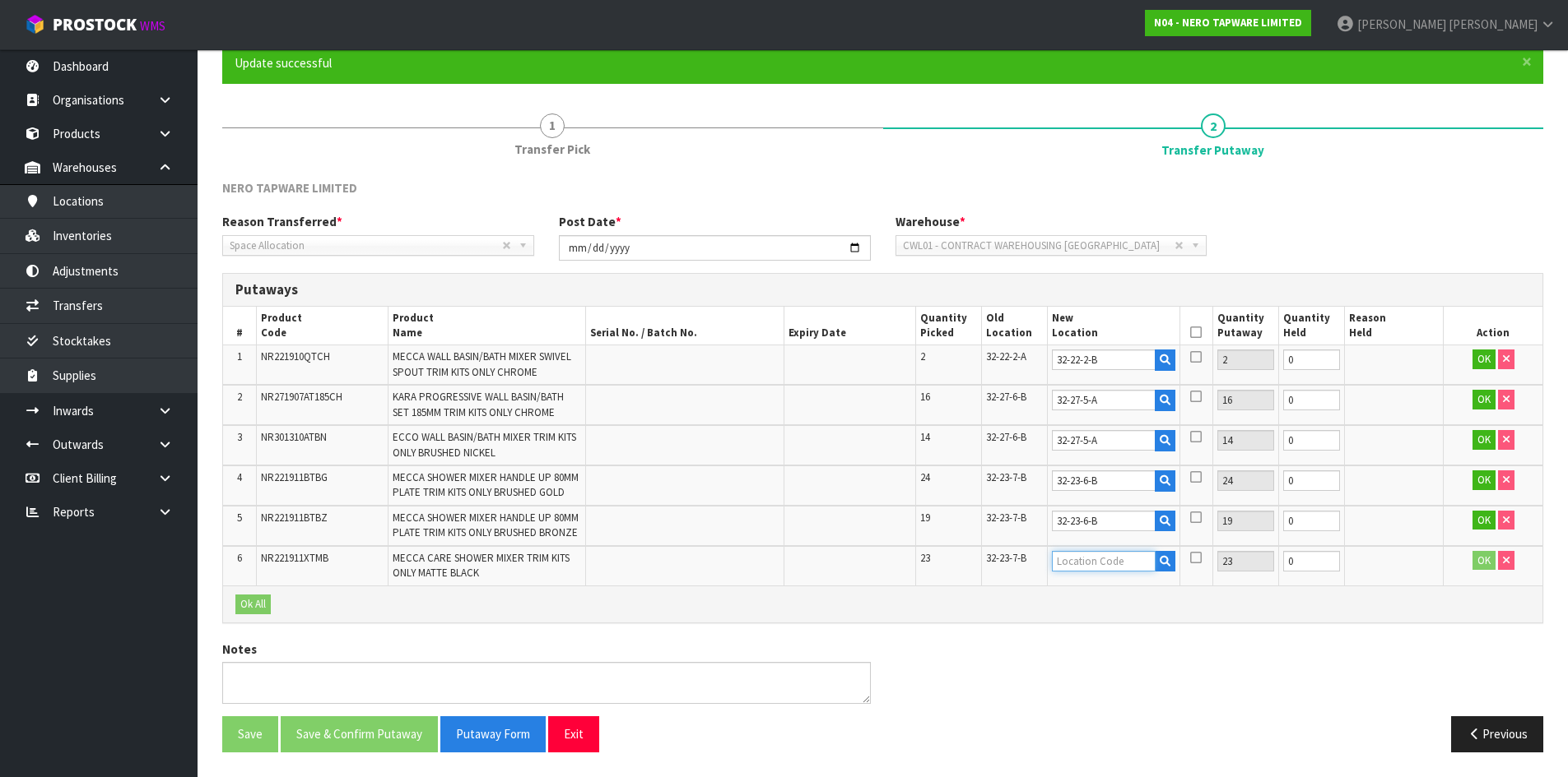
paste input "32-23-6-B"
type input "32-23-6-B"
click at [1200, 333] on icon at bounding box center [1196, 333] width 11 height 1
click at [255, 607] on button "Ok All" at bounding box center [253, 604] width 35 height 20
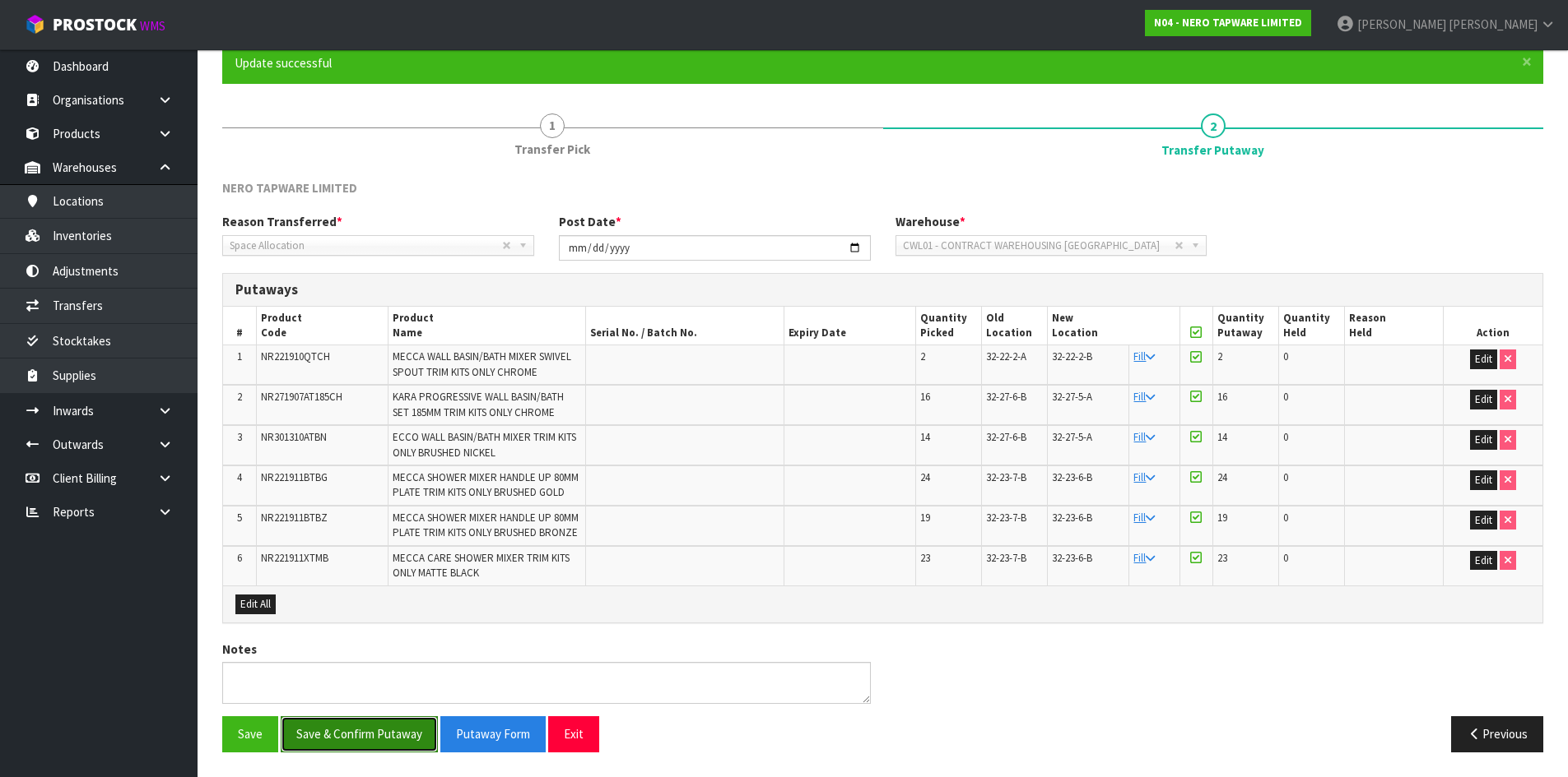
click at [345, 736] on button "Save & Confirm Putaway" at bounding box center [359, 733] width 157 height 35
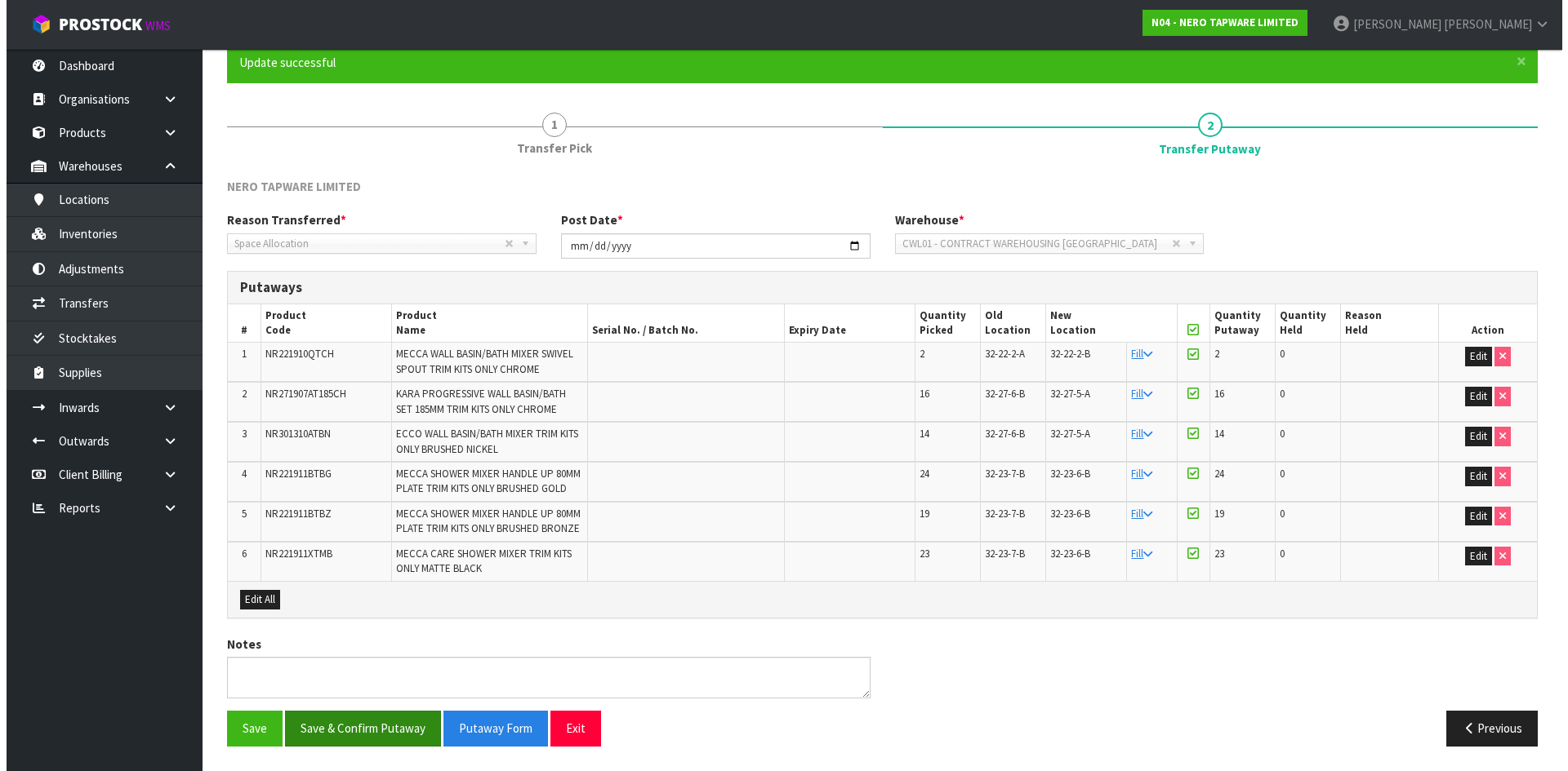
scroll to position [0, 0]
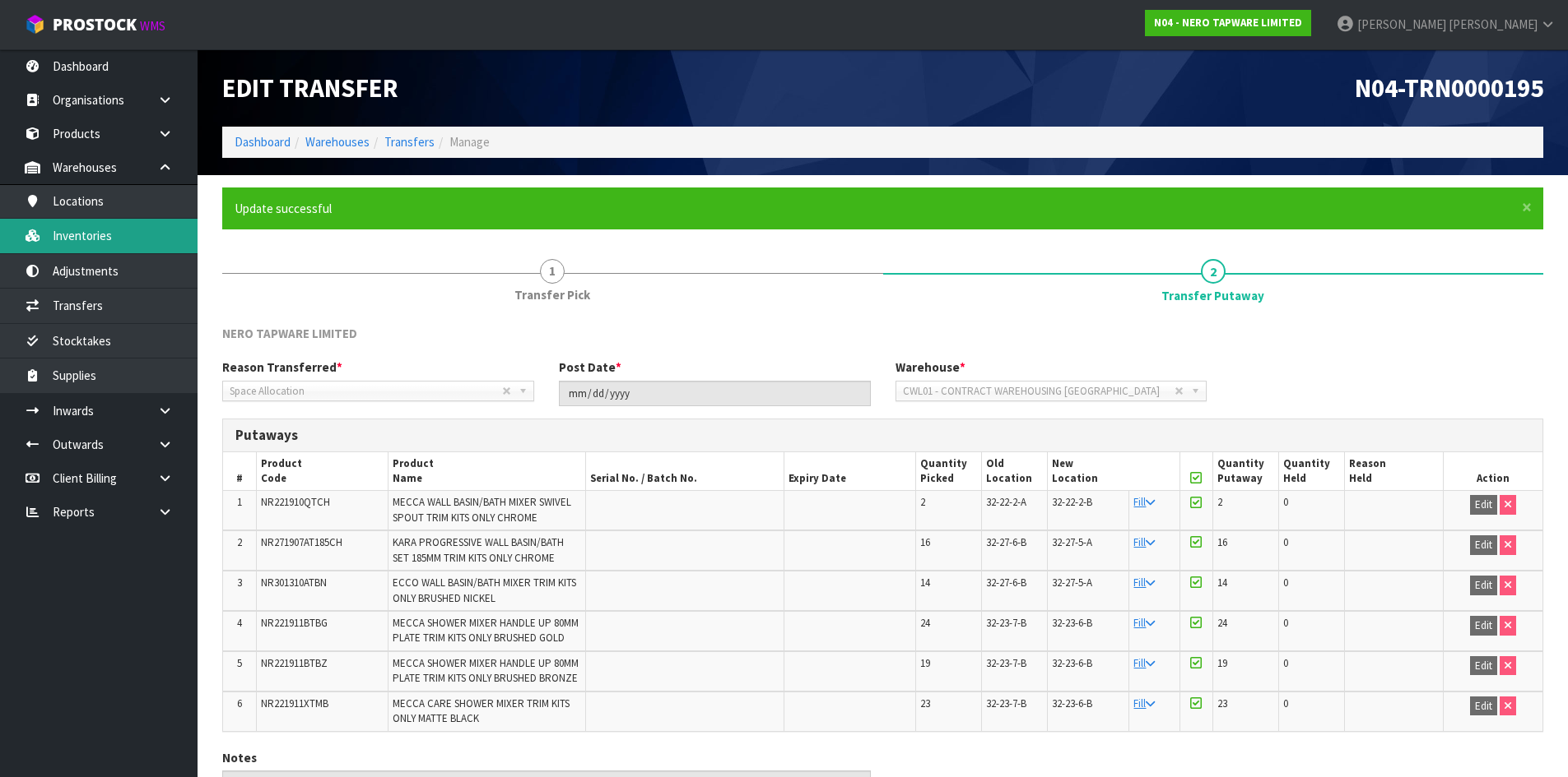
click at [126, 246] on link "Inventories" at bounding box center [98, 235] width 197 height 33
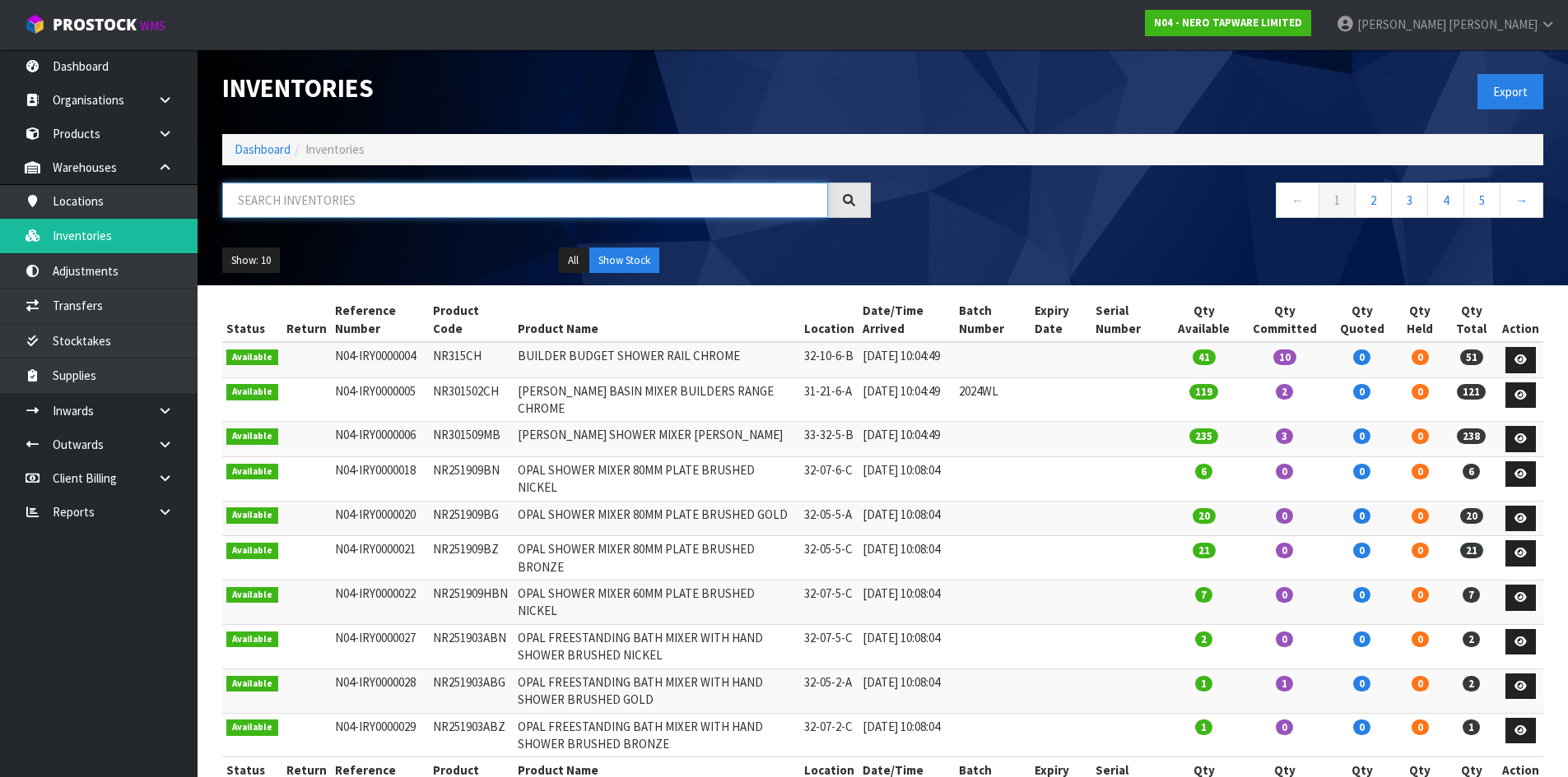
click at [420, 203] on input "text" at bounding box center [525, 200] width 606 height 35
click at [299, 201] on input "text" at bounding box center [525, 200] width 606 height 35
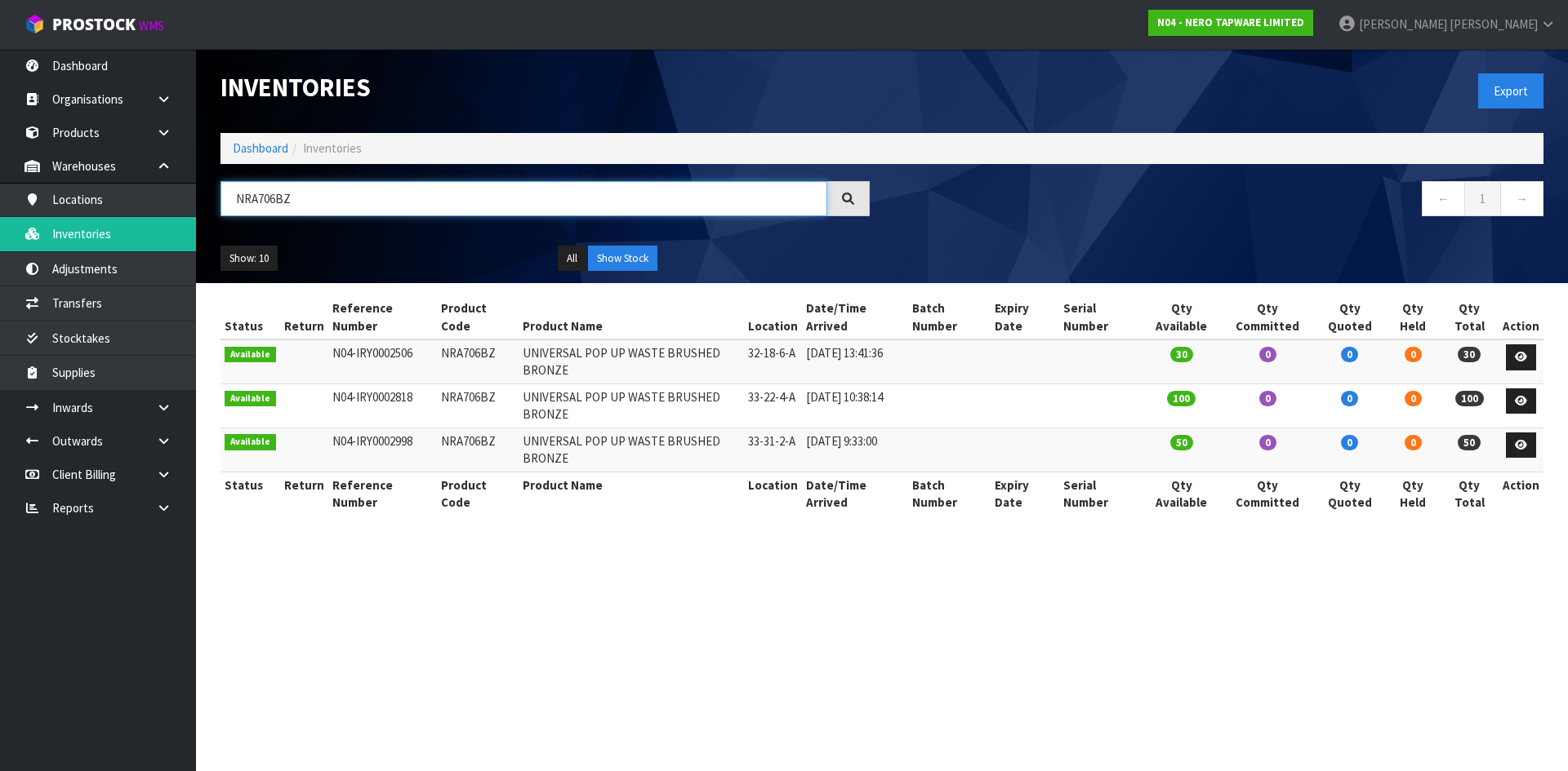
drag, startPoint x: 299, startPoint y: 198, endPoint x: 226, endPoint y: 212, distance: 74.3
click at [226, 212] on input "NRA706BZ" at bounding box center [523, 199] width 607 height 35
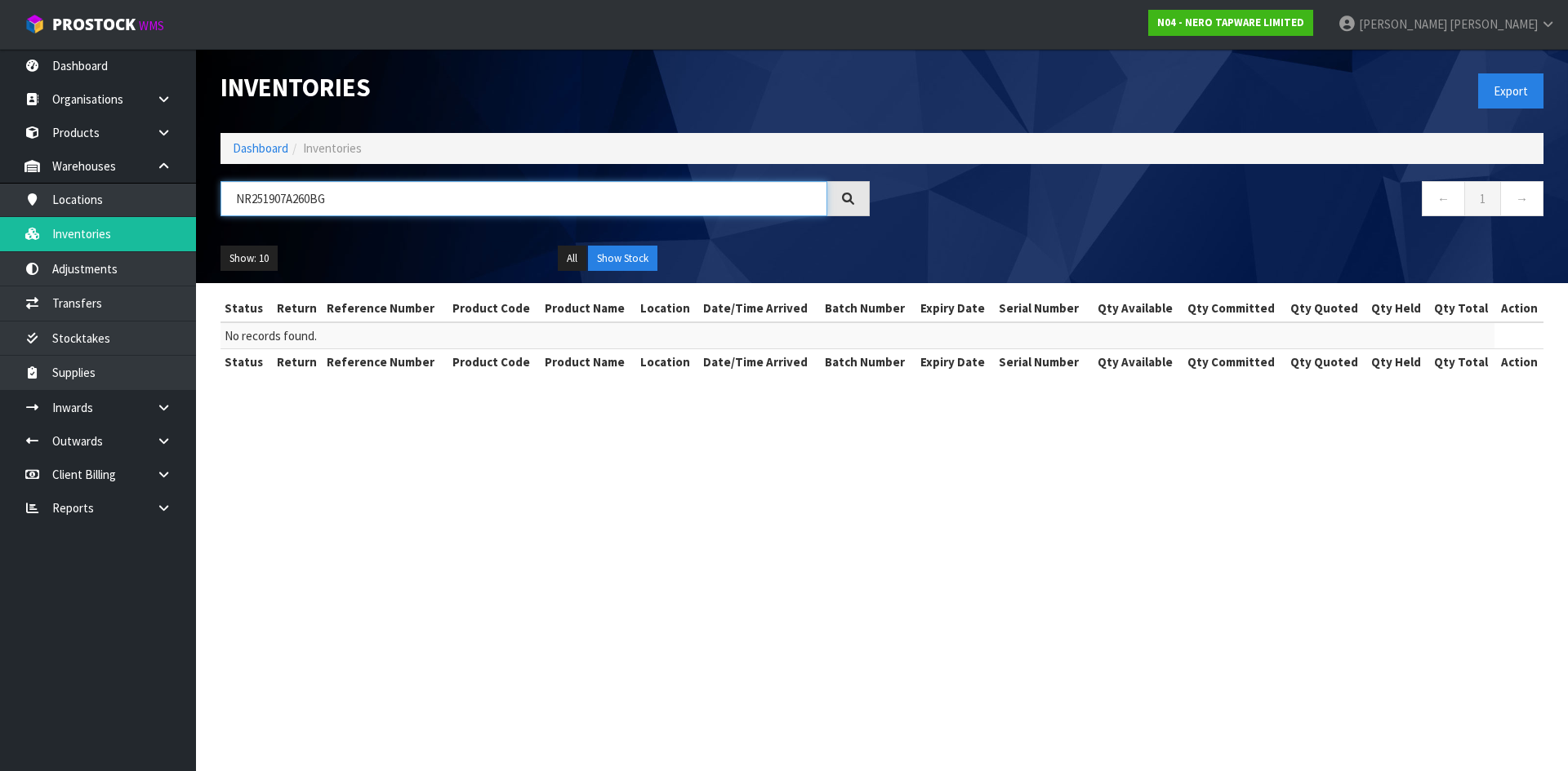
click at [310, 198] on input "NR251907A260BG" at bounding box center [523, 199] width 607 height 35
type input "NR251907A260BG"
click at [90, 131] on link "Products" at bounding box center [97, 132] width 196 height 33
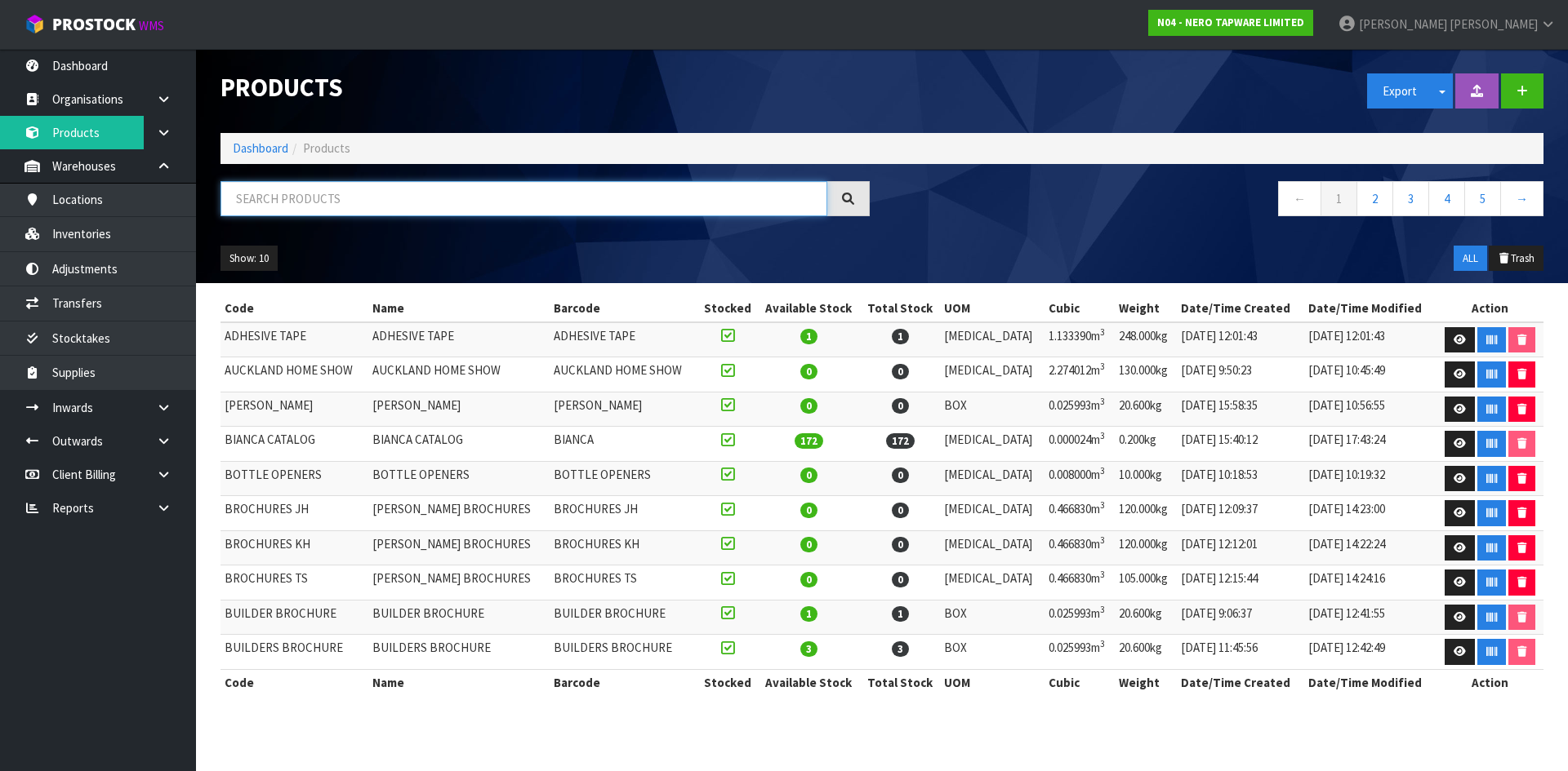
click at [334, 197] on input "text" at bounding box center [523, 199] width 607 height 35
paste input "NR251907A260BG"
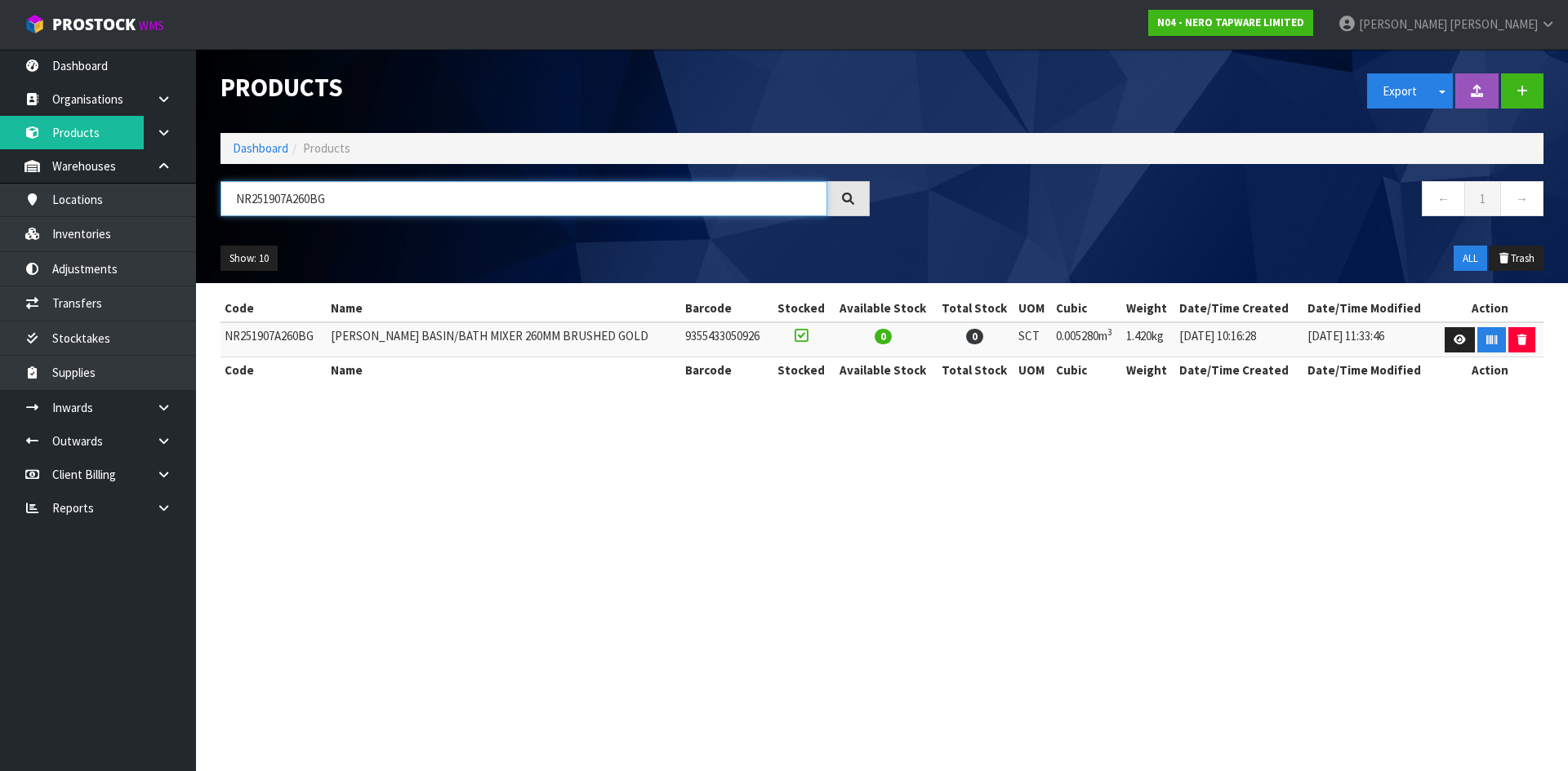
type input "NR251907A260BG"
click at [295, 336] on td "NR251907A260BG" at bounding box center [273, 340] width 106 height 35
click at [110, 228] on link "Inventories" at bounding box center [97, 234] width 196 height 33
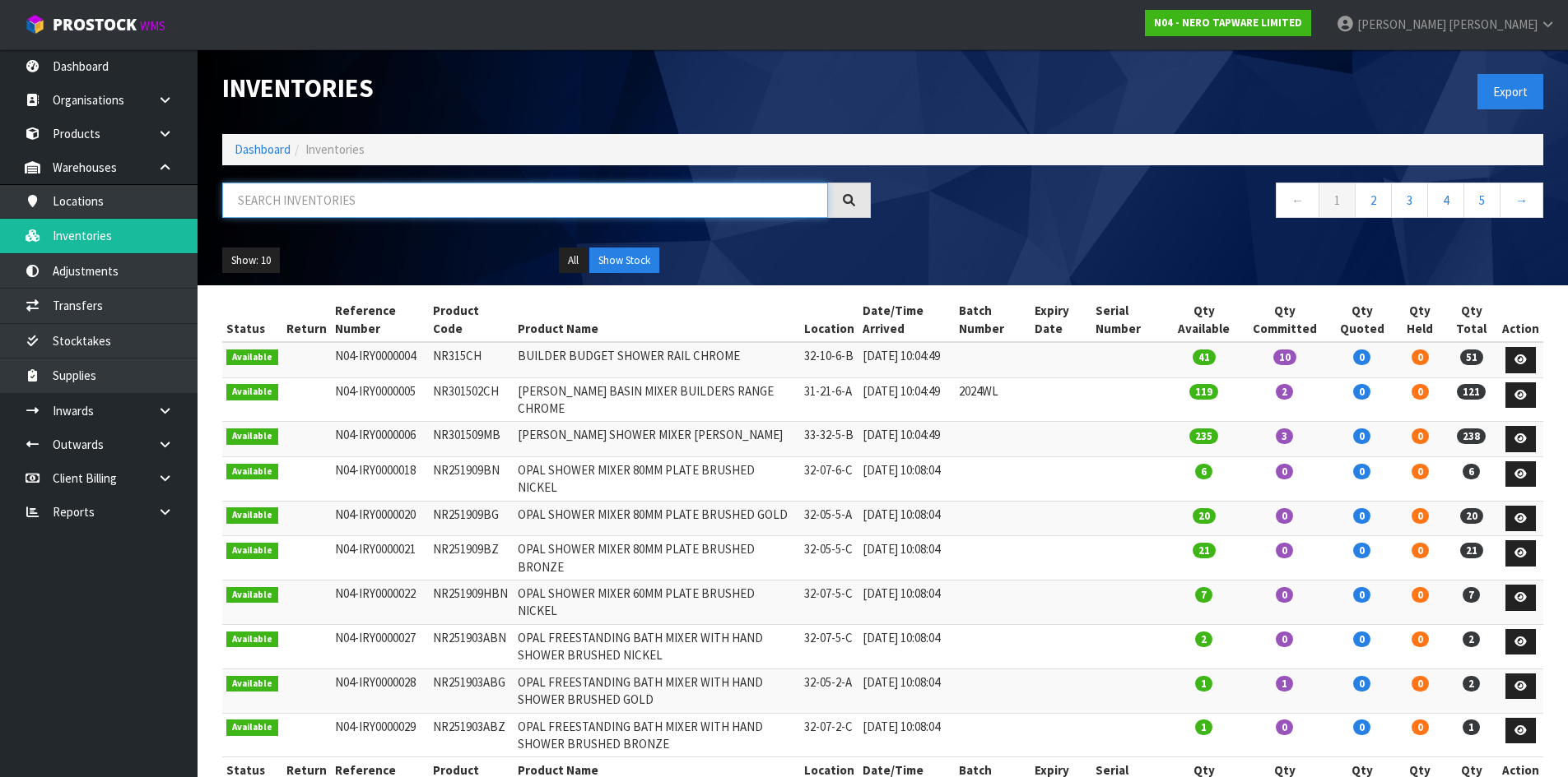
click at [297, 199] on input "text" at bounding box center [525, 200] width 606 height 35
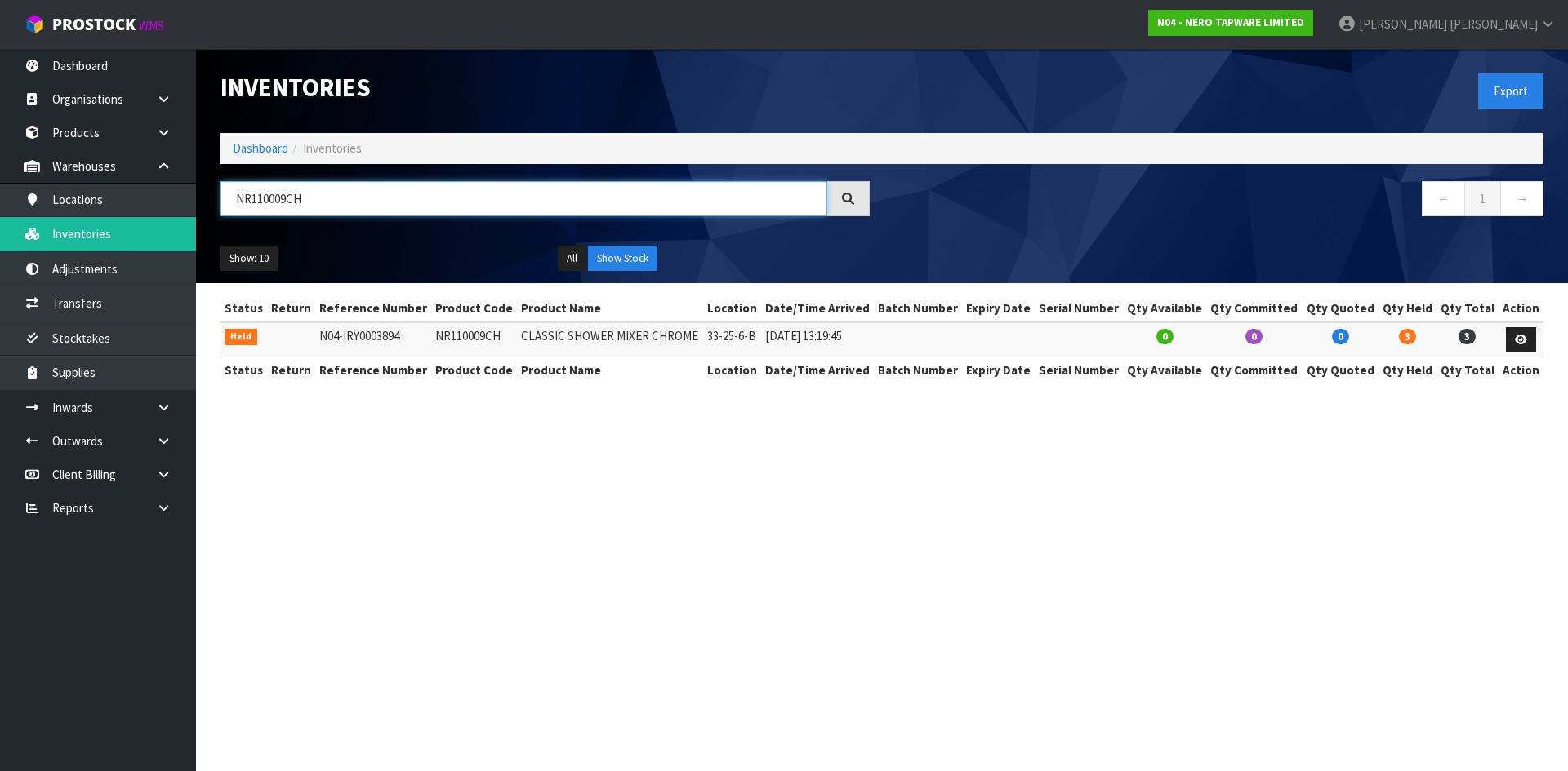
type input "NR110009CH"
click at [476, 337] on td "NR110009CH" at bounding box center [474, 340] width 86 height 35
copy td "NR110009CH"
click at [68, 313] on link "Transfers" at bounding box center [97, 303] width 196 height 33
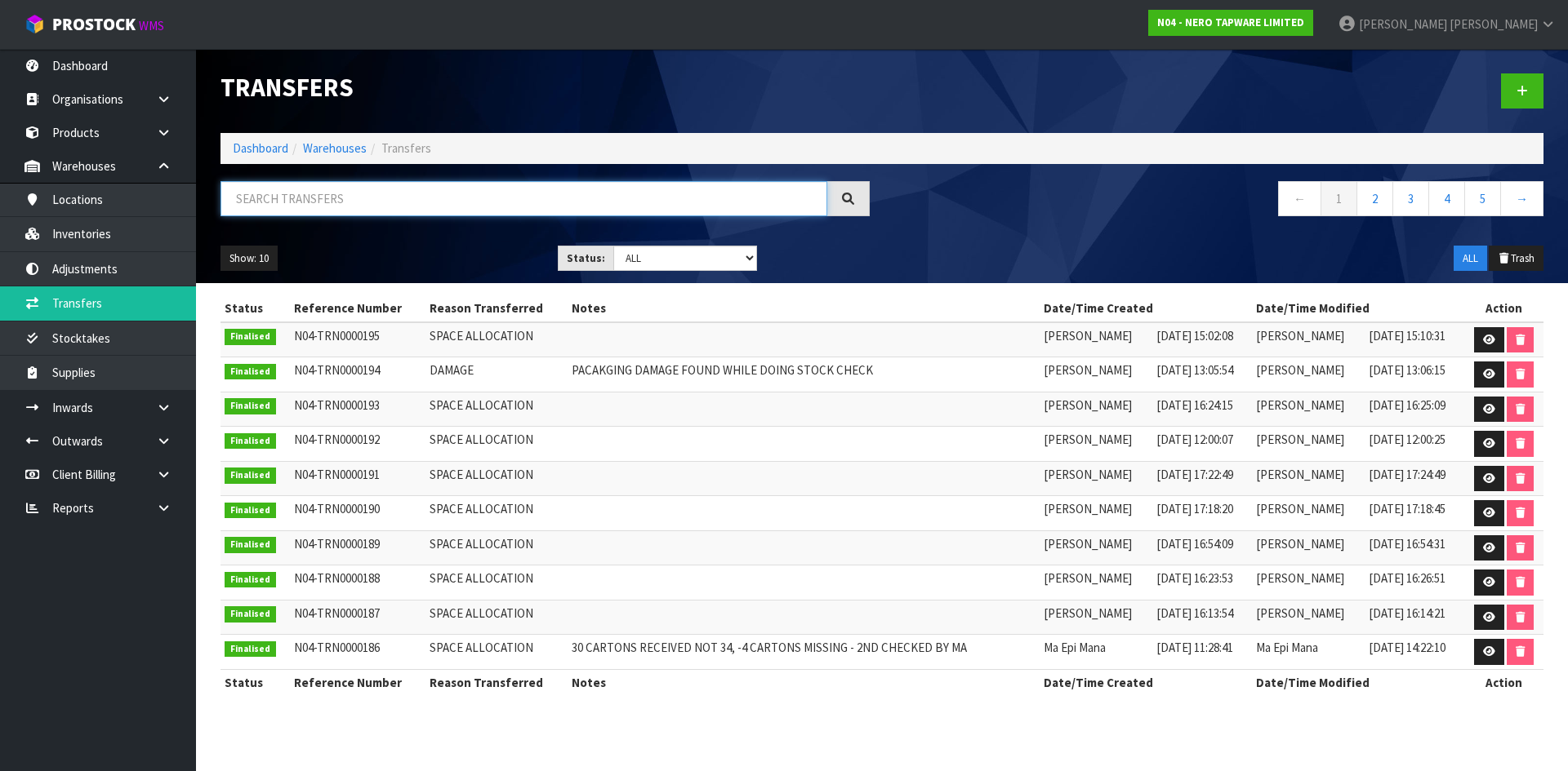
click at [354, 205] on input "text" at bounding box center [523, 199] width 607 height 35
click at [1512, 88] on link at bounding box center [1522, 91] width 43 height 35
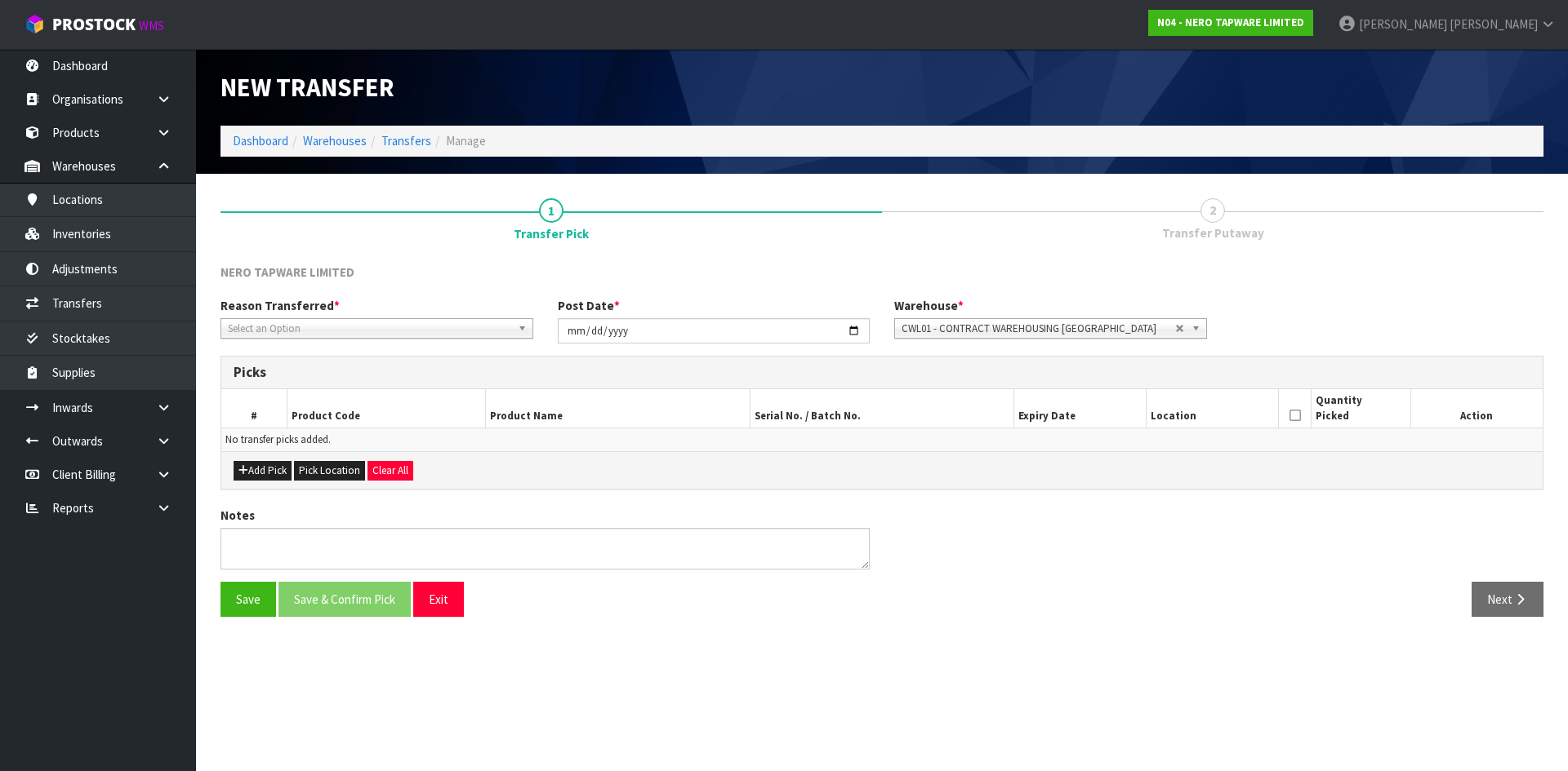
click at [379, 328] on span "Select an Option" at bounding box center [369, 328] width 283 height 20
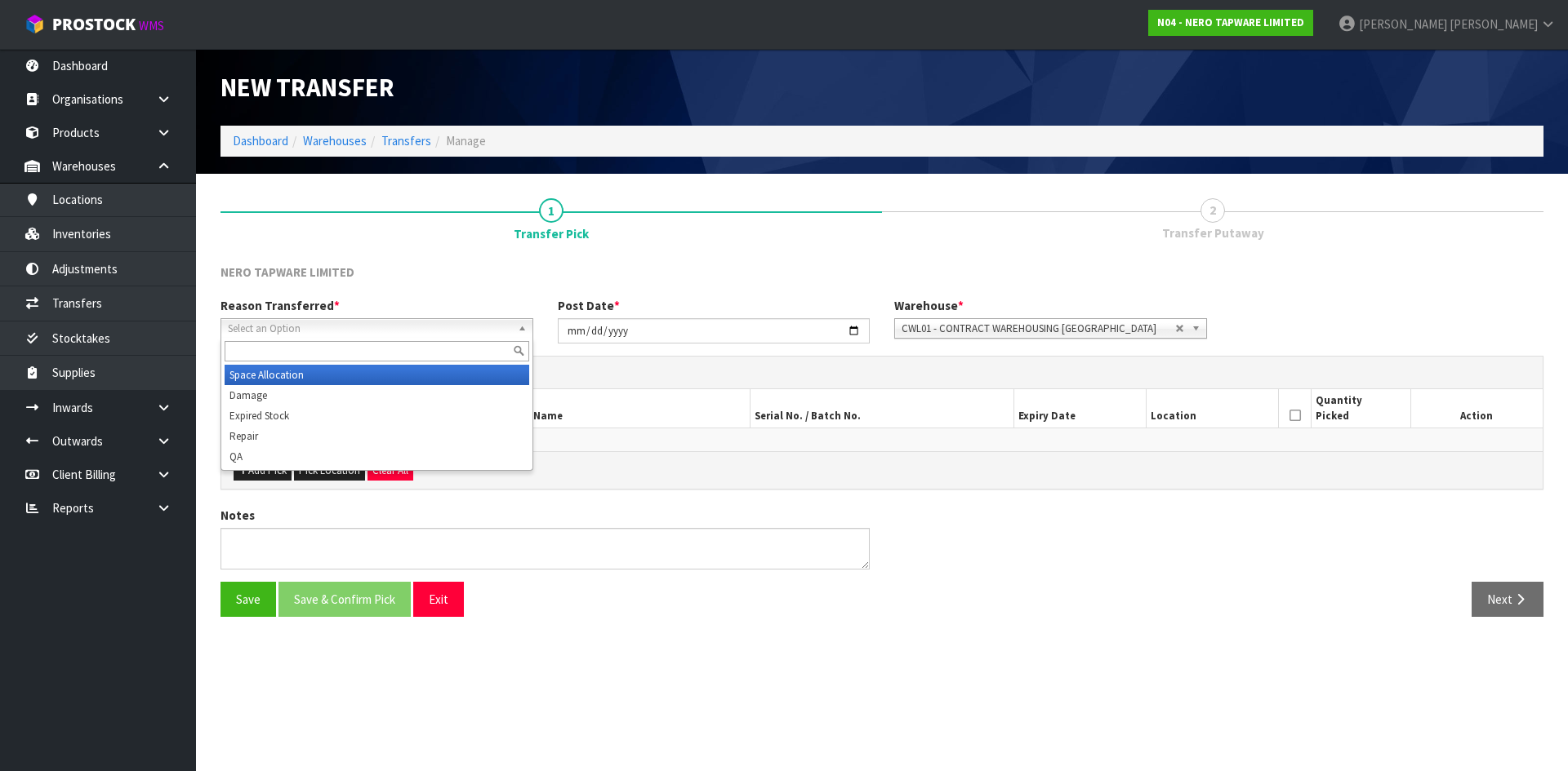
click at [379, 377] on li "Space Allocation" at bounding box center [377, 376] width 305 height 21
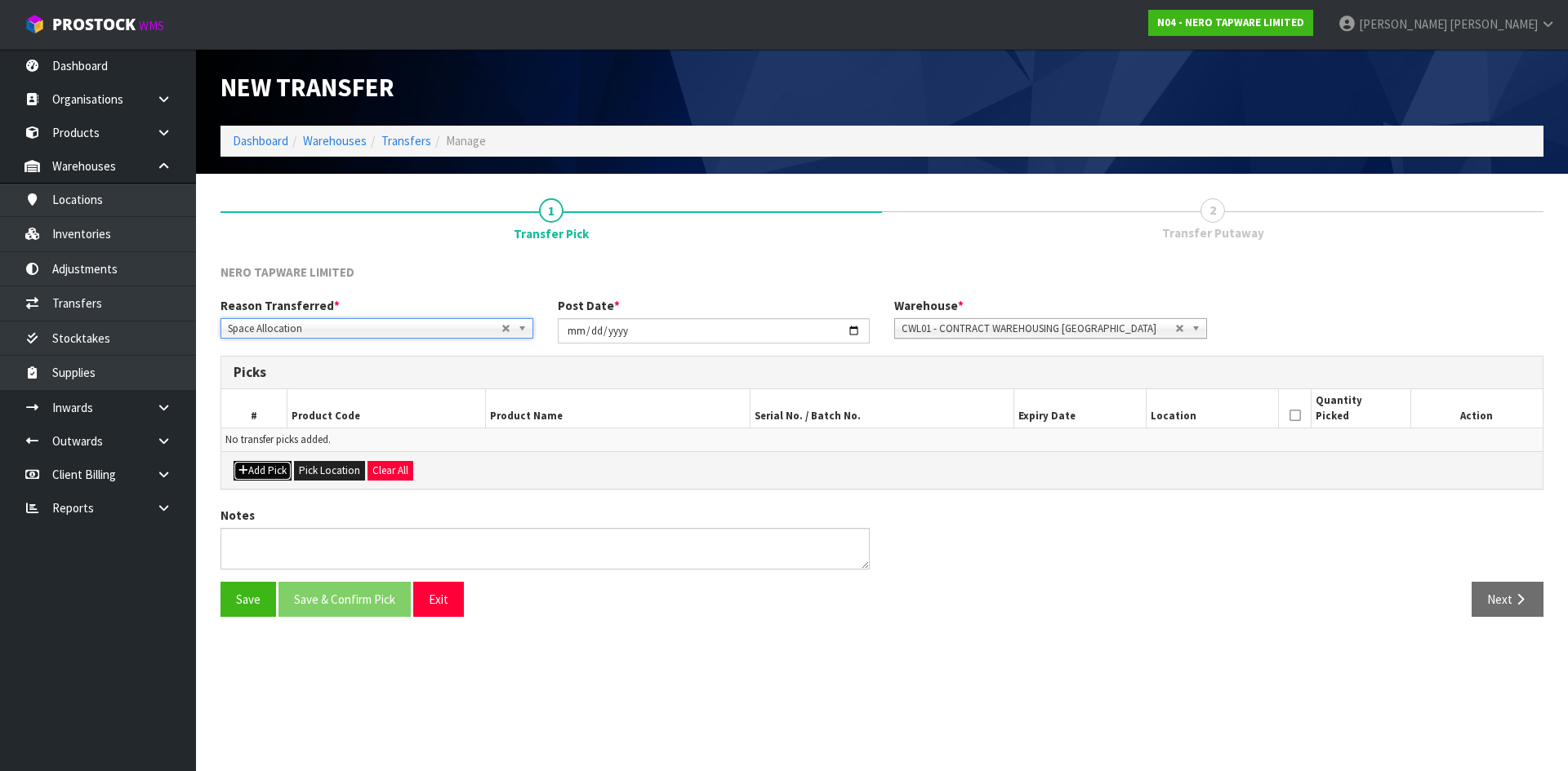
click at [279, 473] on button "Add Pick" at bounding box center [262, 470] width 58 height 20
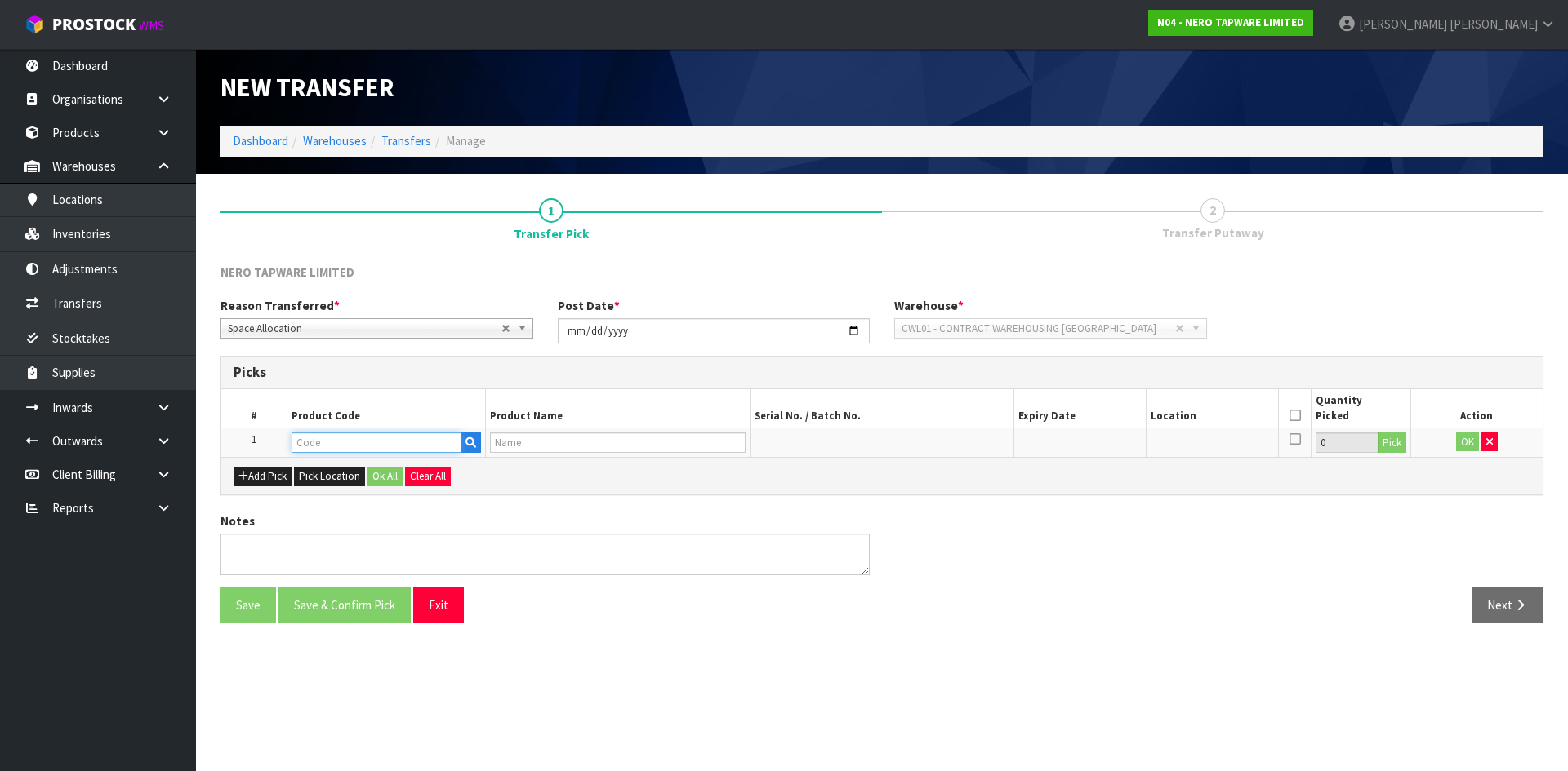
click at [359, 443] on input "text" at bounding box center [376, 443] width 169 height 21
paste input "NR110009CH"
type input "NR110009CH"
type input "CLASSIC SHOWER MIXER CHROME"
type input "NR110009CH"
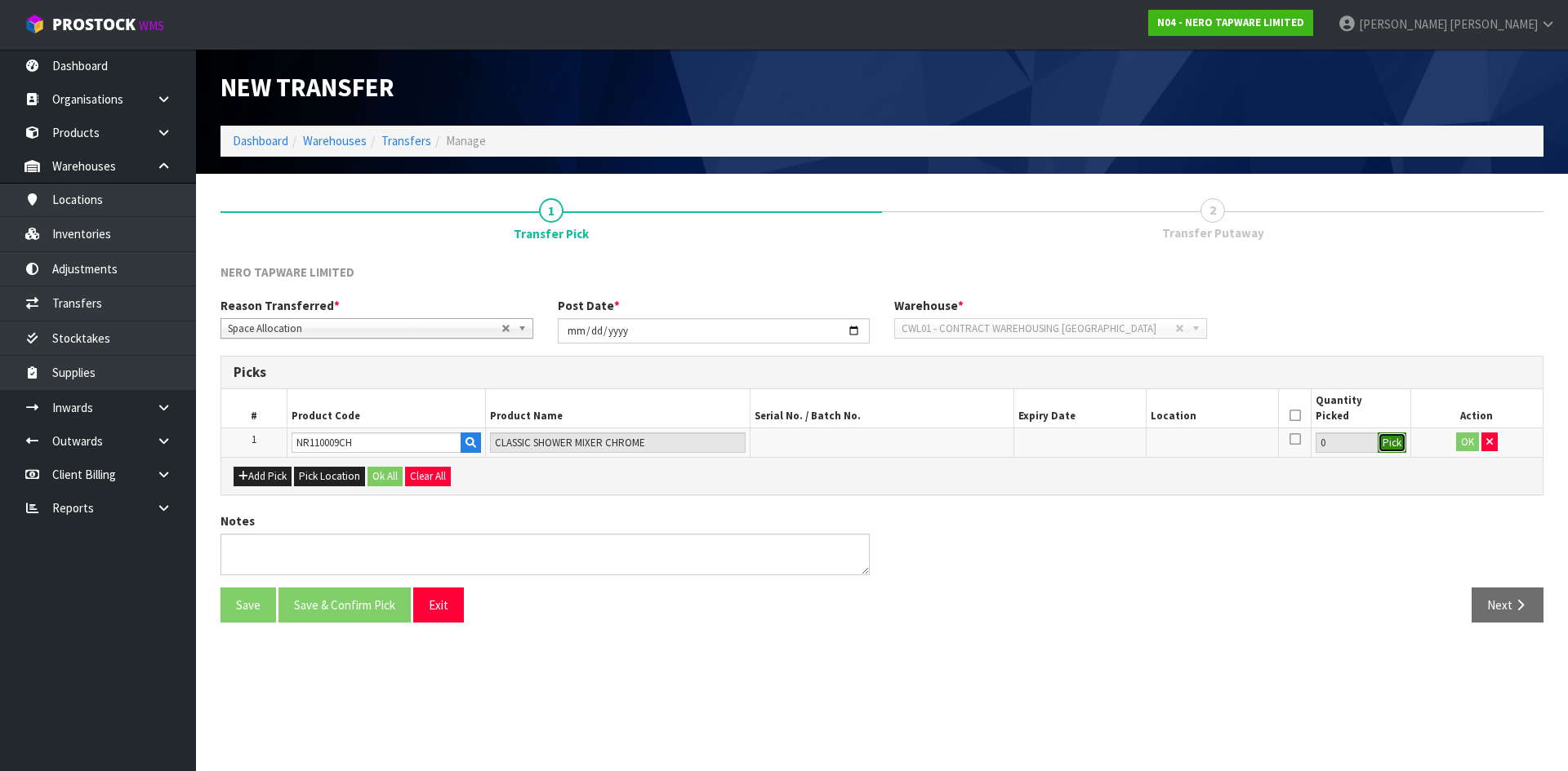
click at [1401, 447] on button "Pick" at bounding box center [1392, 443] width 28 height 21
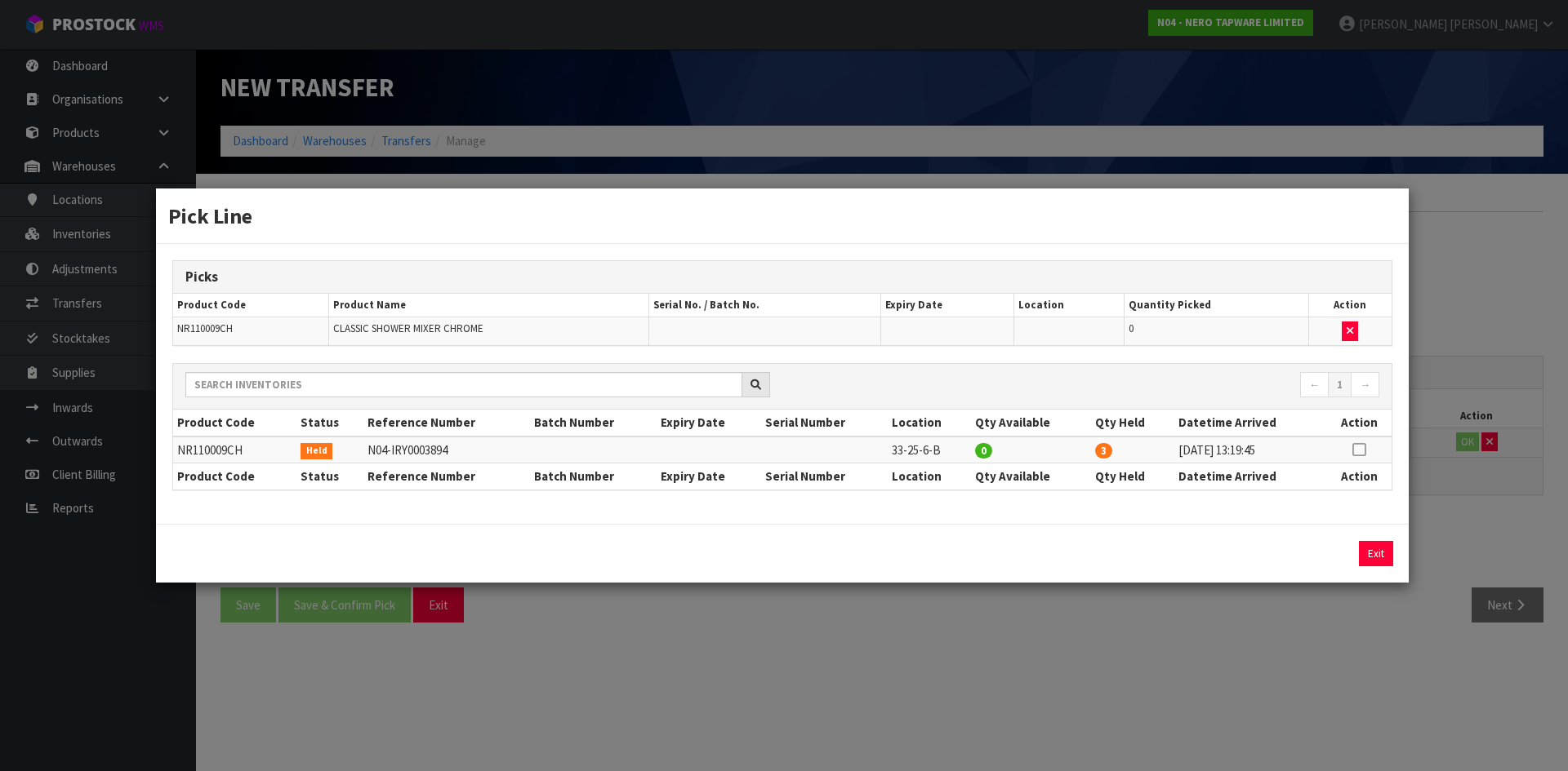
click at [1357, 449] on icon at bounding box center [1359, 449] width 13 height 1
click at [1327, 556] on button "Assign Pick" at bounding box center [1320, 553] width 67 height 26
type input "3"
click at [1305, 692] on div "Pick Line Picks Product Code Product Name Serial No. / Batch No. Expiry Date Lo…" at bounding box center [784, 385] width 1568 height 771
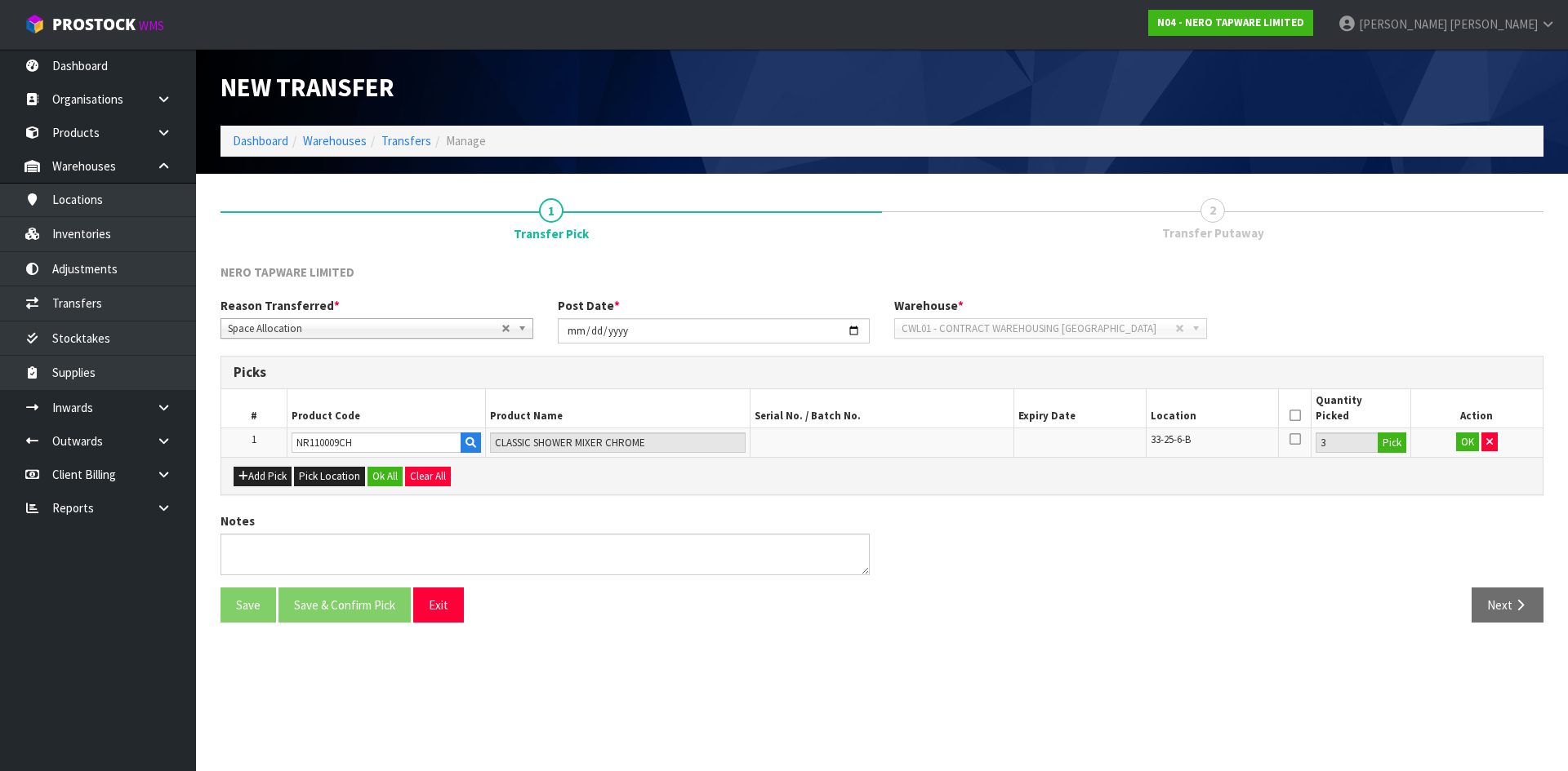
click at [1298, 415] on icon at bounding box center [1295, 415] width 11 height 1
click at [1467, 448] on button "OK" at bounding box center [1467, 442] width 23 height 20
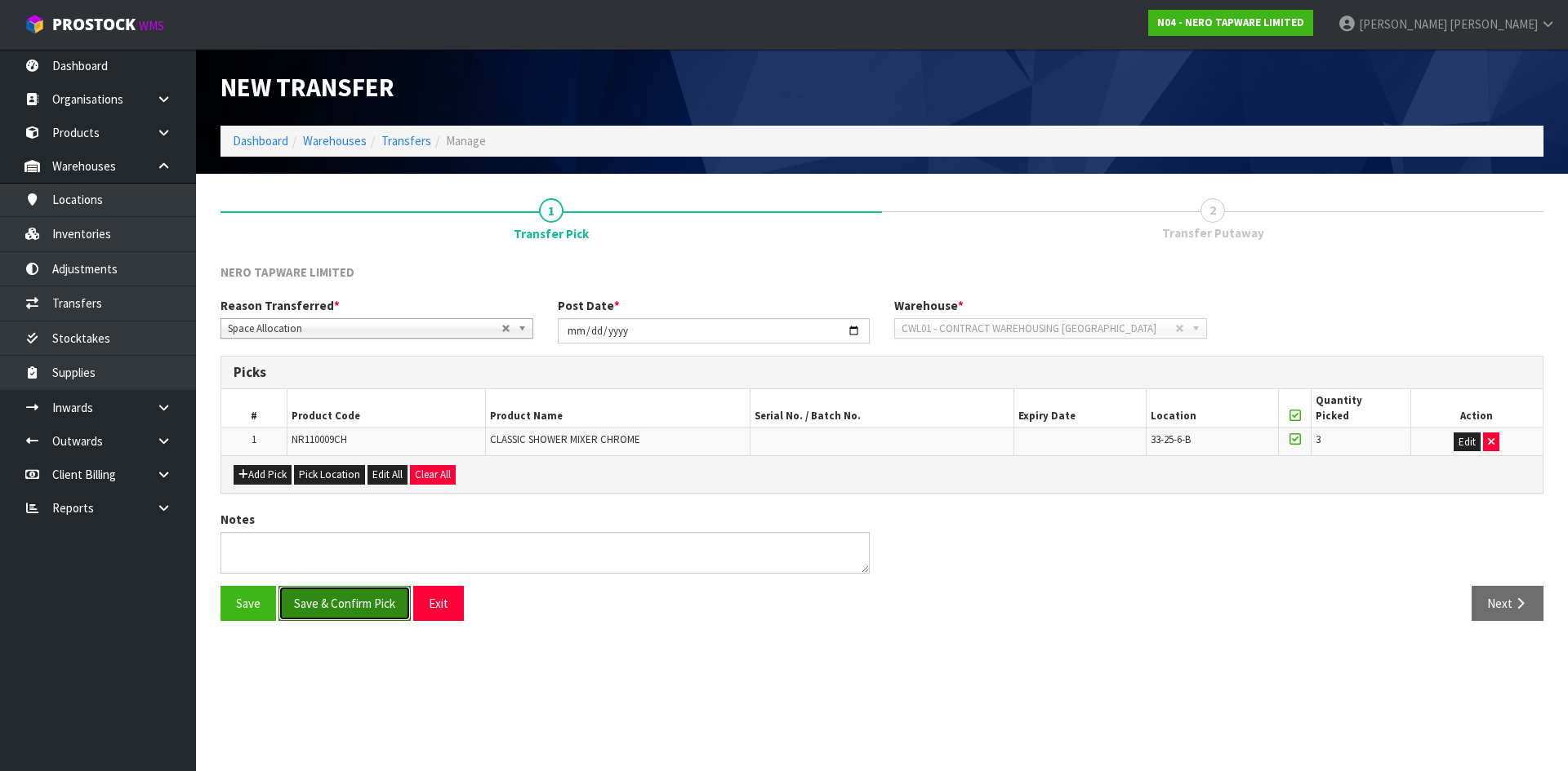
click at [347, 614] on button "Save & Confirm Pick" at bounding box center [344, 603] width 132 height 35
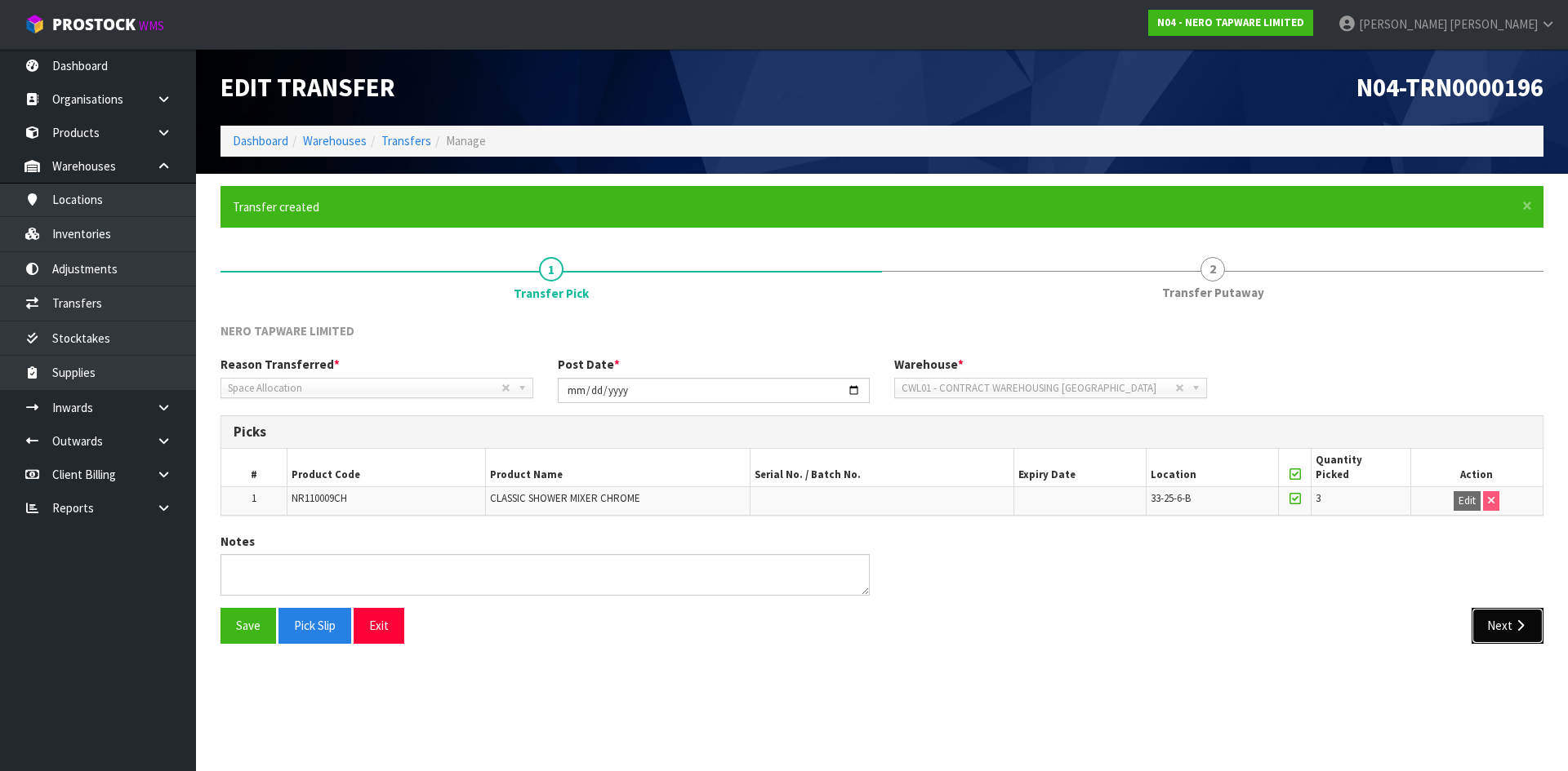
click at [1499, 623] on button "Next" at bounding box center [1507, 625] width 72 height 35
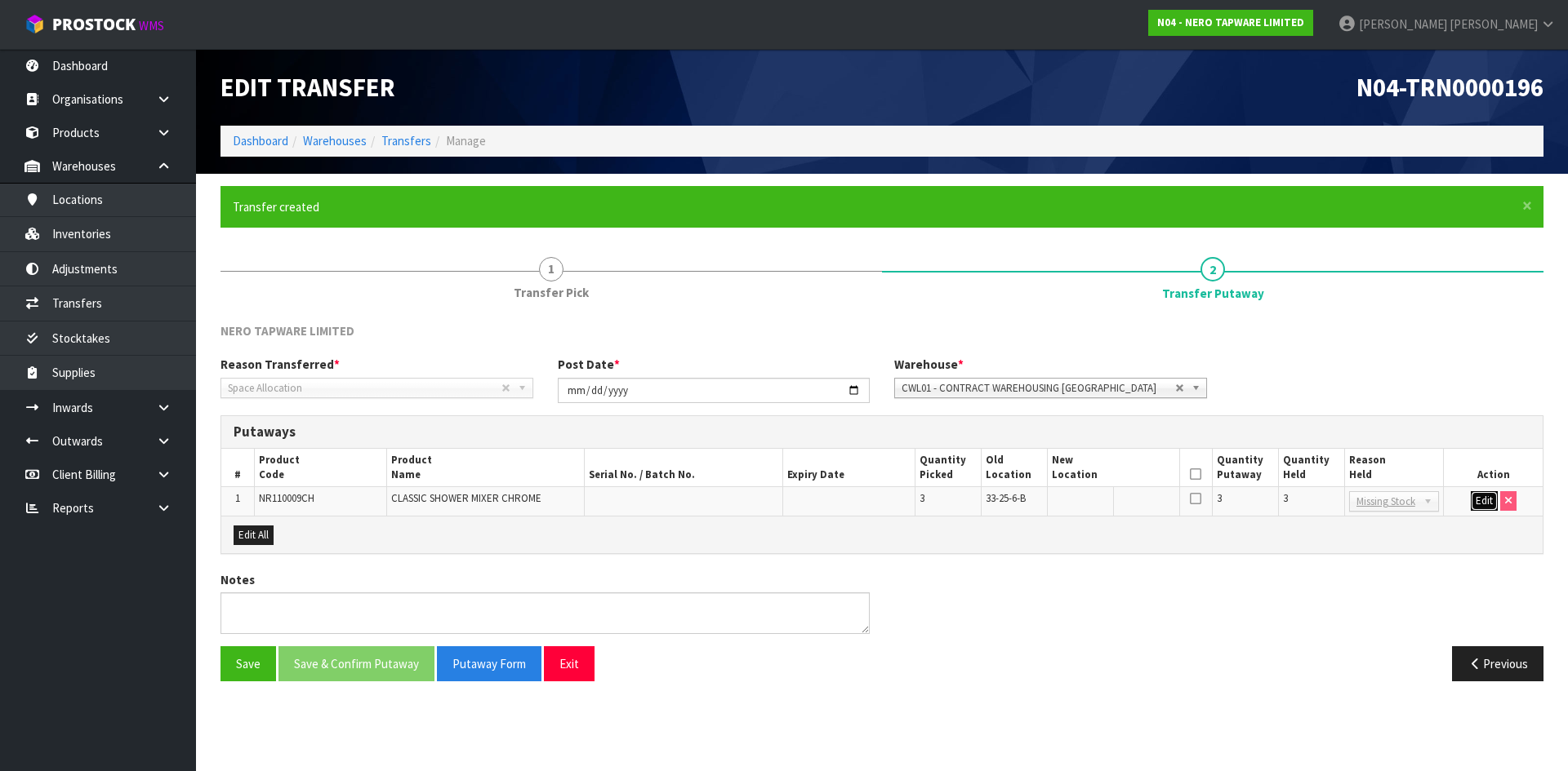
click at [1479, 499] on button "Edit" at bounding box center [1484, 500] width 26 height 20
click at [1088, 506] on input "text" at bounding box center [1103, 501] width 104 height 21
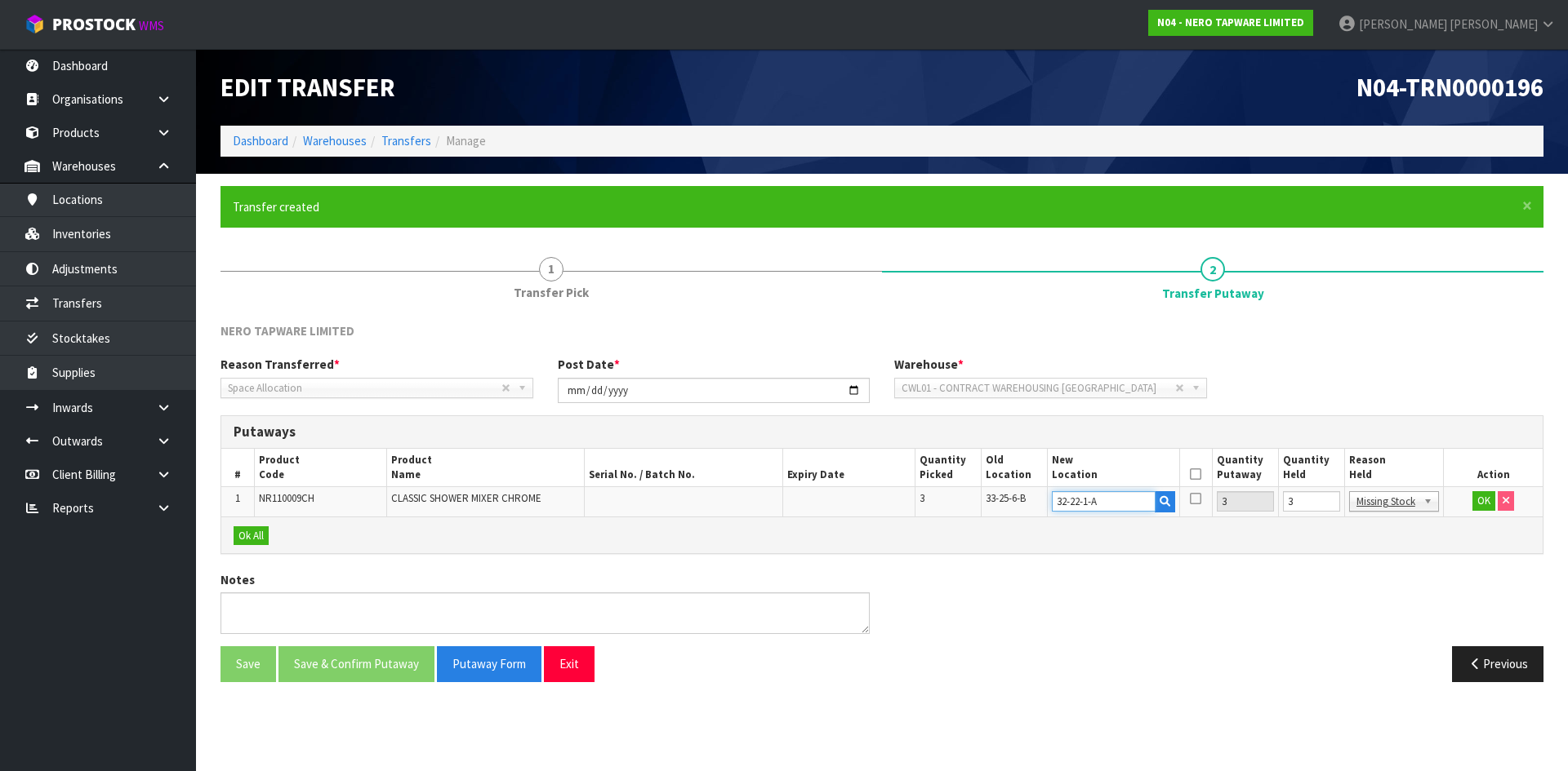
type input "32-22-1-A"
click at [1329, 499] on input "4" at bounding box center [1311, 501] width 57 height 21
click at [1327, 505] on input "3" at bounding box center [1311, 501] width 57 height 21
click at [1327, 505] on input "2" at bounding box center [1311, 501] width 57 height 21
click at [1327, 505] on input "1" at bounding box center [1311, 501] width 57 height 21
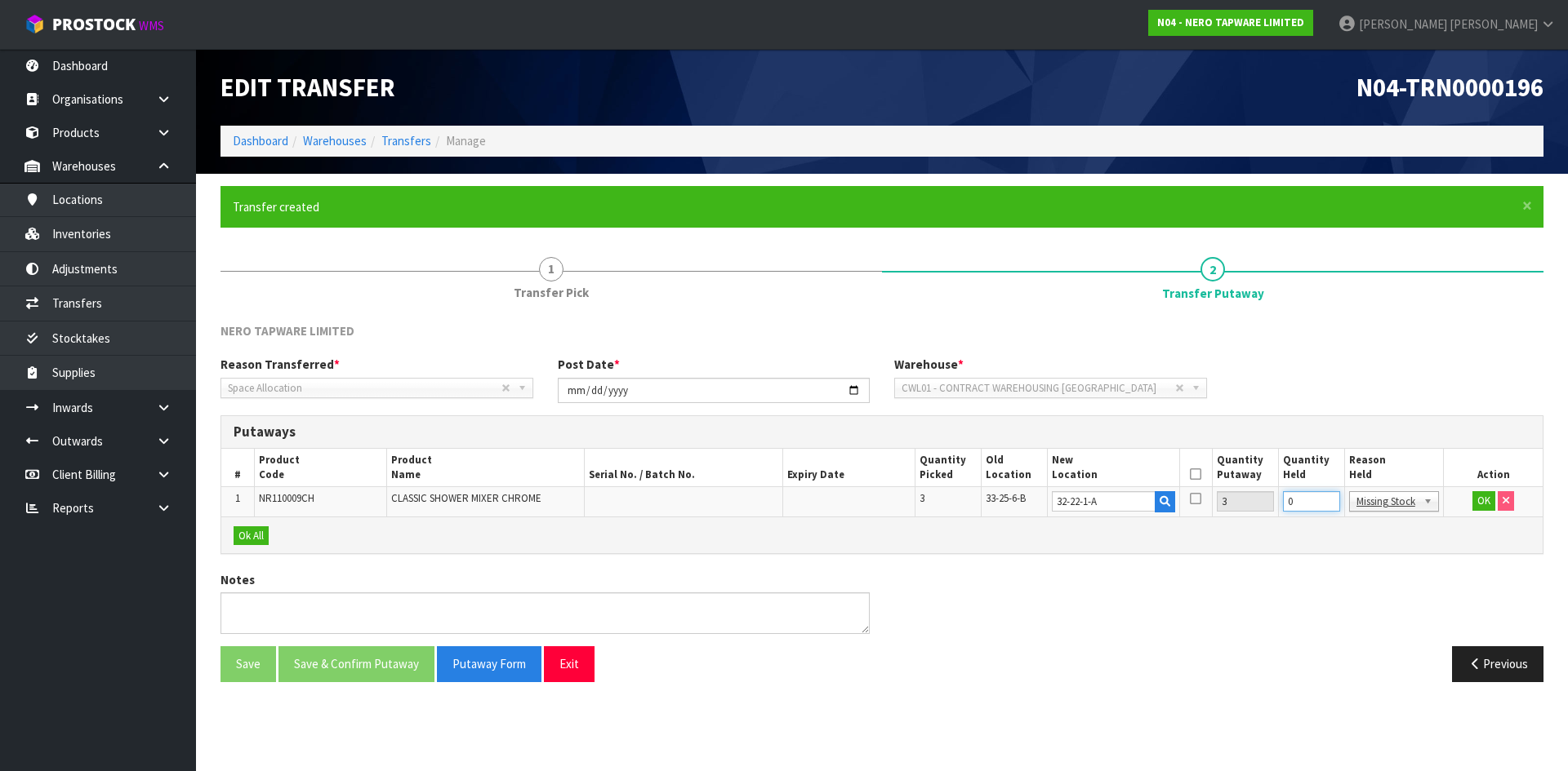
type input "0"
click at [1327, 505] on input "0" at bounding box center [1311, 501] width 57 height 21
click at [1198, 474] on icon at bounding box center [1195, 474] width 11 height 1
click at [1485, 502] on button "OK" at bounding box center [1484, 500] width 23 height 20
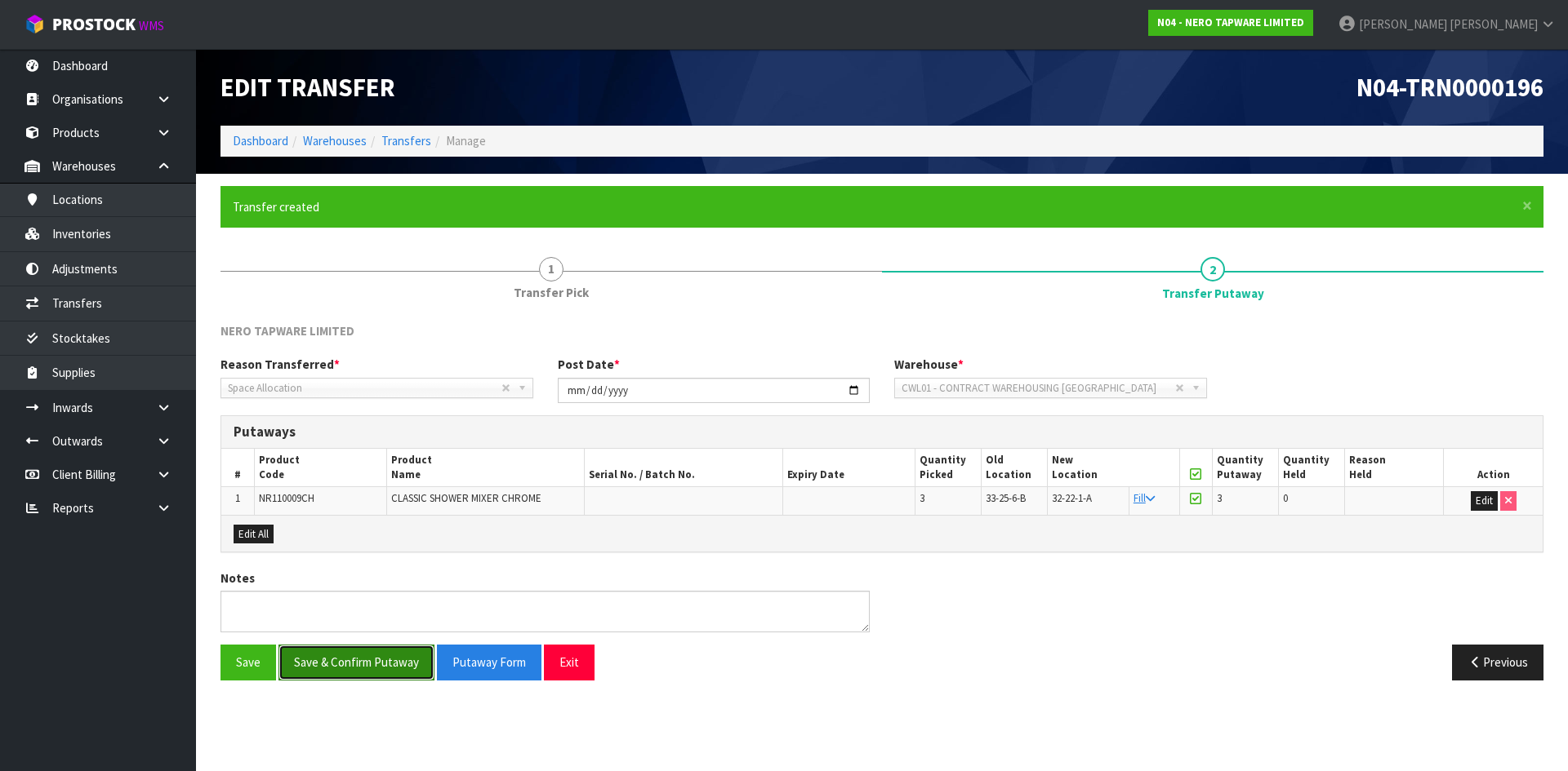
click at [337, 677] on button "Save & Confirm Putaway" at bounding box center [356, 662] width 156 height 35
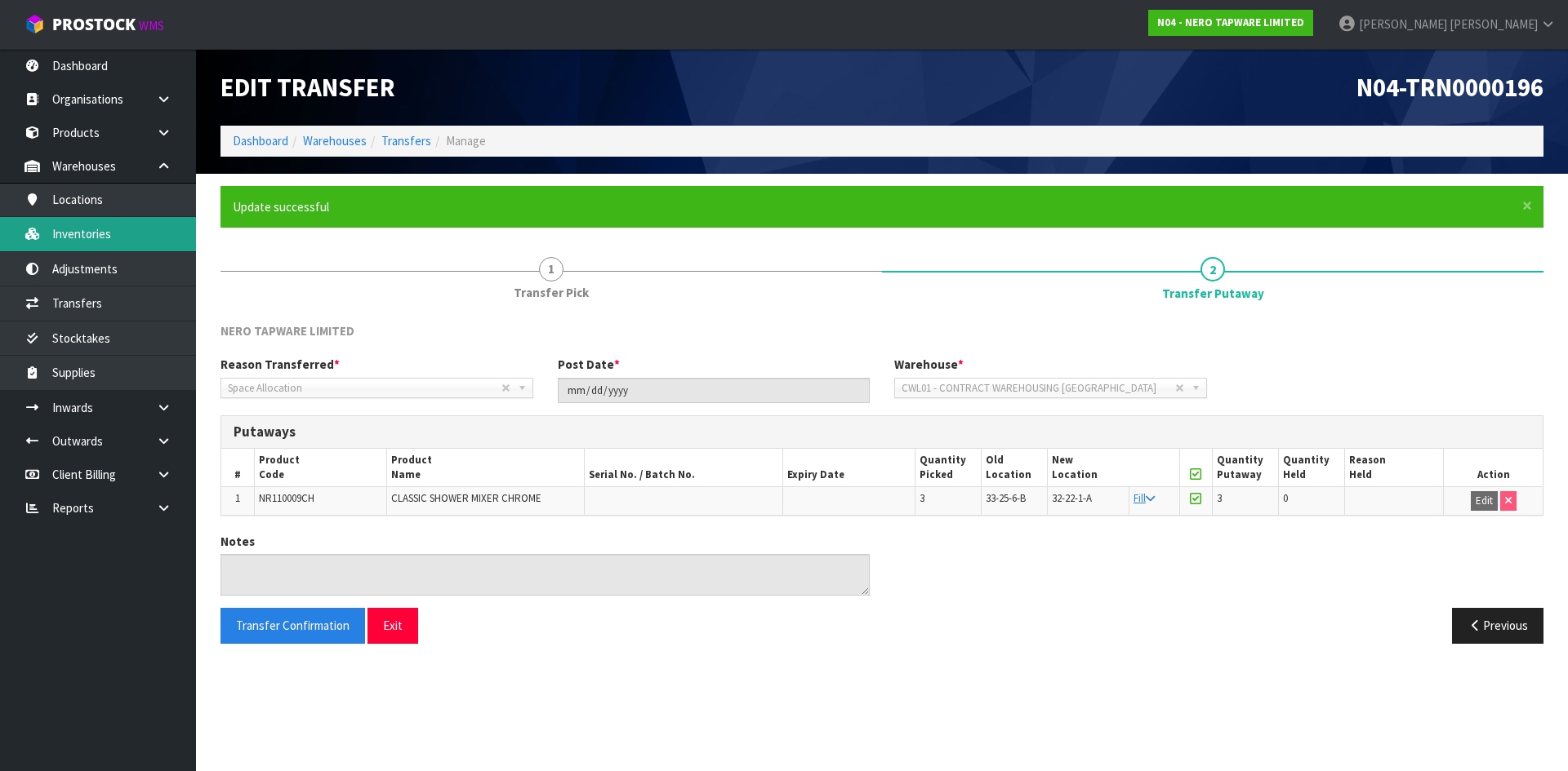
click at [110, 228] on link "Inventories" at bounding box center [97, 234] width 196 height 33
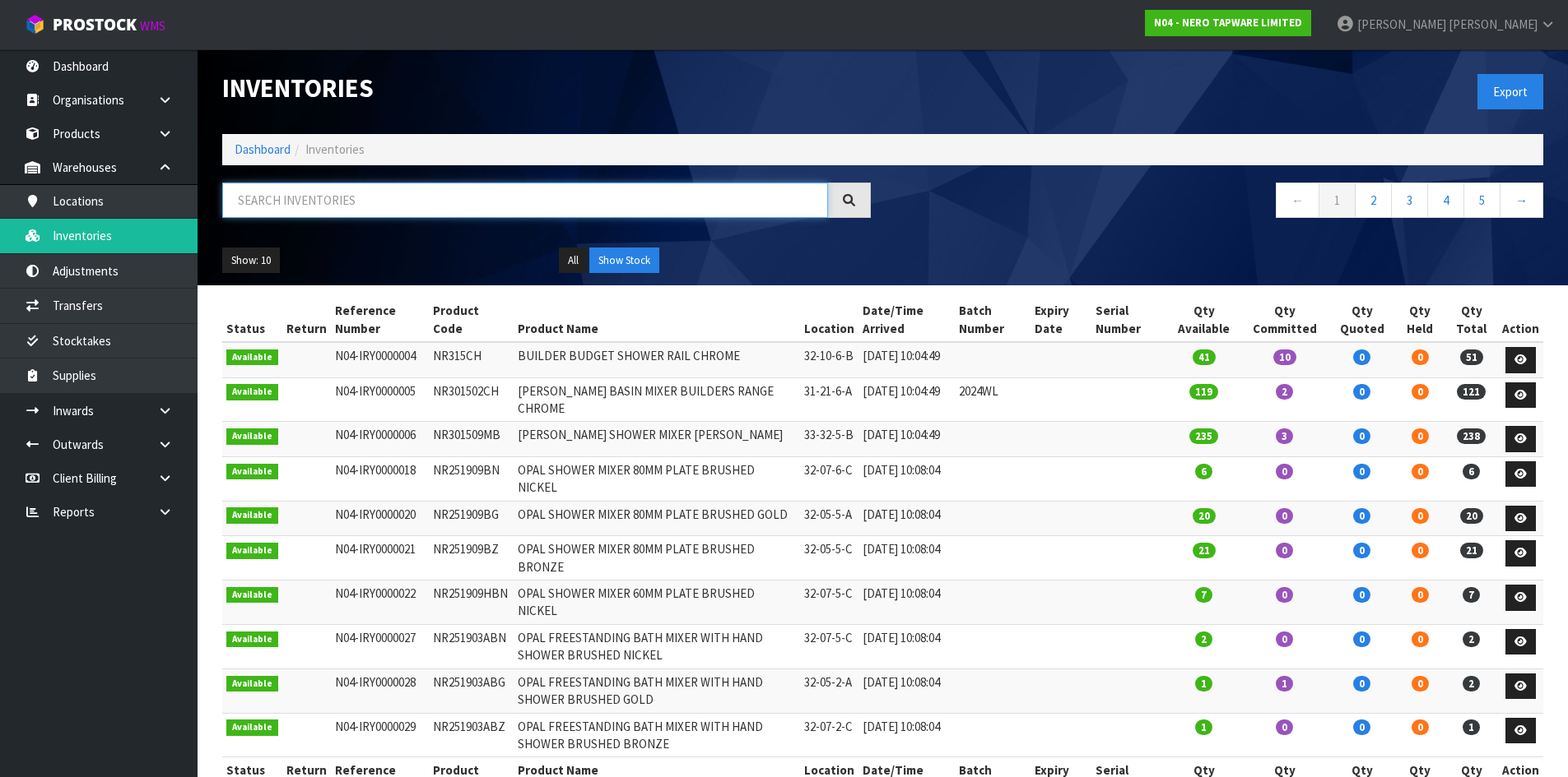
click at [357, 210] on input "text" at bounding box center [525, 200] width 606 height 35
click at [533, 195] on input "text" at bounding box center [525, 200] width 606 height 35
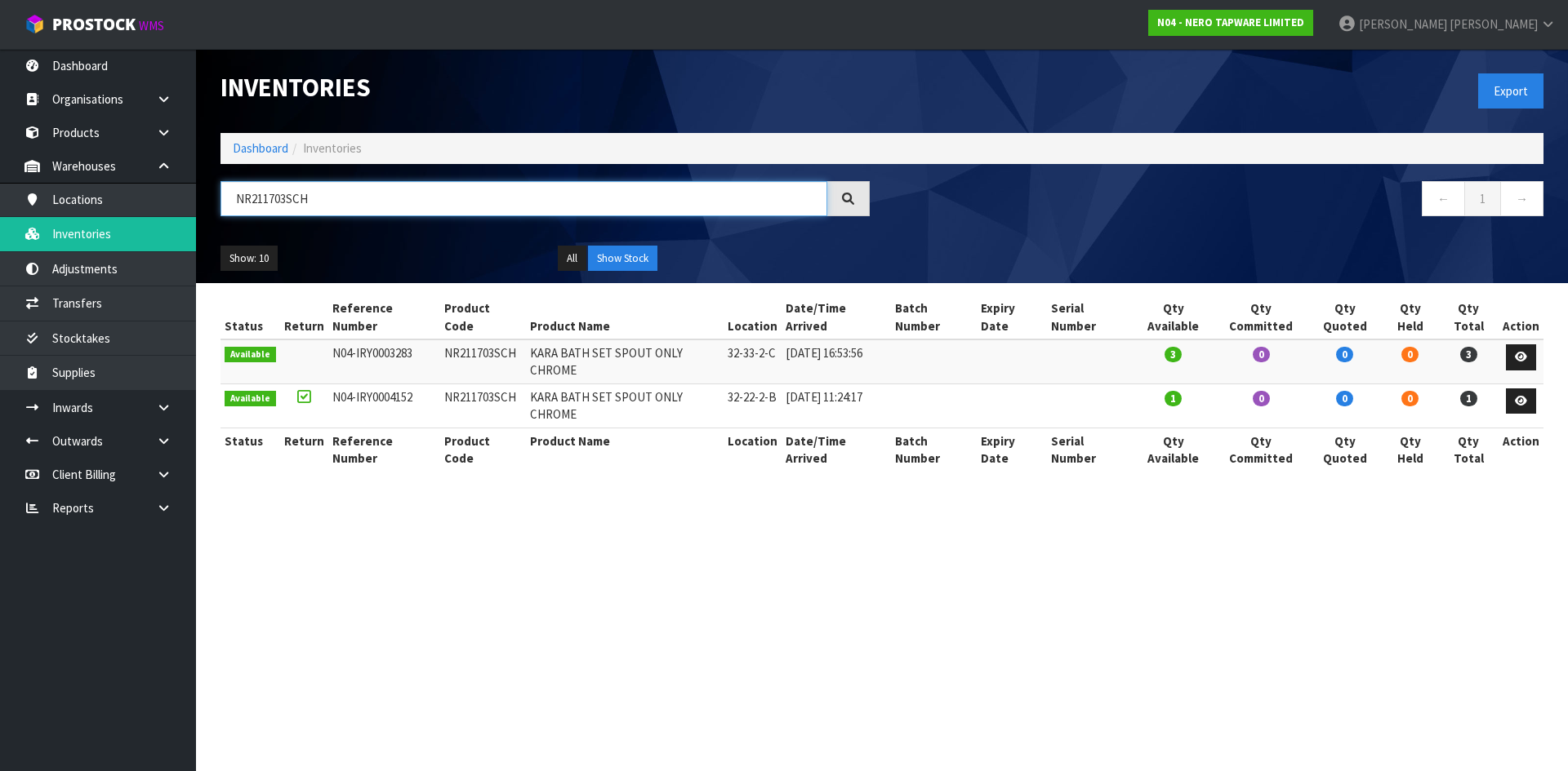
drag, startPoint x: 251, startPoint y: 198, endPoint x: 406, endPoint y: 217, distance: 156.2
click at [406, 217] on div "NR211703SCH" at bounding box center [545, 205] width 674 height 47
click at [293, 201] on input "NR251905DBZ" at bounding box center [523, 199] width 607 height 35
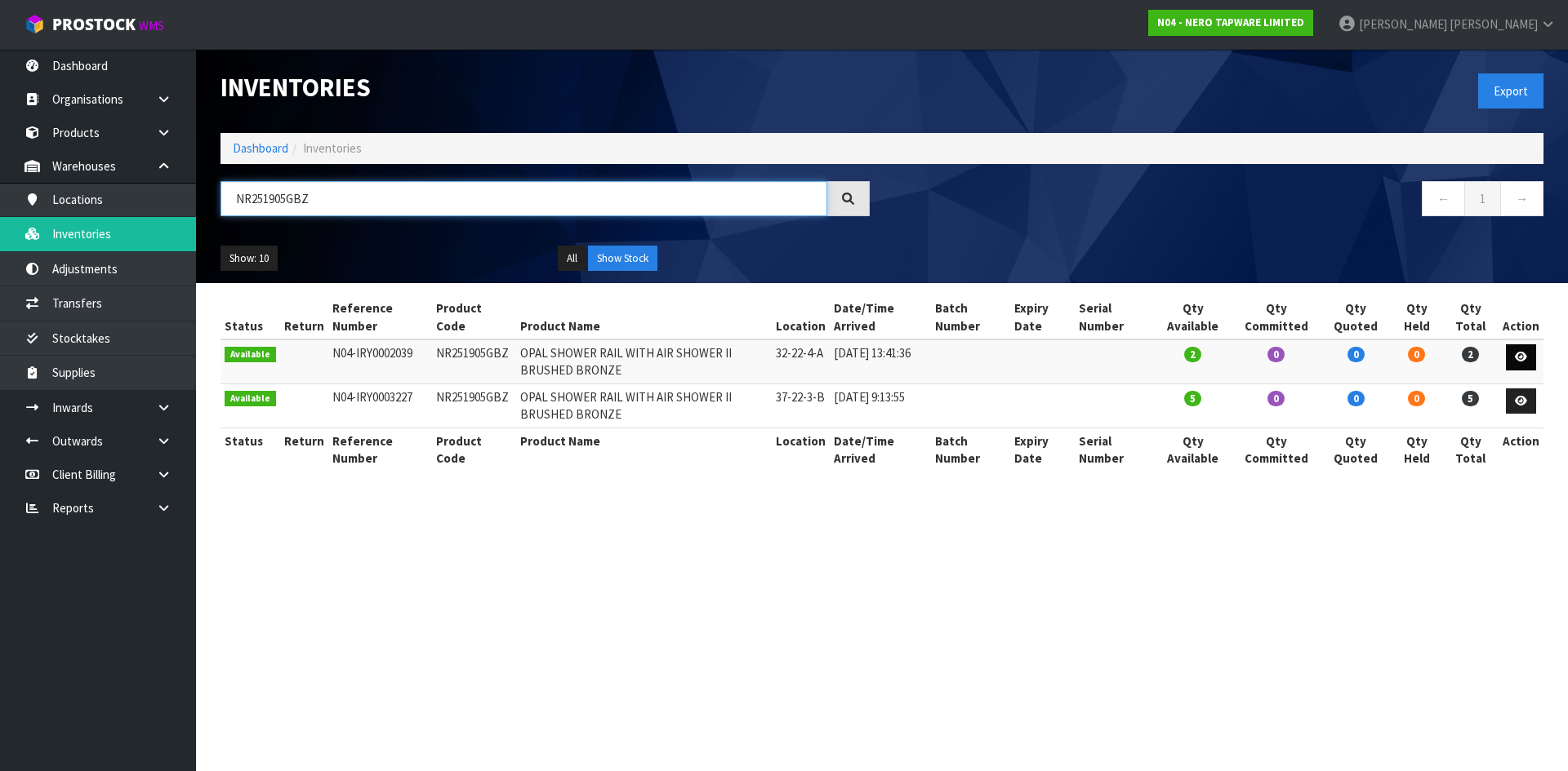
type input "NR251905GBZ"
click at [1519, 359] on icon at bounding box center [1520, 357] width 12 height 10
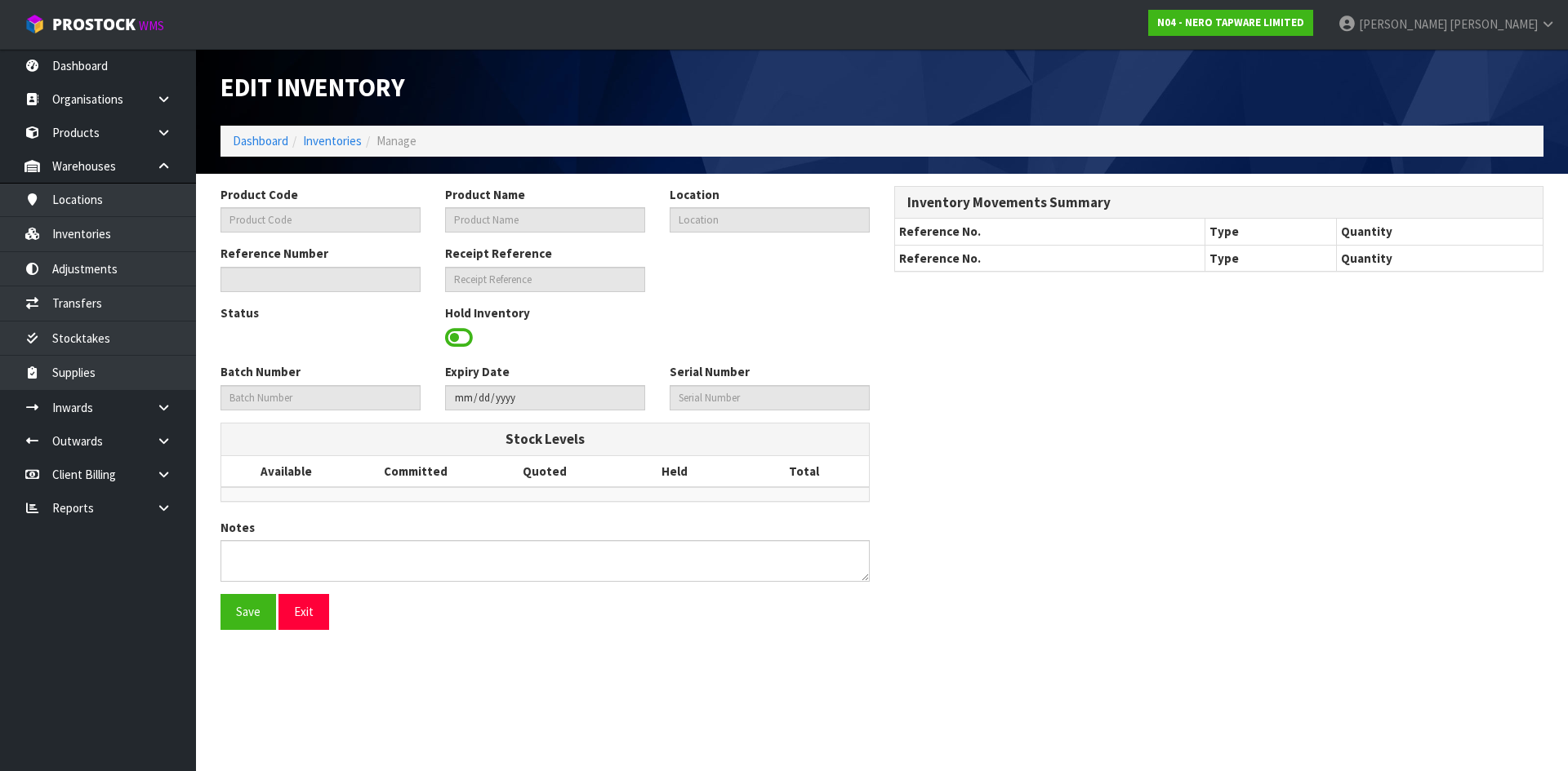
type input "NR251905GBZ"
type input "OPAL SHOWER RAIL WITH AIR SHOWER II BRUSHED BRONZE"
type input "32-22-4-A"
type input "N04-IRY0002039"
type input "N04-REC0000010"
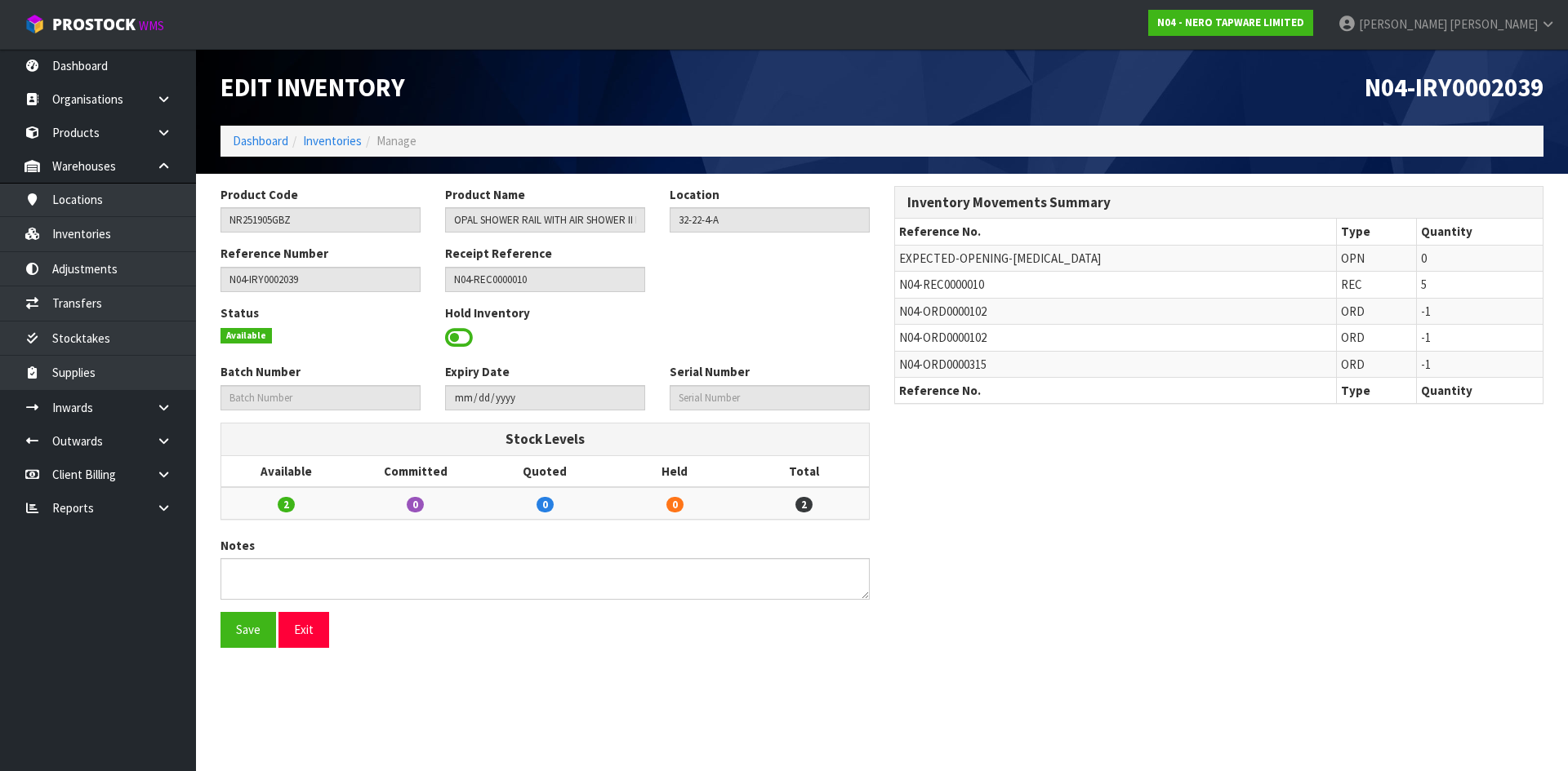
click at [452, 336] on span at bounding box center [458, 338] width 27 height 25
click at [713, 342] on span "Select an Option" at bounding box center [762, 336] width 170 height 20
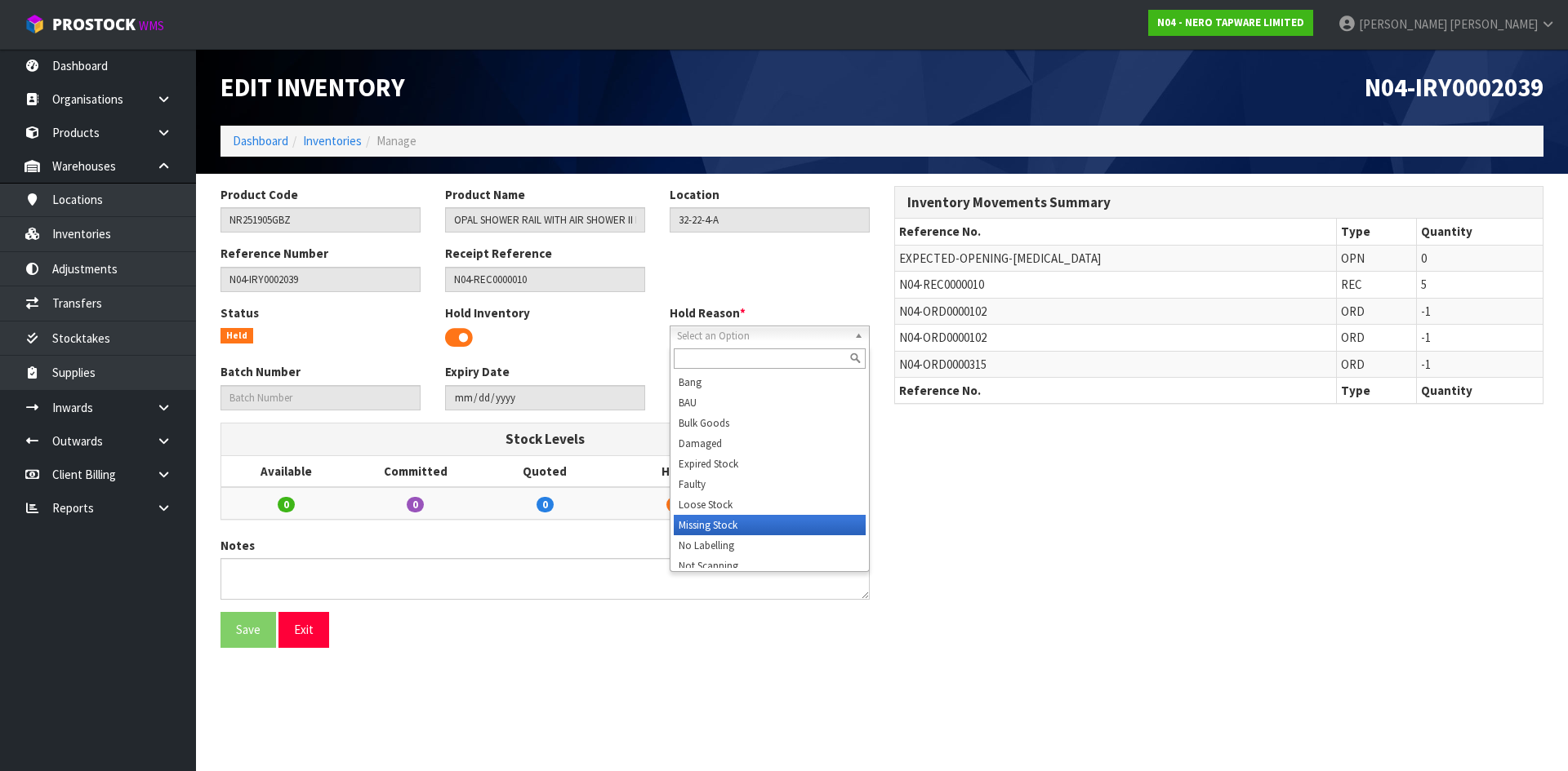
click at [717, 532] on li "Missing Stock" at bounding box center [769, 525] width 192 height 21
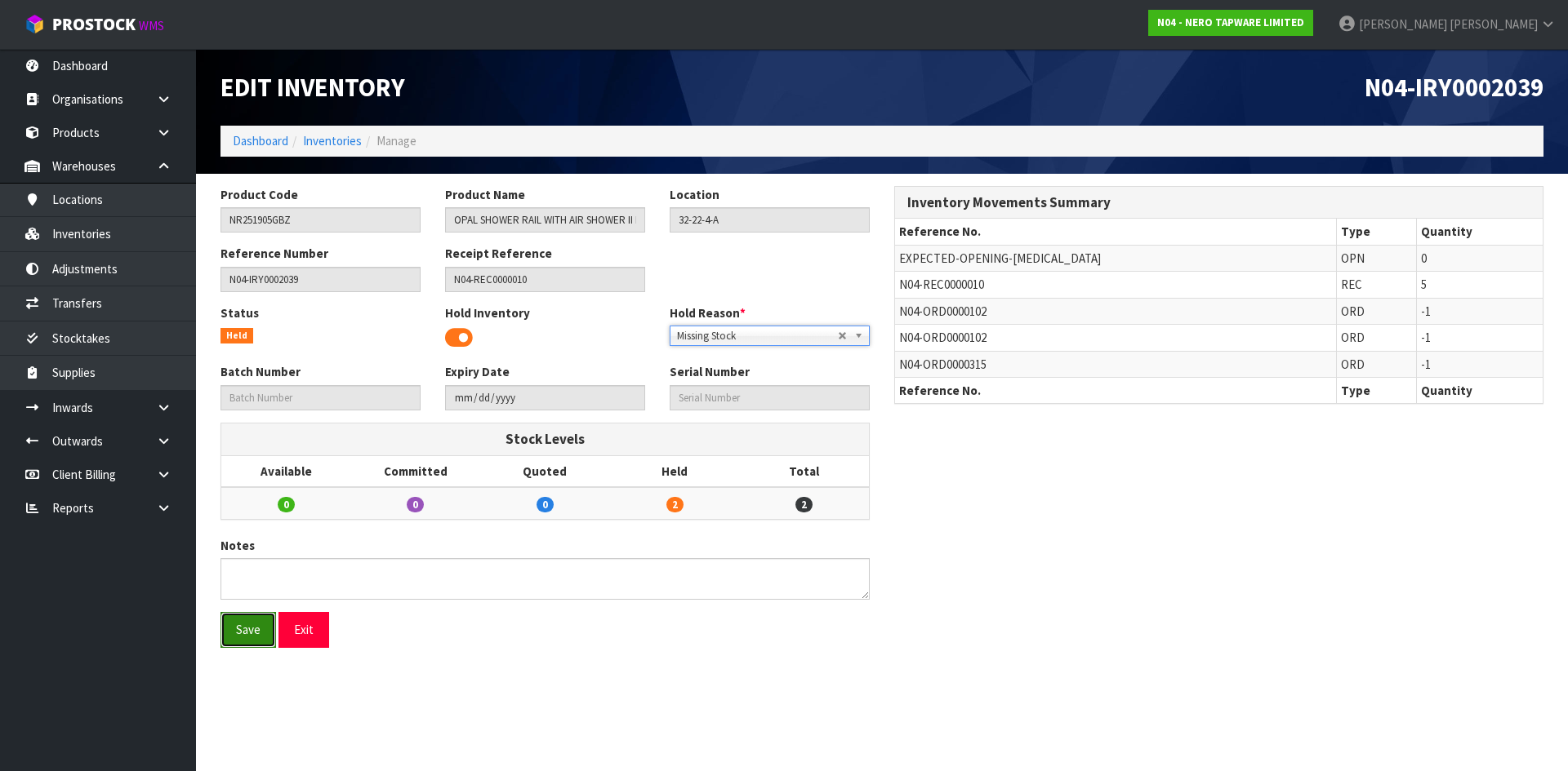
click at [247, 639] on button "Save" at bounding box center [248, 629] width 56 height 35
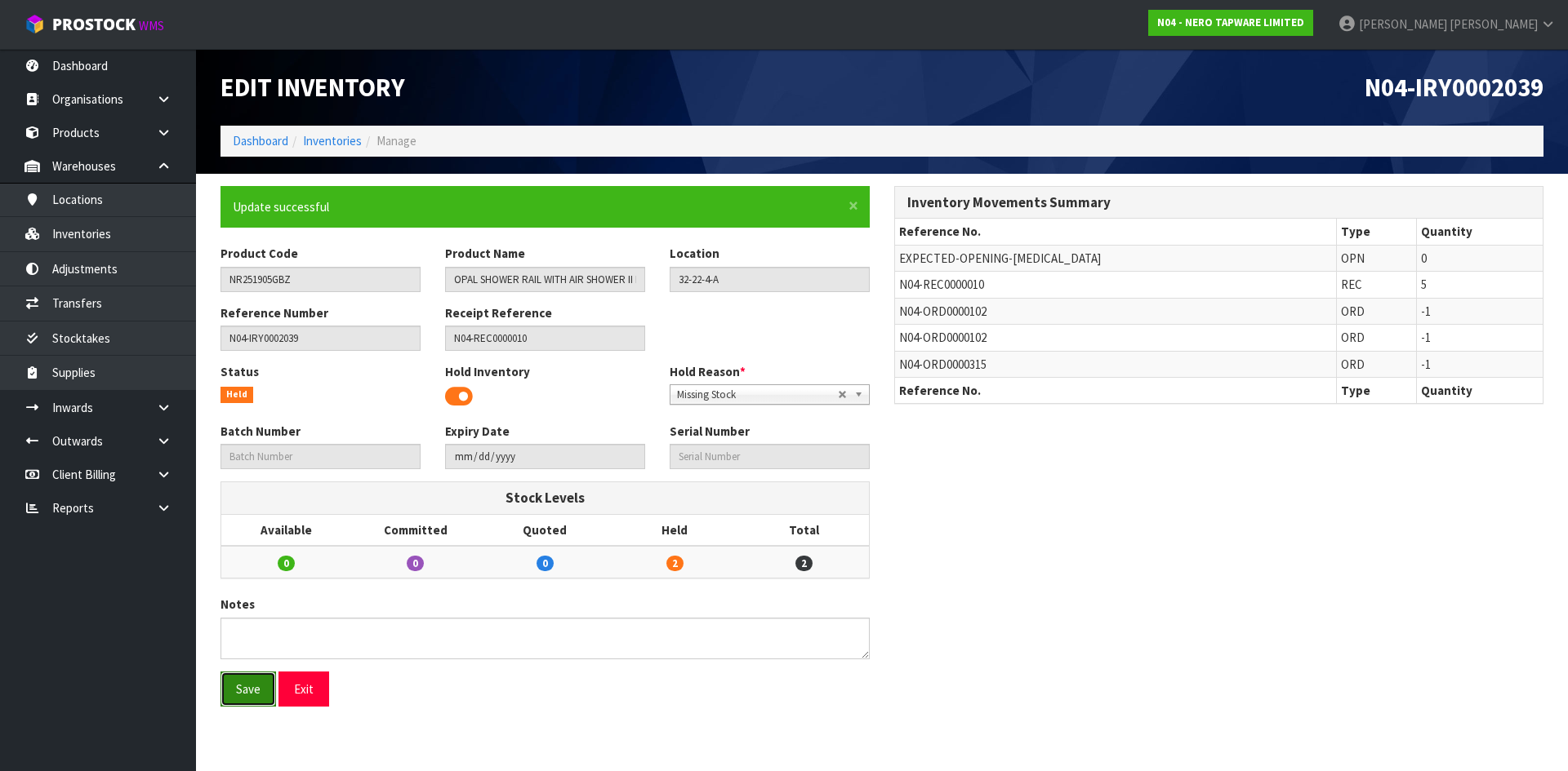
click at [256, 688] on button "Save" at bounding box center [248, 689] width 56 height 35
click at [330, 146] on link "Inventories" at bounding box center [332, 141] width 59 height 15
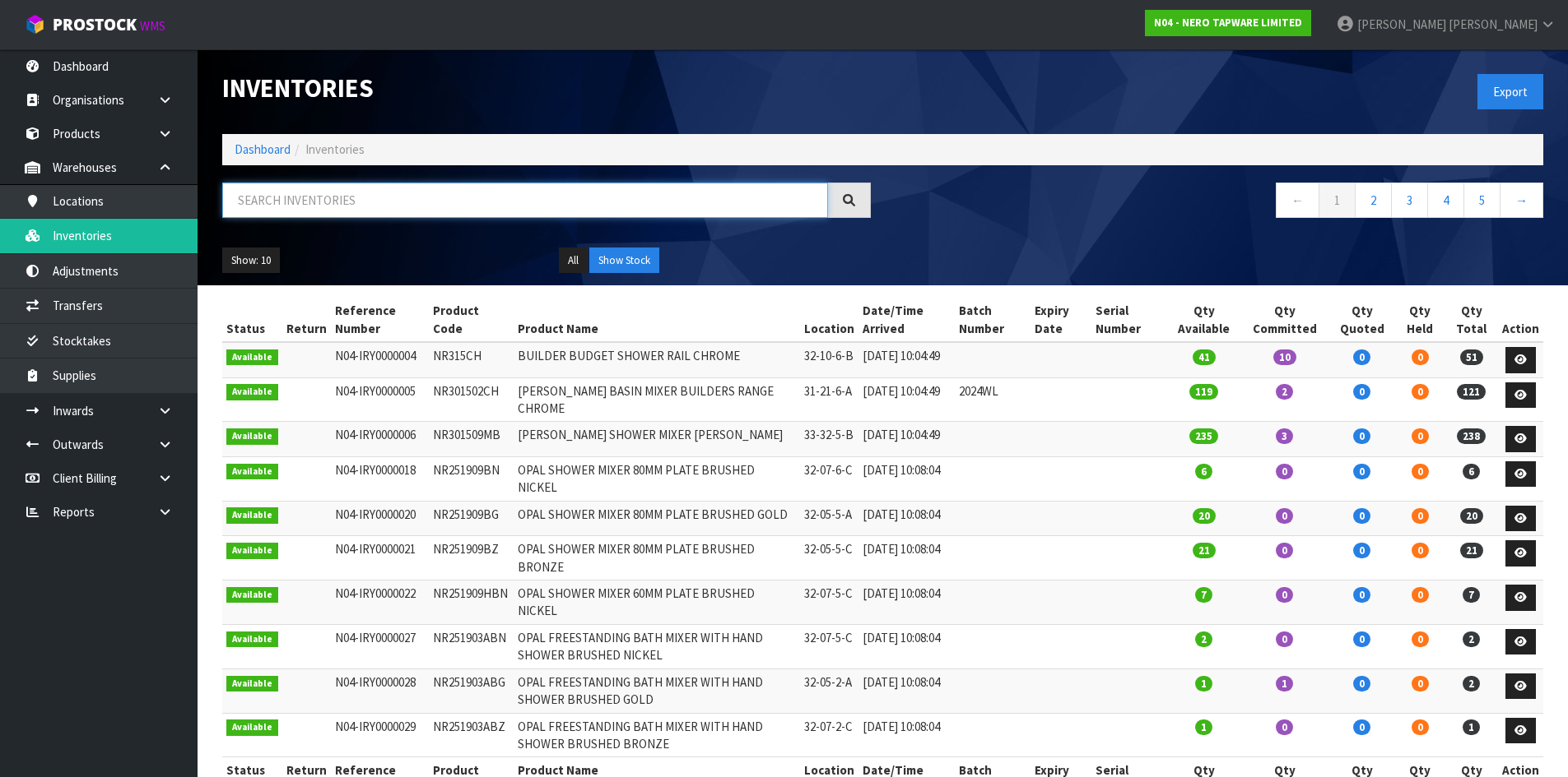
click at [351, 208] on input "text" at bounding box center [525, 200] width 606 height 35
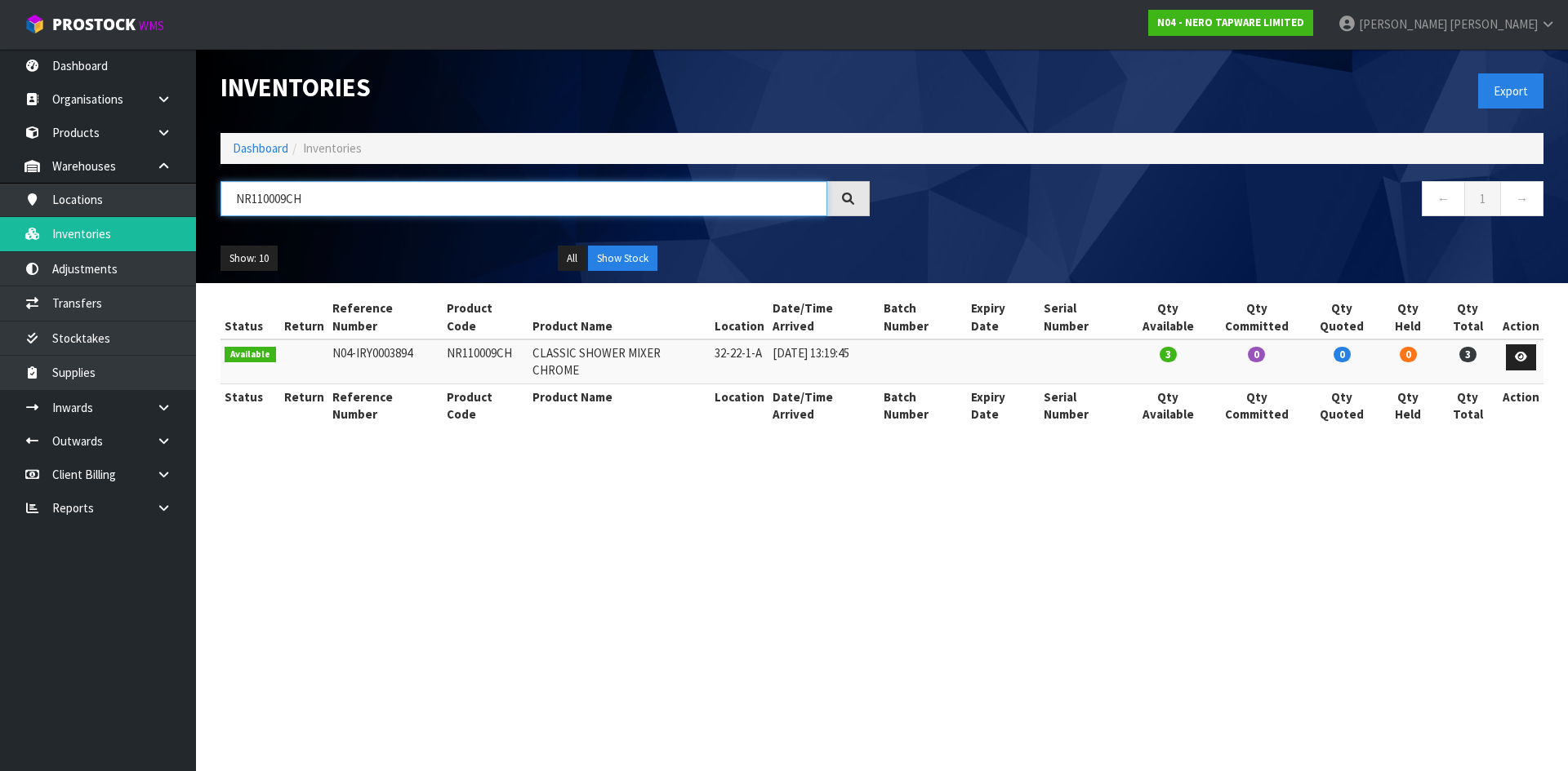
drag, startPoint x: 276, startPoint y: 200, endPoint x: 362, endPoint y: 211, distance: 86.7
click at [362, 211] on input "NR110009CH" at bounding box center [523, 199] width 607 height 35
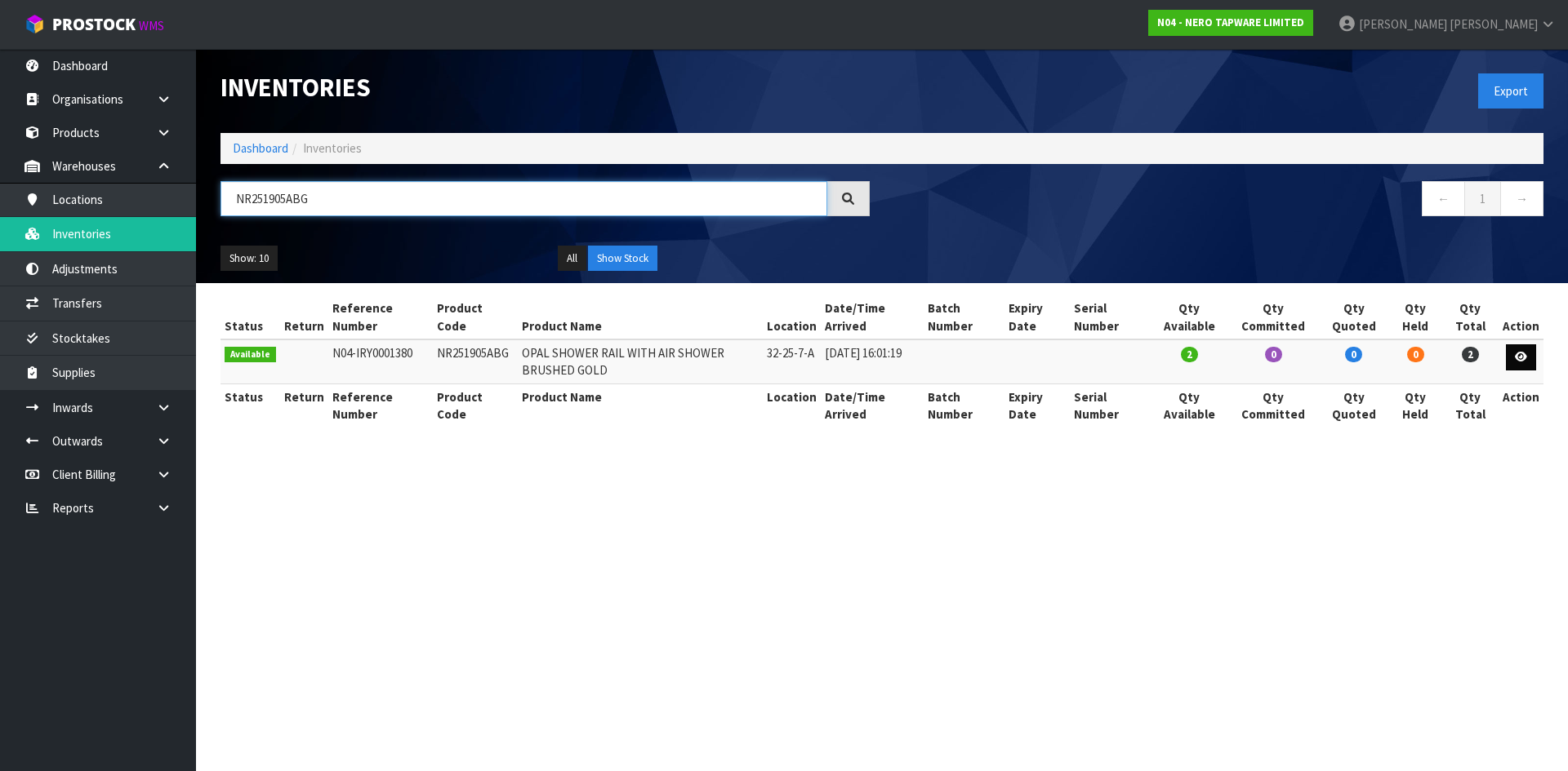
type input "NR251905ABG"
click at [1521, 359] on icon at bounding box center [1520, 357] width 12 height 10
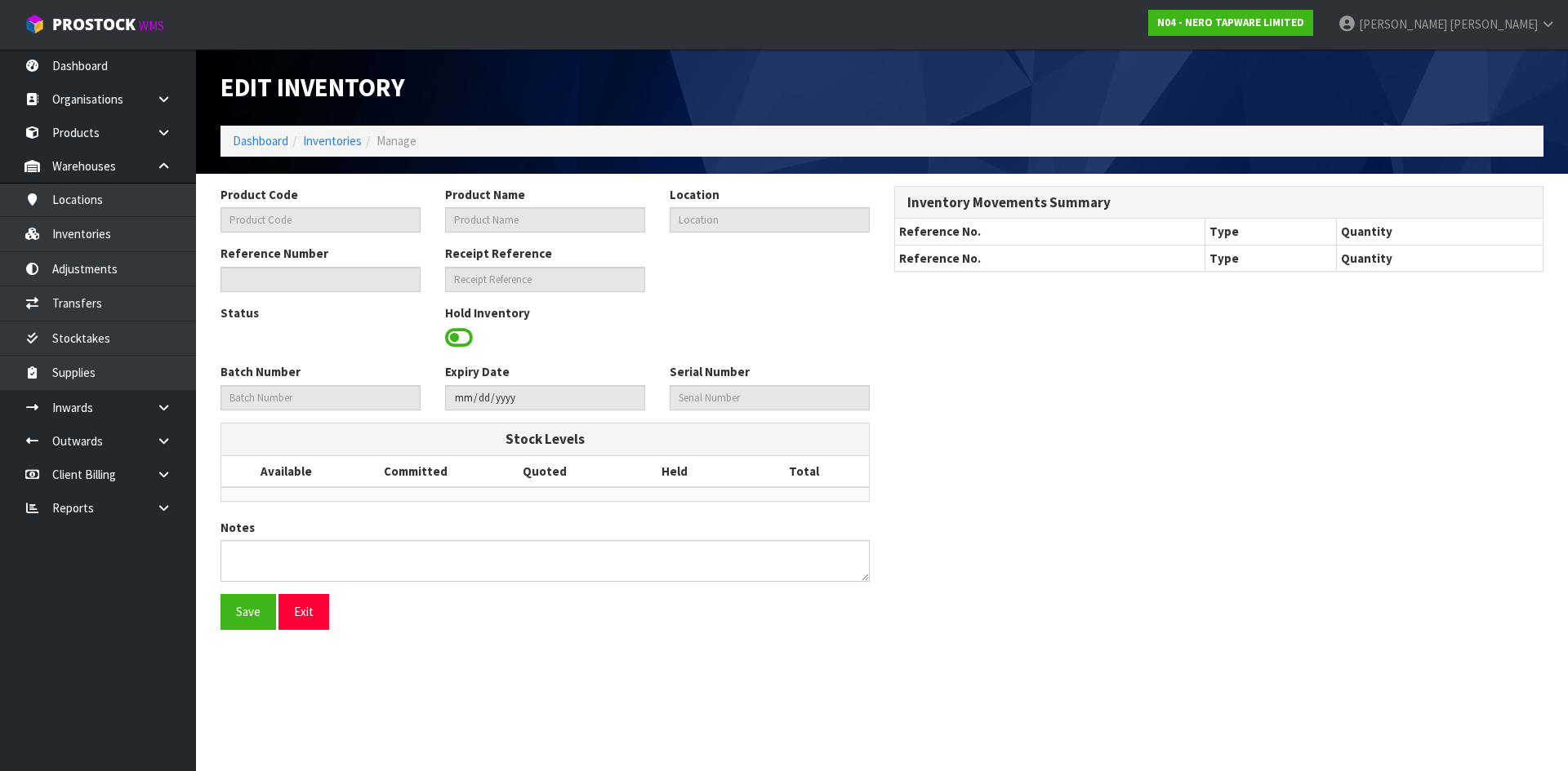
type input "NR251905ABG"
type input "OPAL SHOWER RAIL WITH AIR SHOWER BRUSHED GOLD"
type input "32-25-7-A"
type input "N04-IRY0001380"
type input "N04-REC0000004"
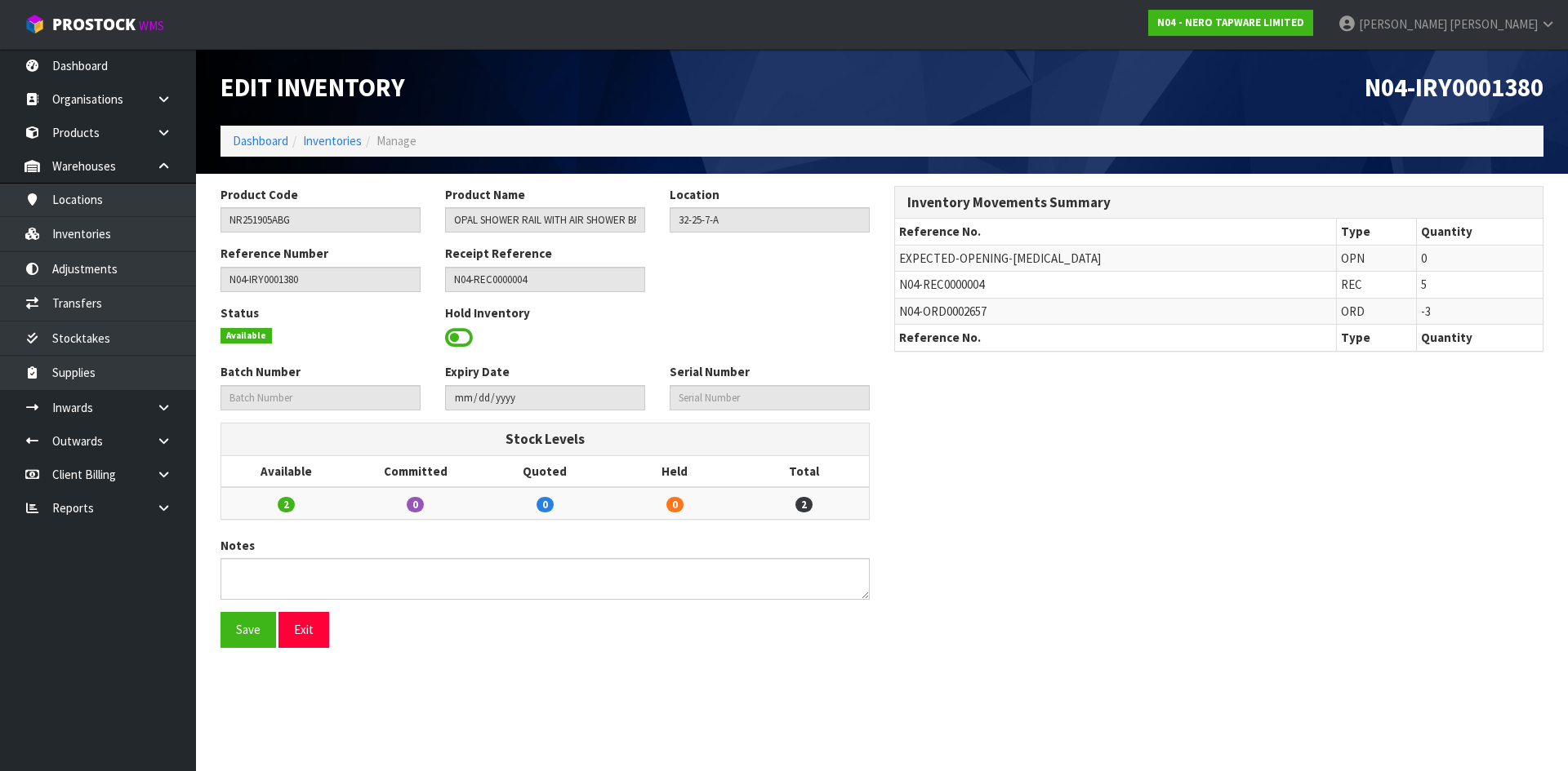
click at [456, 339] on span at bounding box center [458, 338] width 27 height 25
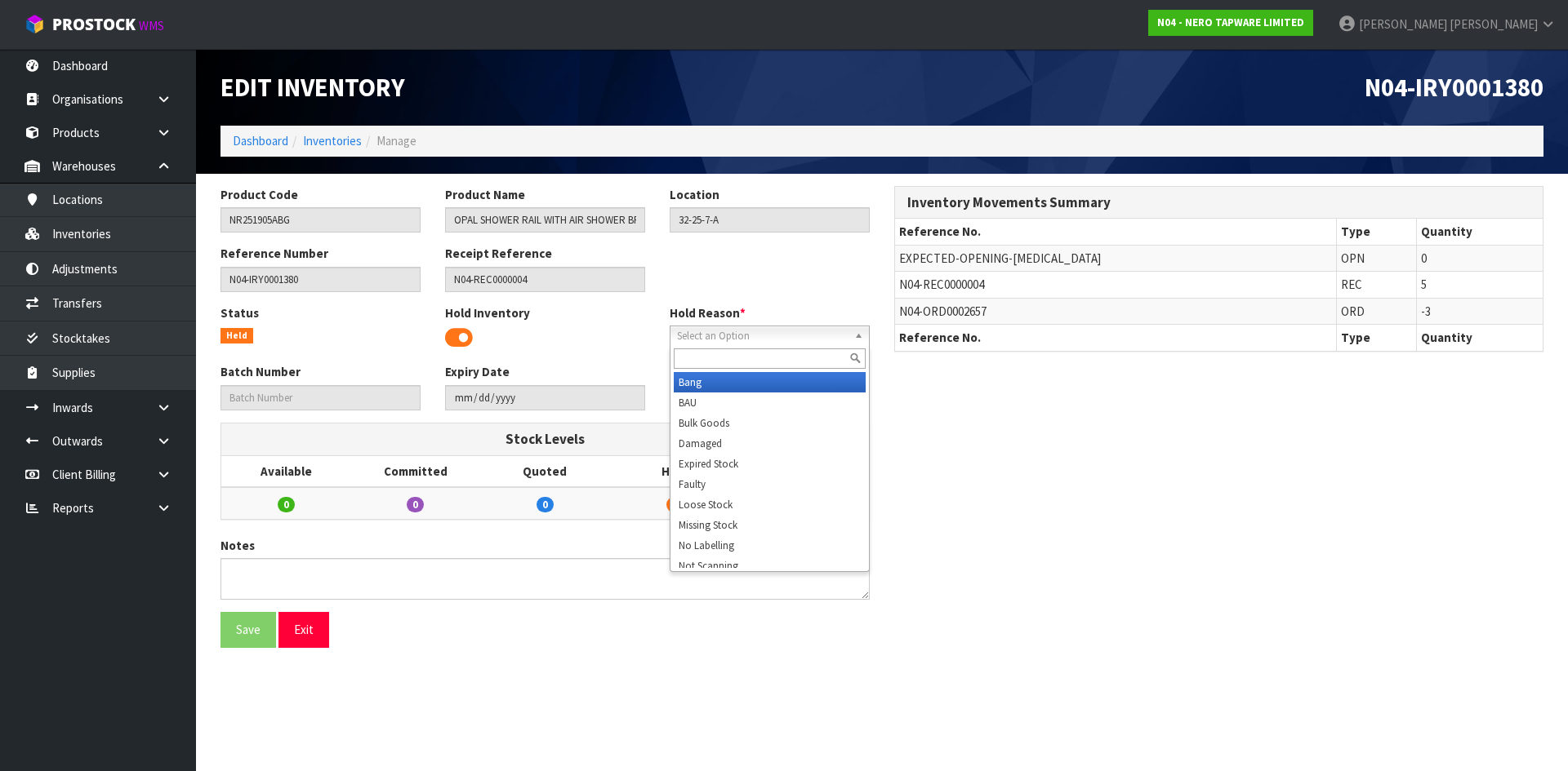
click at [800, 336] on span "Select an Option" at bounding box center [762, 336] width 170 height 20
click at [723, 526] on li "Missing Stock" at bounding box center [769, 525] width 192 height 21
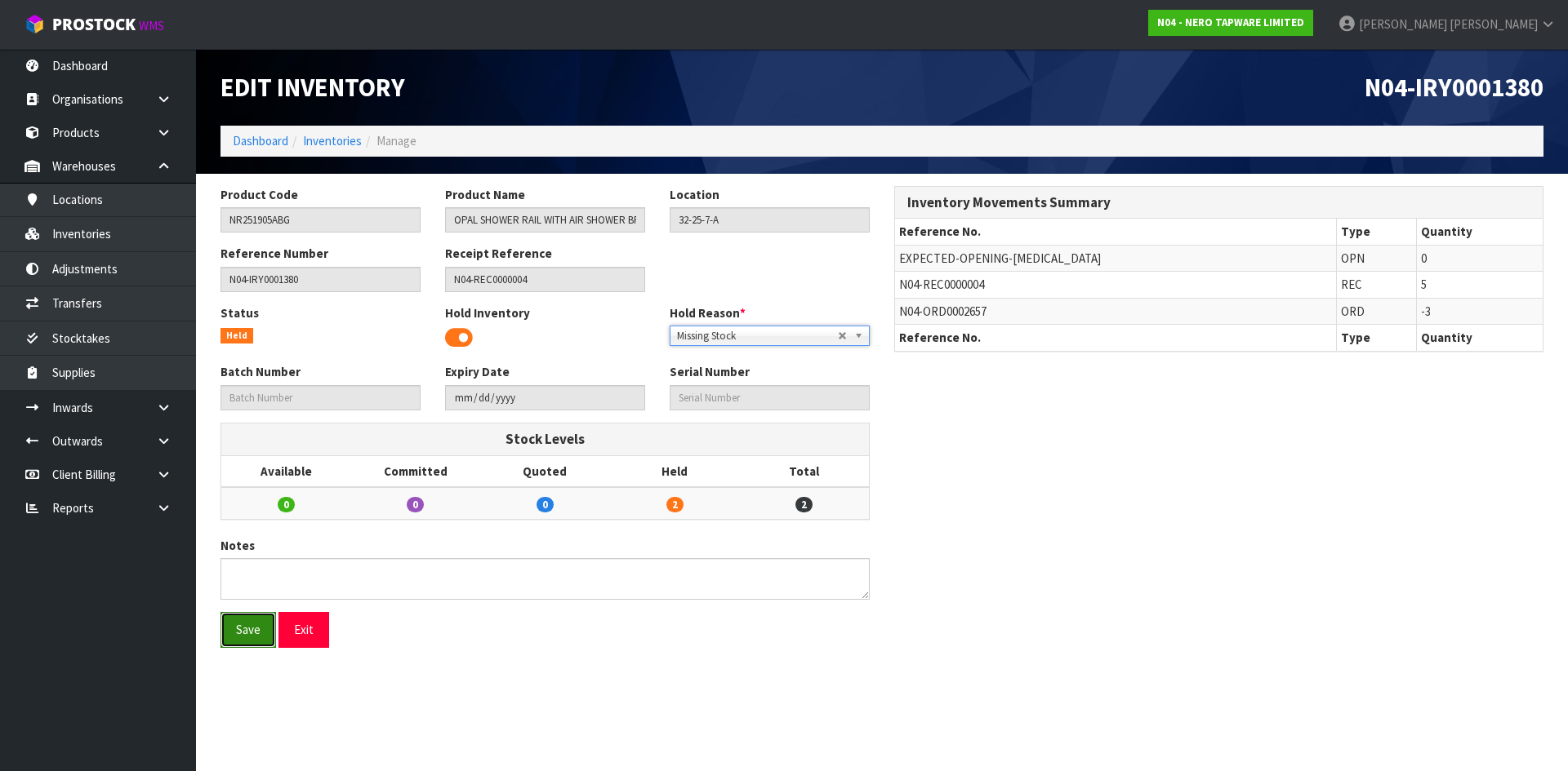
click at [252, 622] on button "Save" at bounding box center [248, 629] width 56 height 35
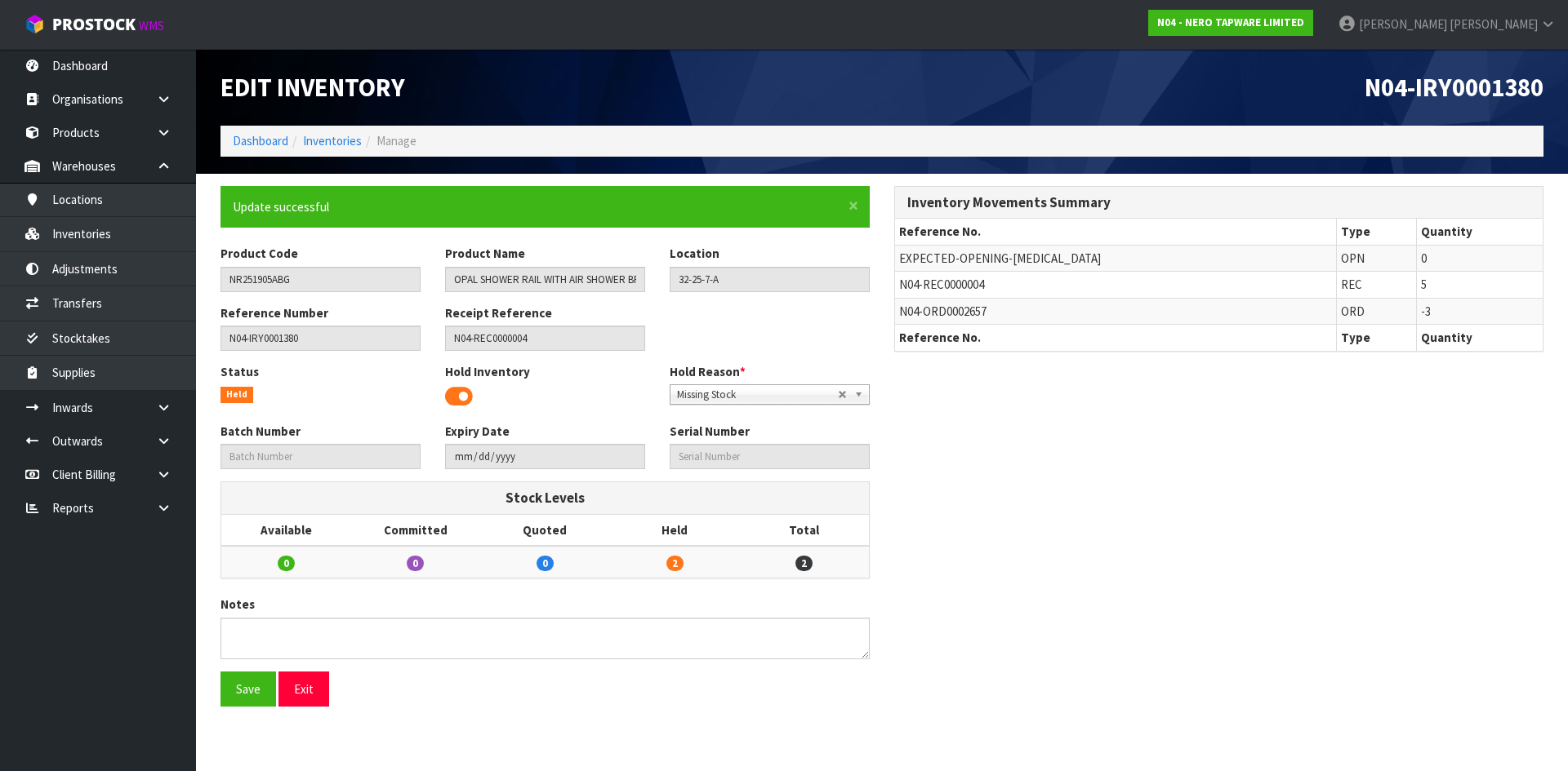
click at [319, 131] on ol "Dashboard Inventories Manage" at bounding box center [882, 141] width 1323 height 30
click at [325, 138] on link "Inventories" at bounding box center [332, 141] width 59 height 15
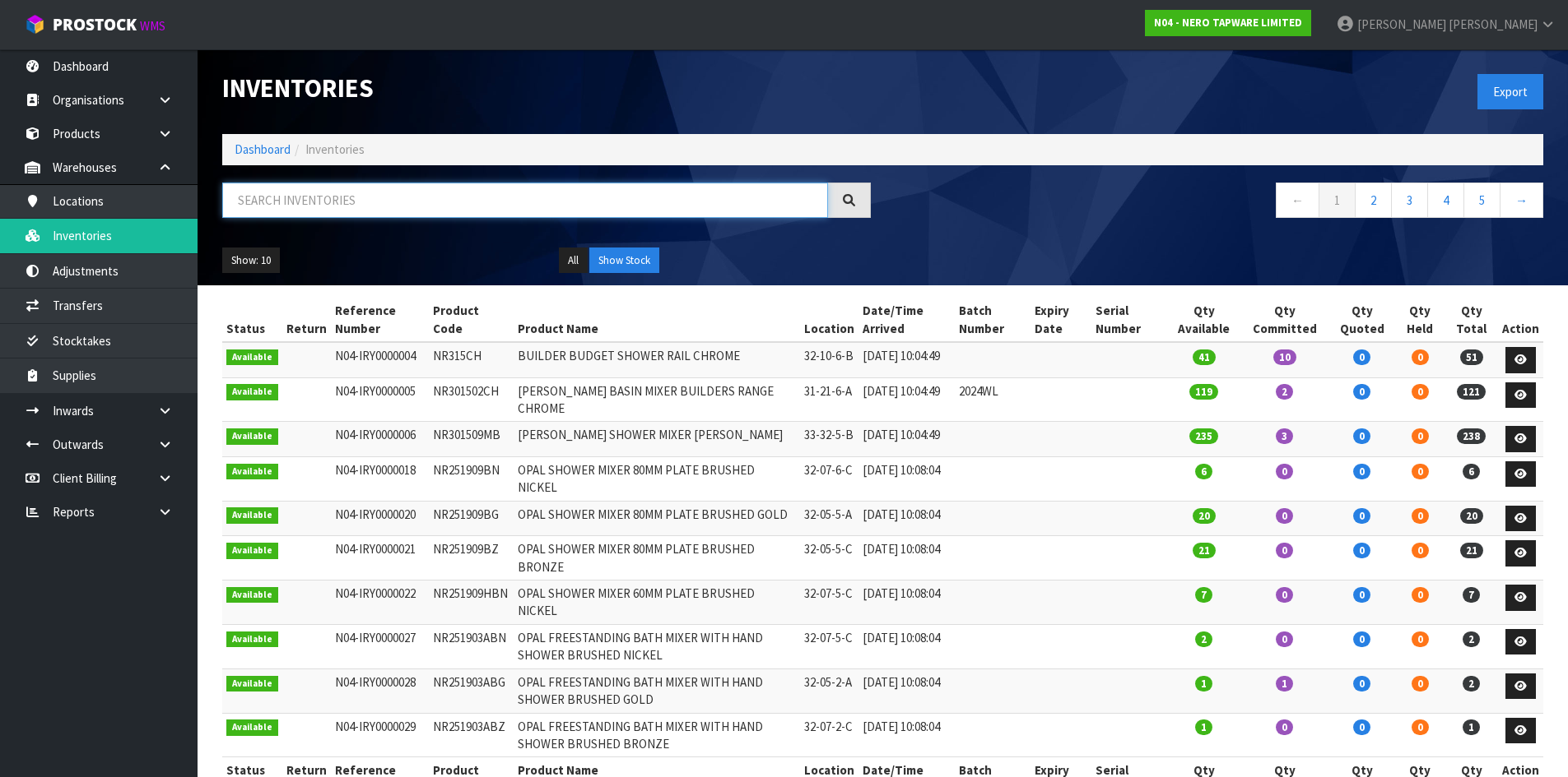
click at [312, 199] on input "text" at bounding box center [525, 200] width 606 height 35
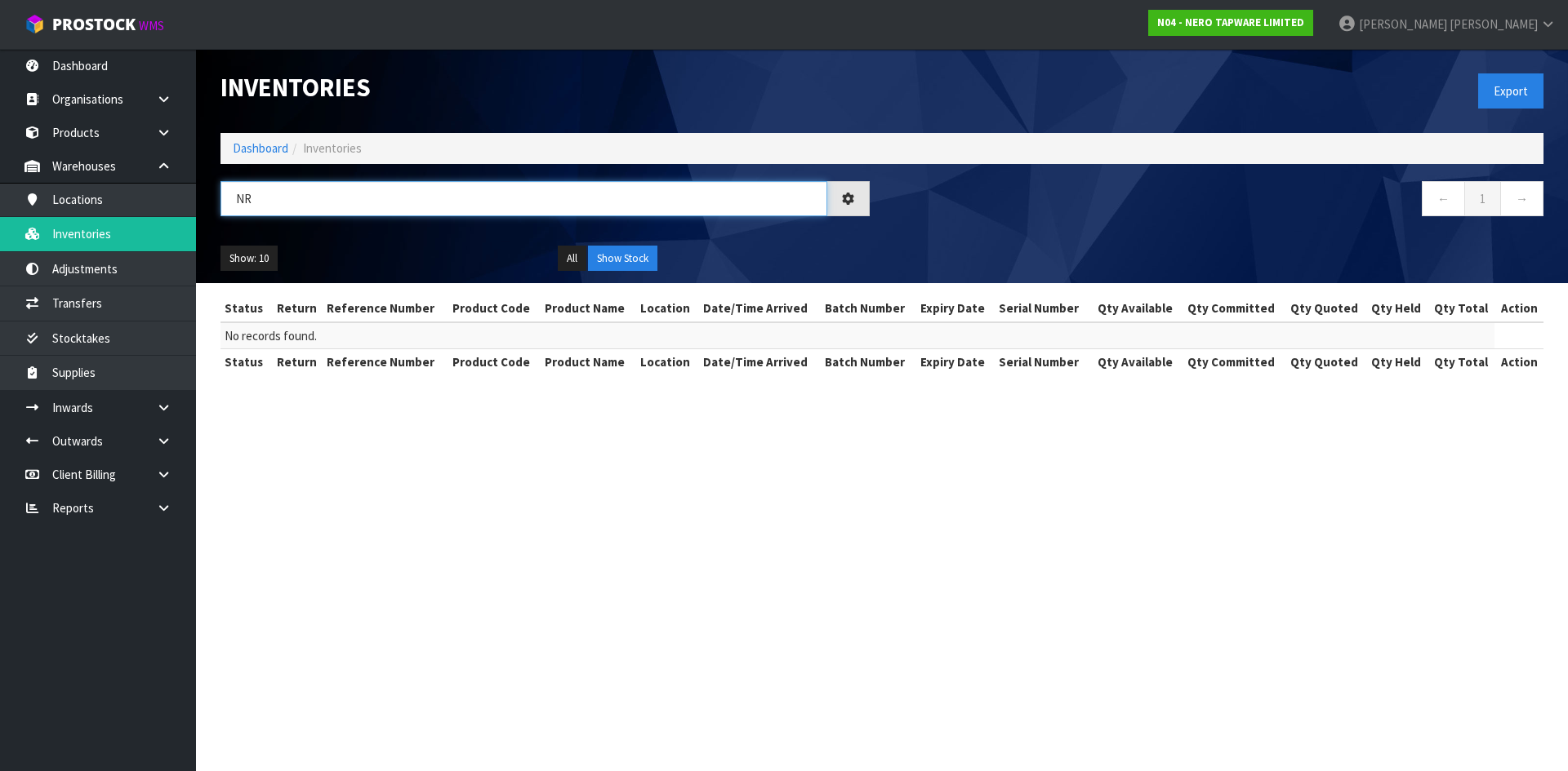
type input "N"
click at [275, 202] on input "YSW2519-05A" at bounding box center [523, 199] width 607 height 35
type input "YSW2519-05A"
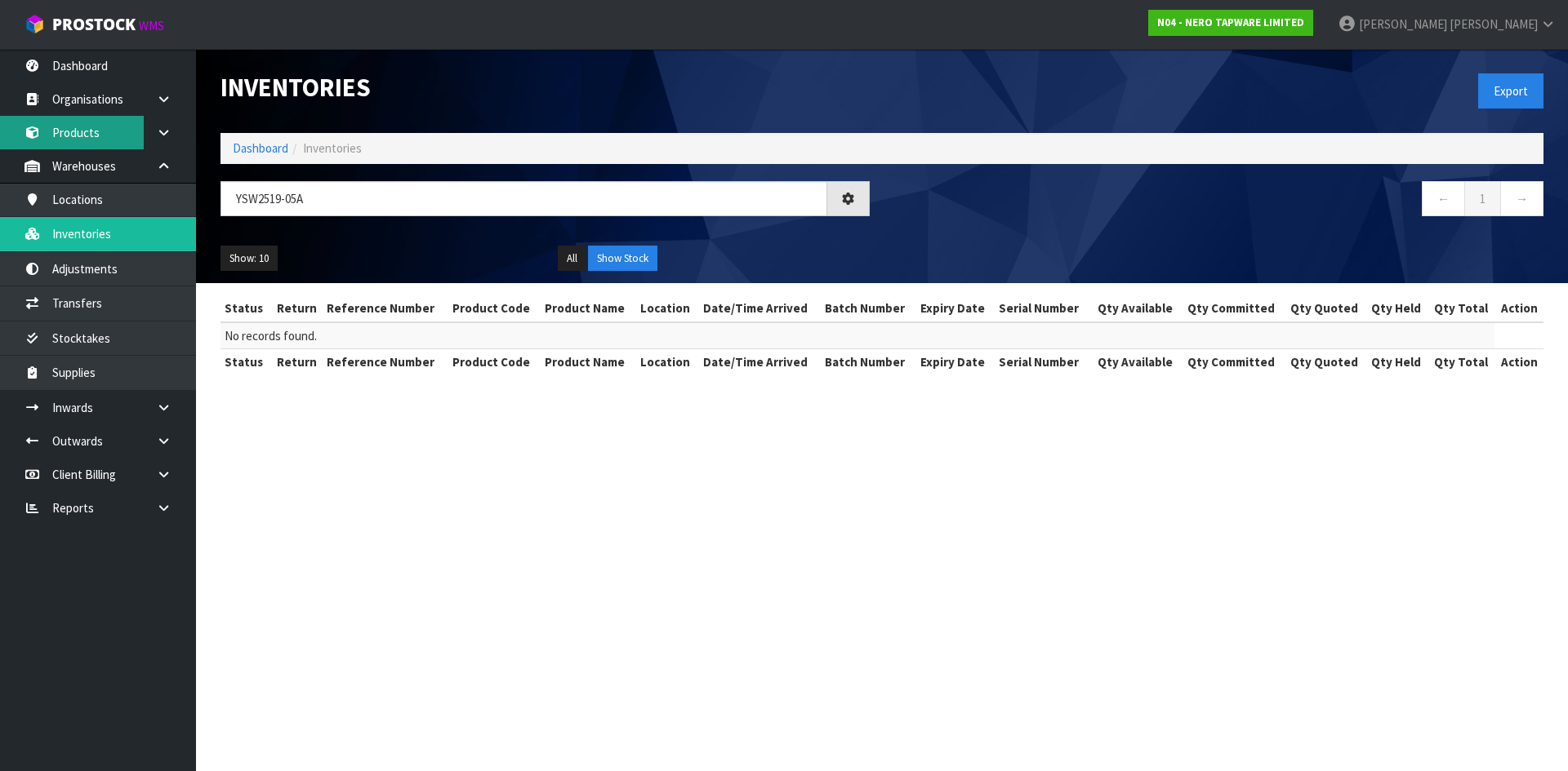
click at [107, 130] on link "Products" at bounding box center [97, 132] width 196 height 33
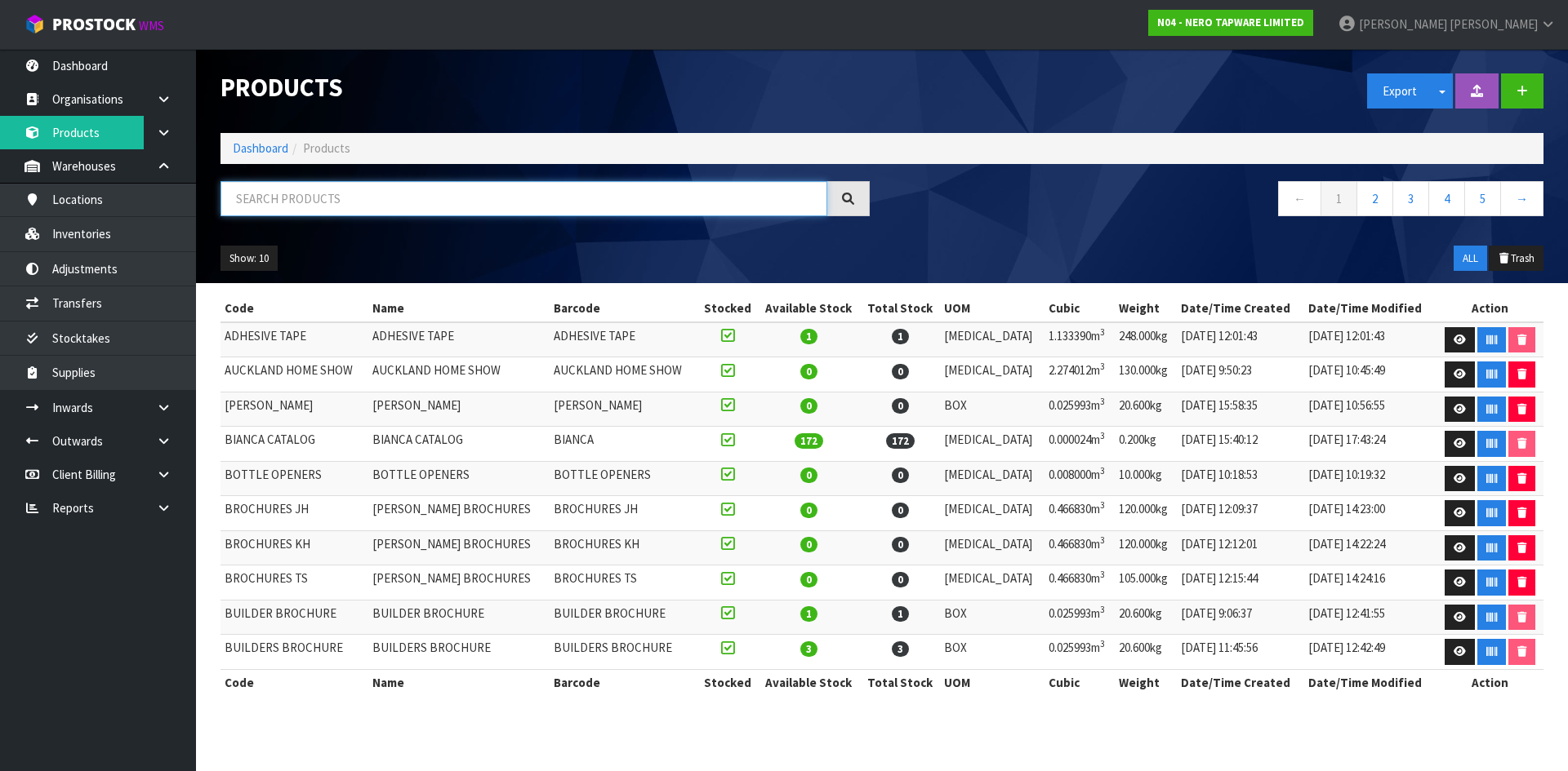
click at [308, 198] on input "text" at bounding box center [523, 199] width 607 height 35
paste input "YSW2519-05A"
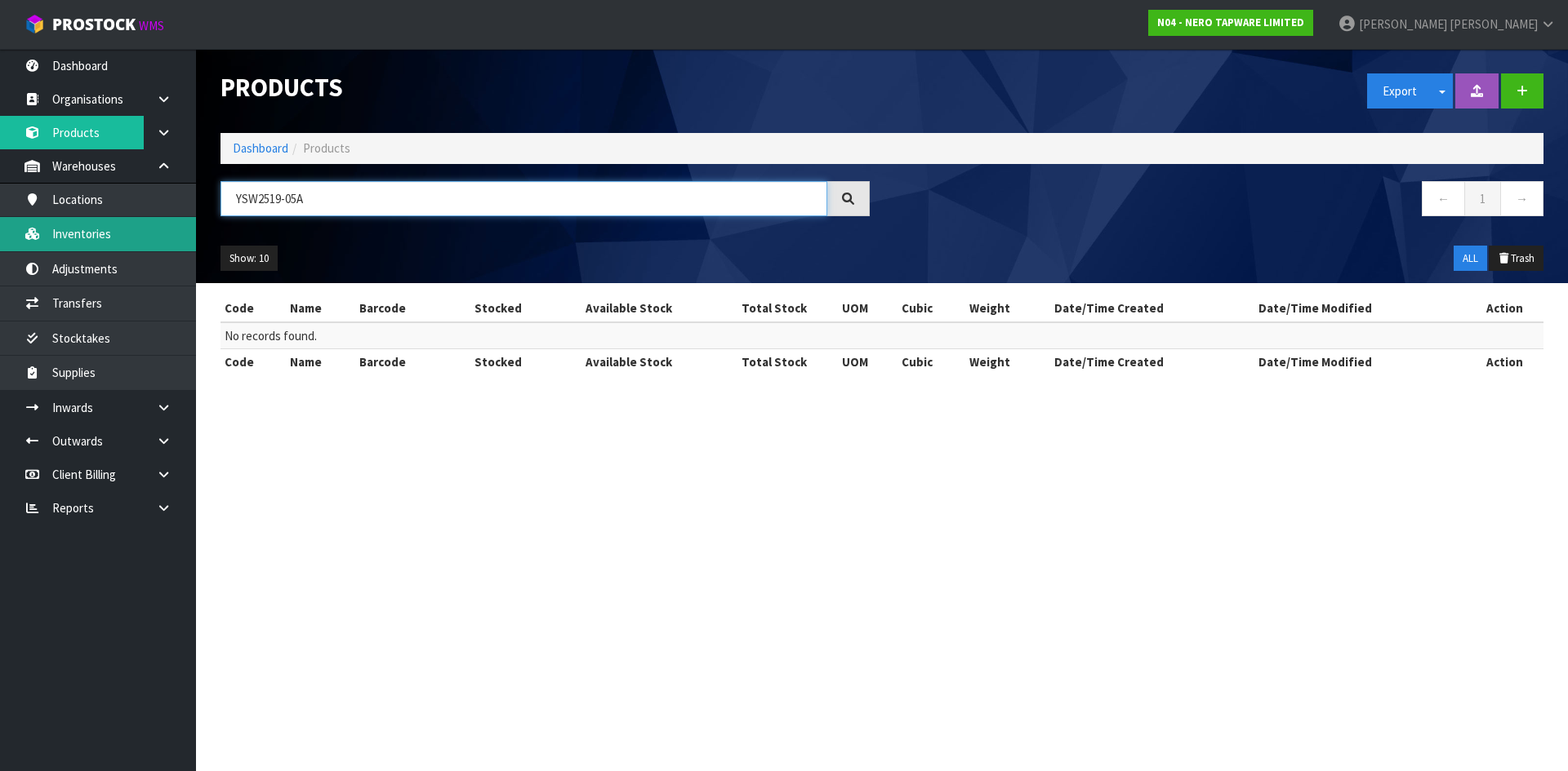
type input "YSW2519-05A"
click at [158, 235] on link "Inventories" at bounding box center [97, 234] width 196 height 33
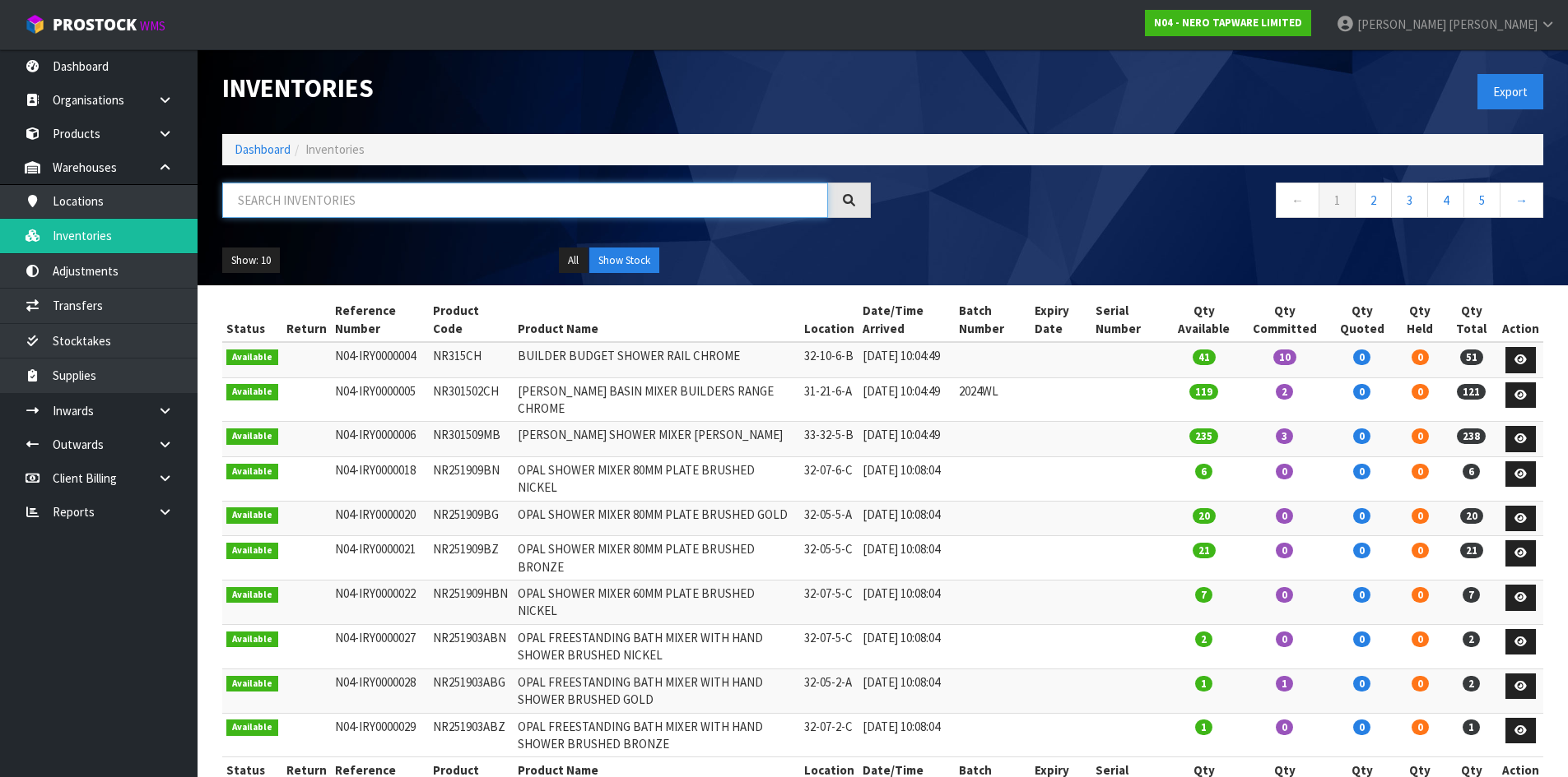
click at [293, 212] on input "text" at bounding box center [525, 200] width 606 height 35
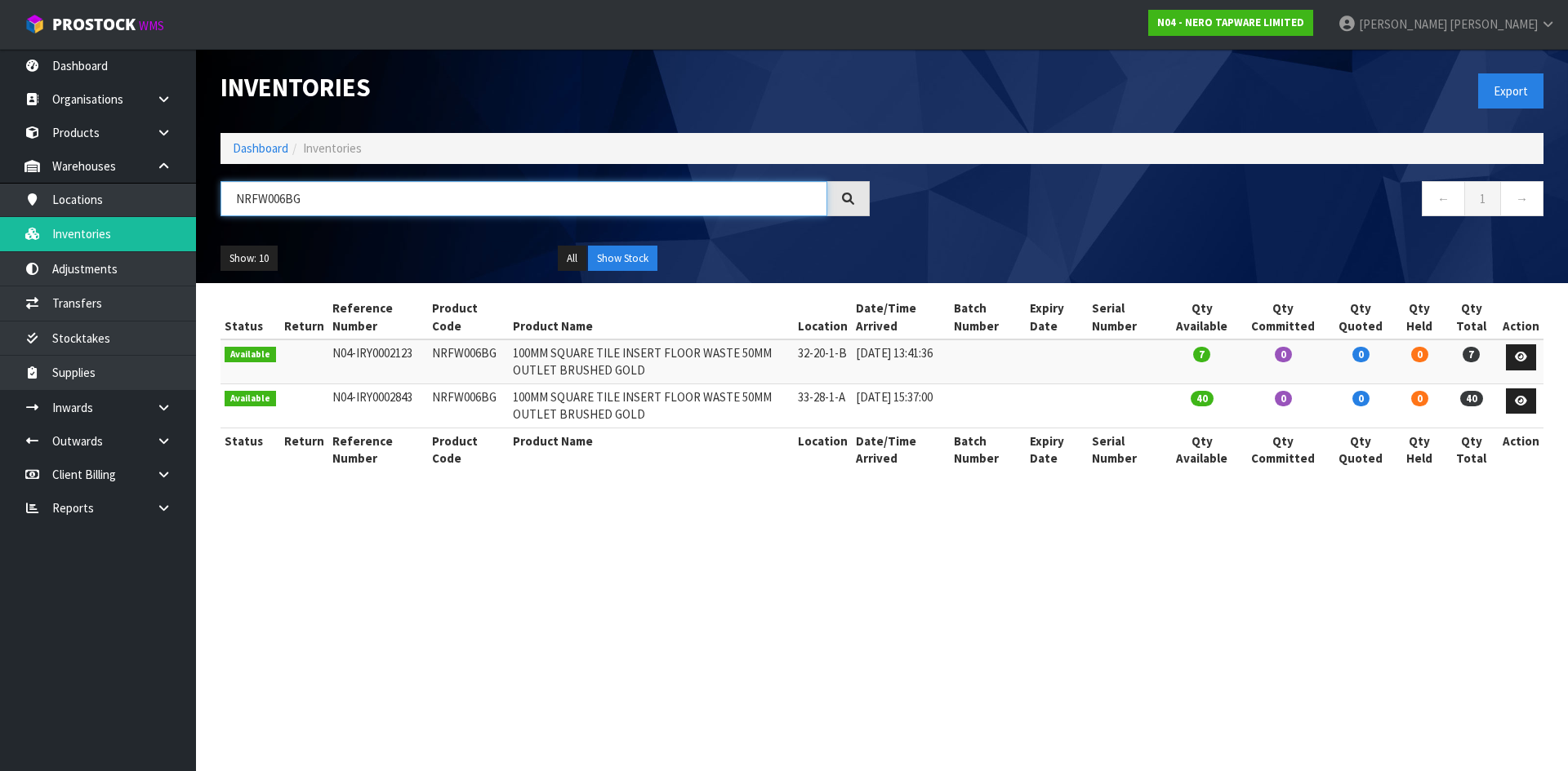
click at [322, 200] on input "NRFW006BG" at bounding box center [523, 199] width 607 height 35
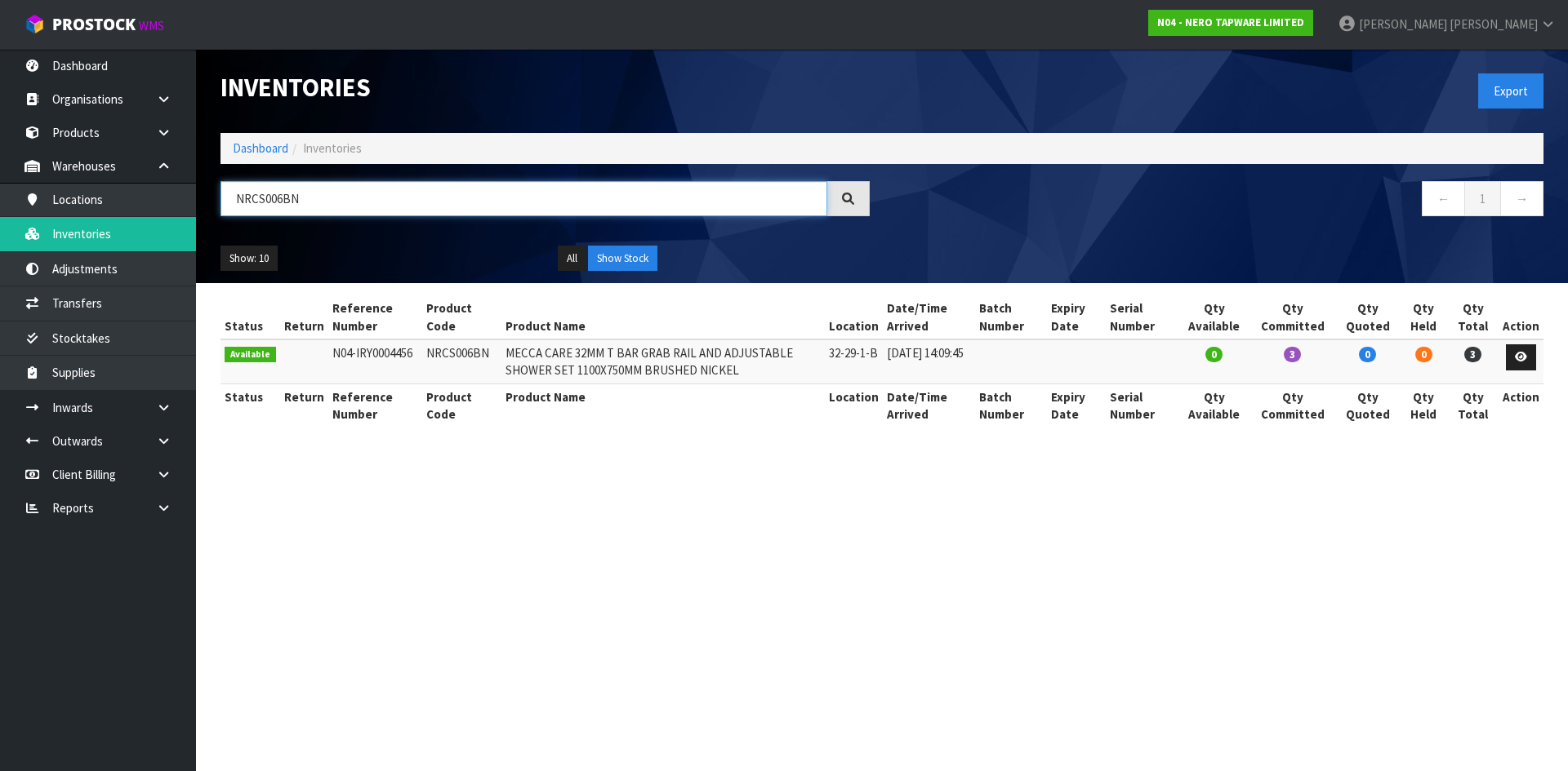
drag, startPoint x: 250, startPoint y: 200, endPoint x: 384, endPoint y: 203, distance: 134.0
click at [384, 203] on input "NRCS006BN" at bounding box center [523, 199] width 607 height 35
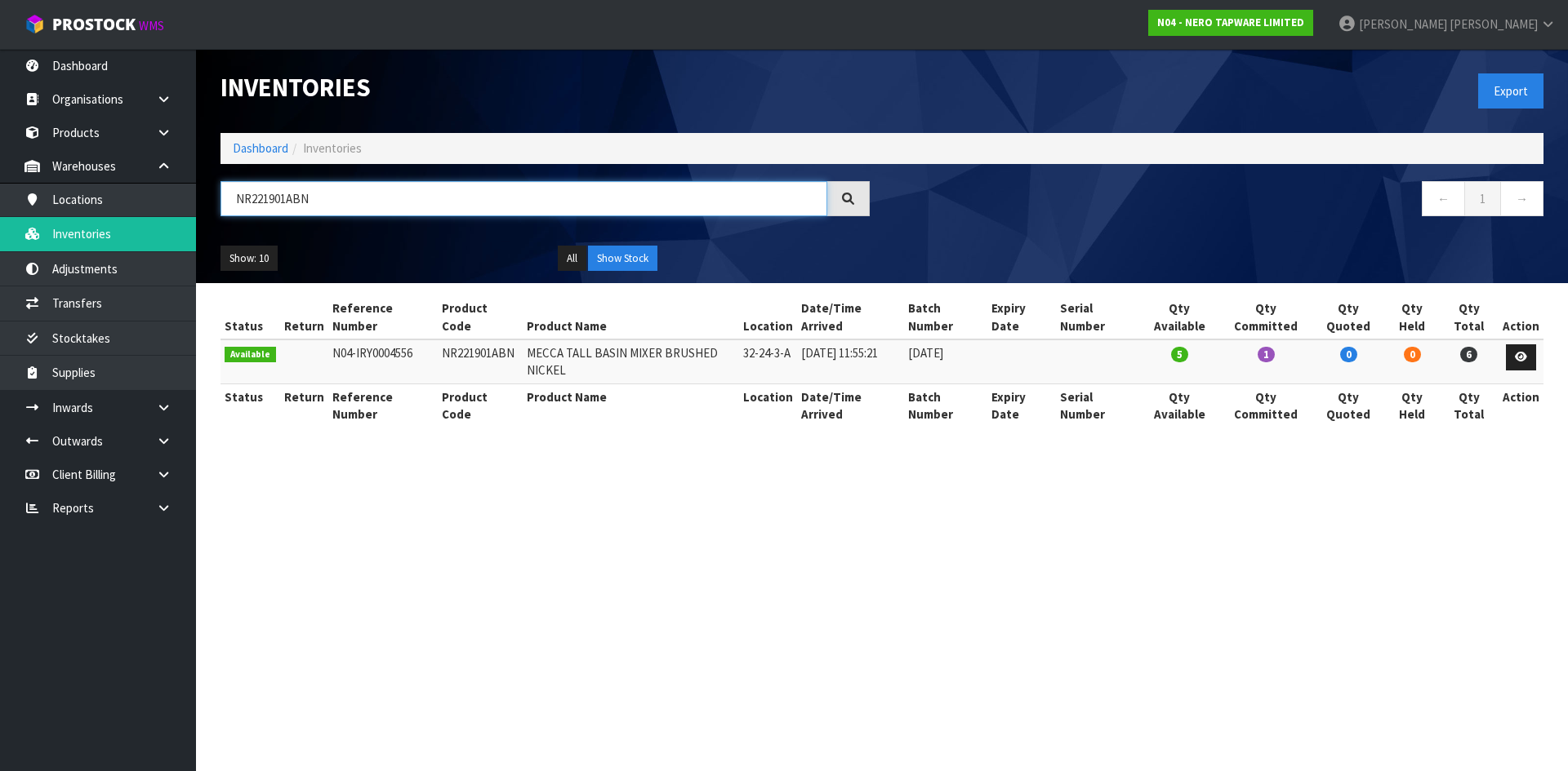
type input "NR221901ABN"
